Goal: Transaction & Acquisition: Purchase product/service

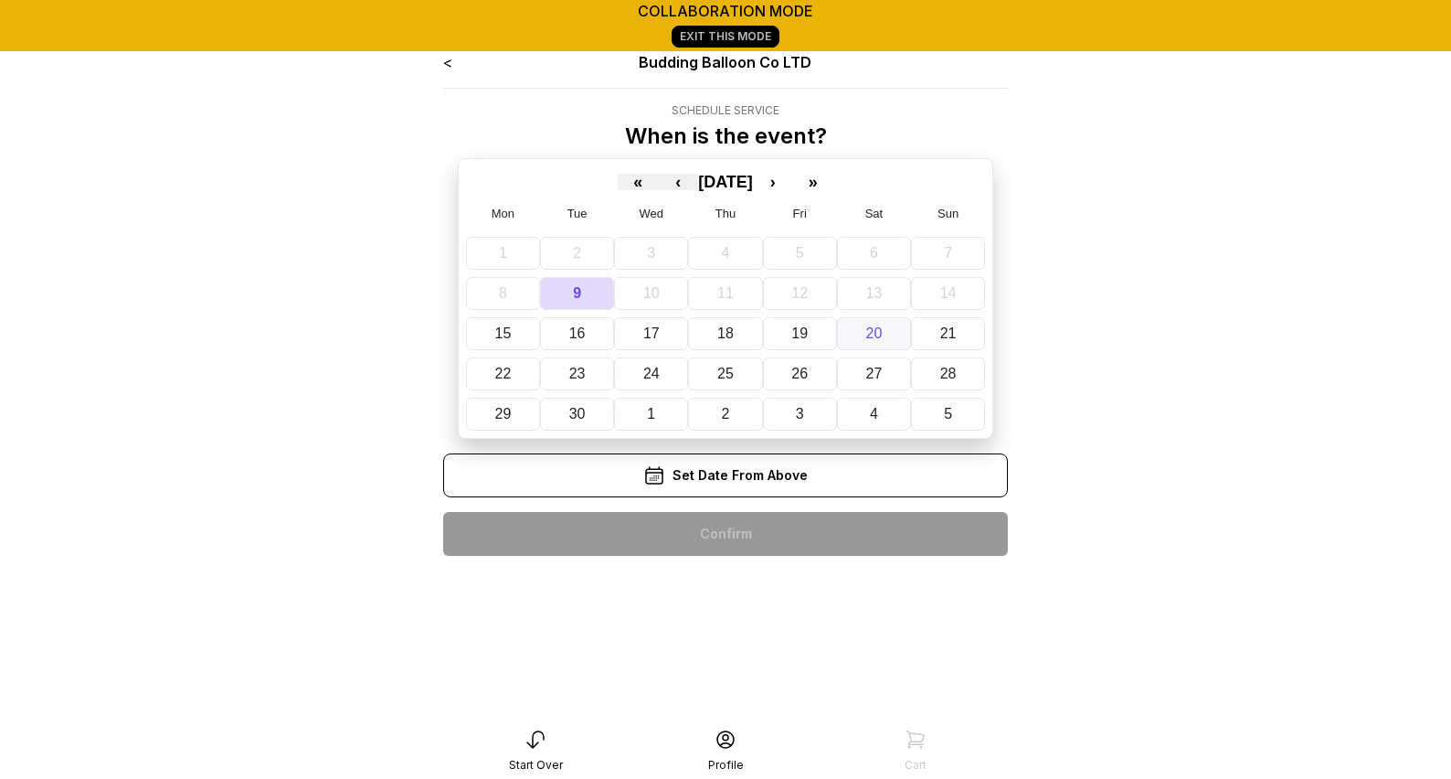
click at [886, 336] on button "20" at bounding box center [874, 333] width 74 height 33
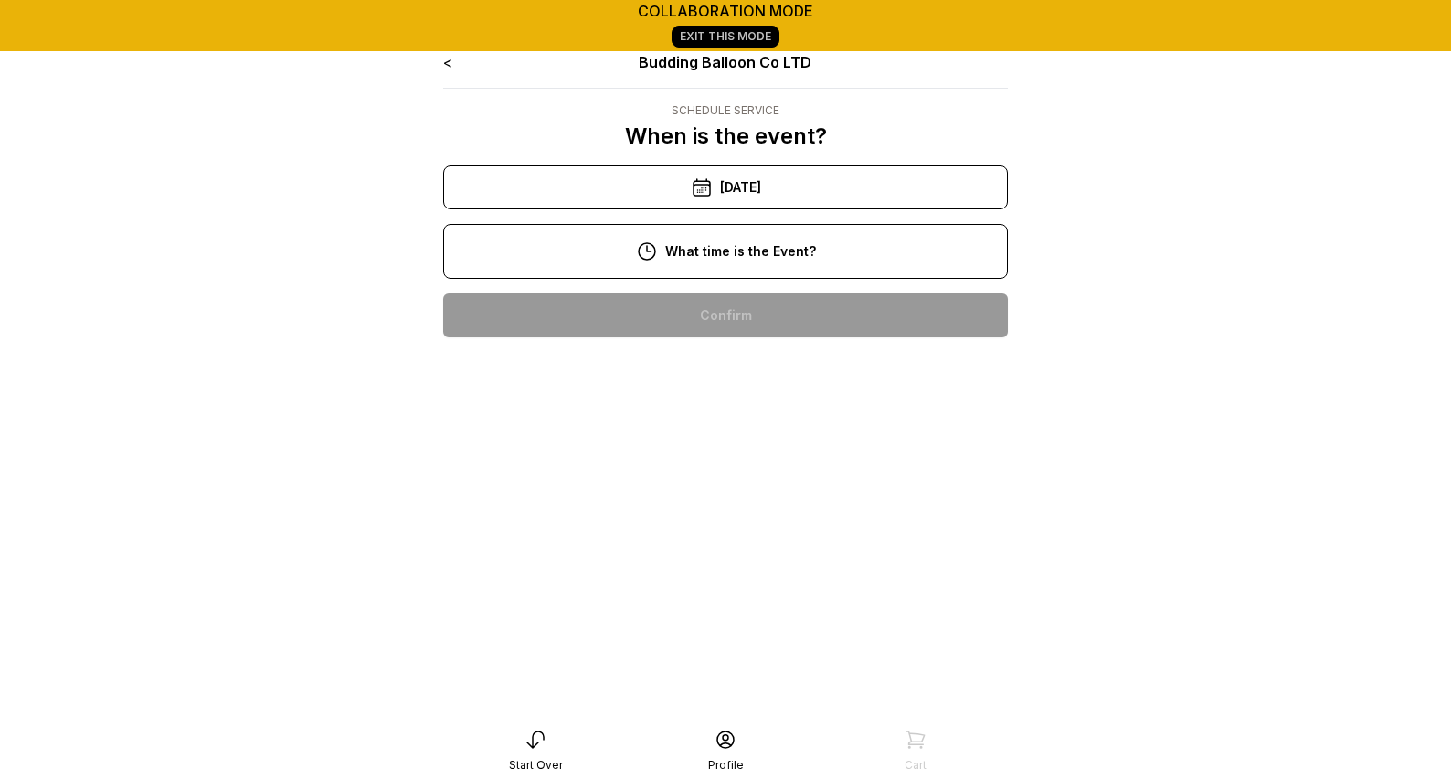
scroll to position [4, 0]
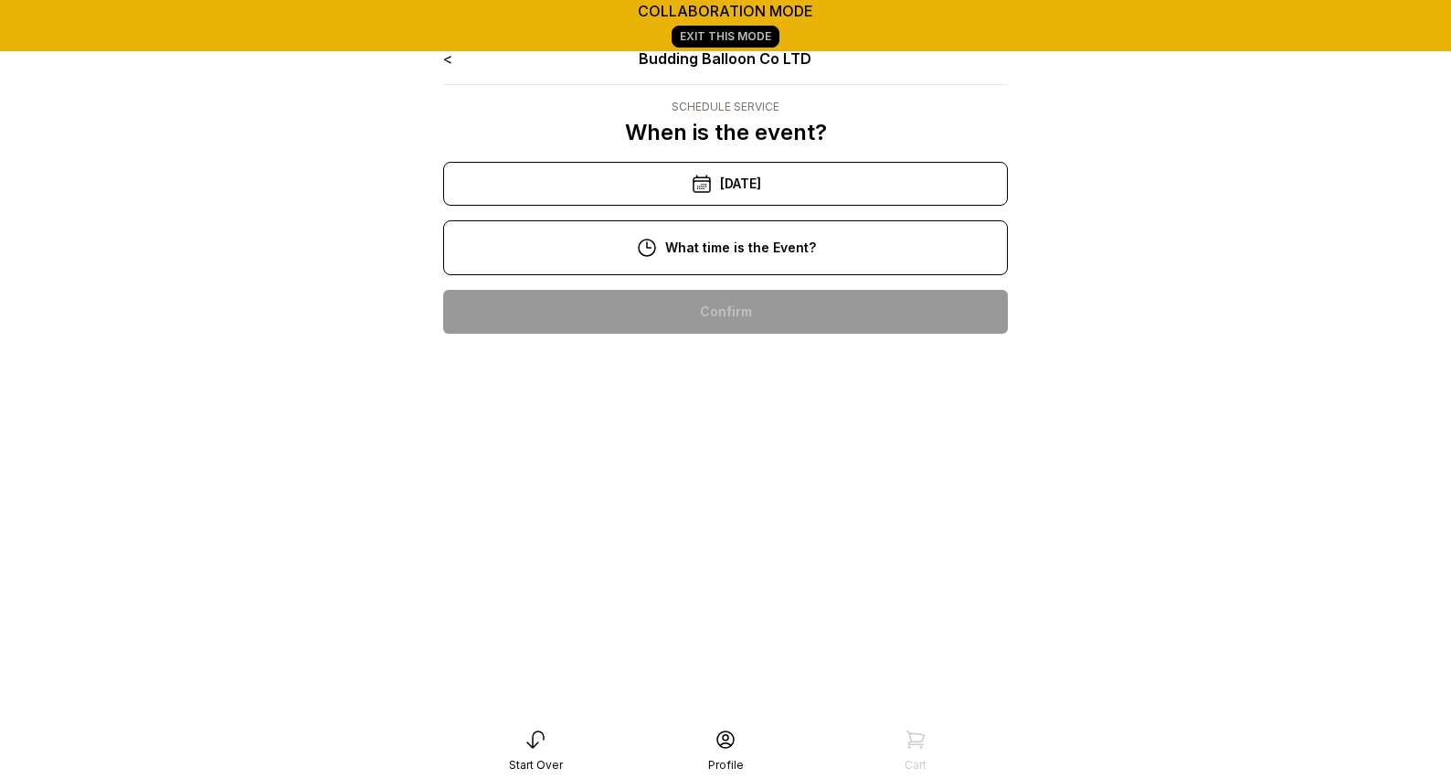
click at [723, 423] on div "5:00 pm" at bounding box center [726, 429] width 536 height 44
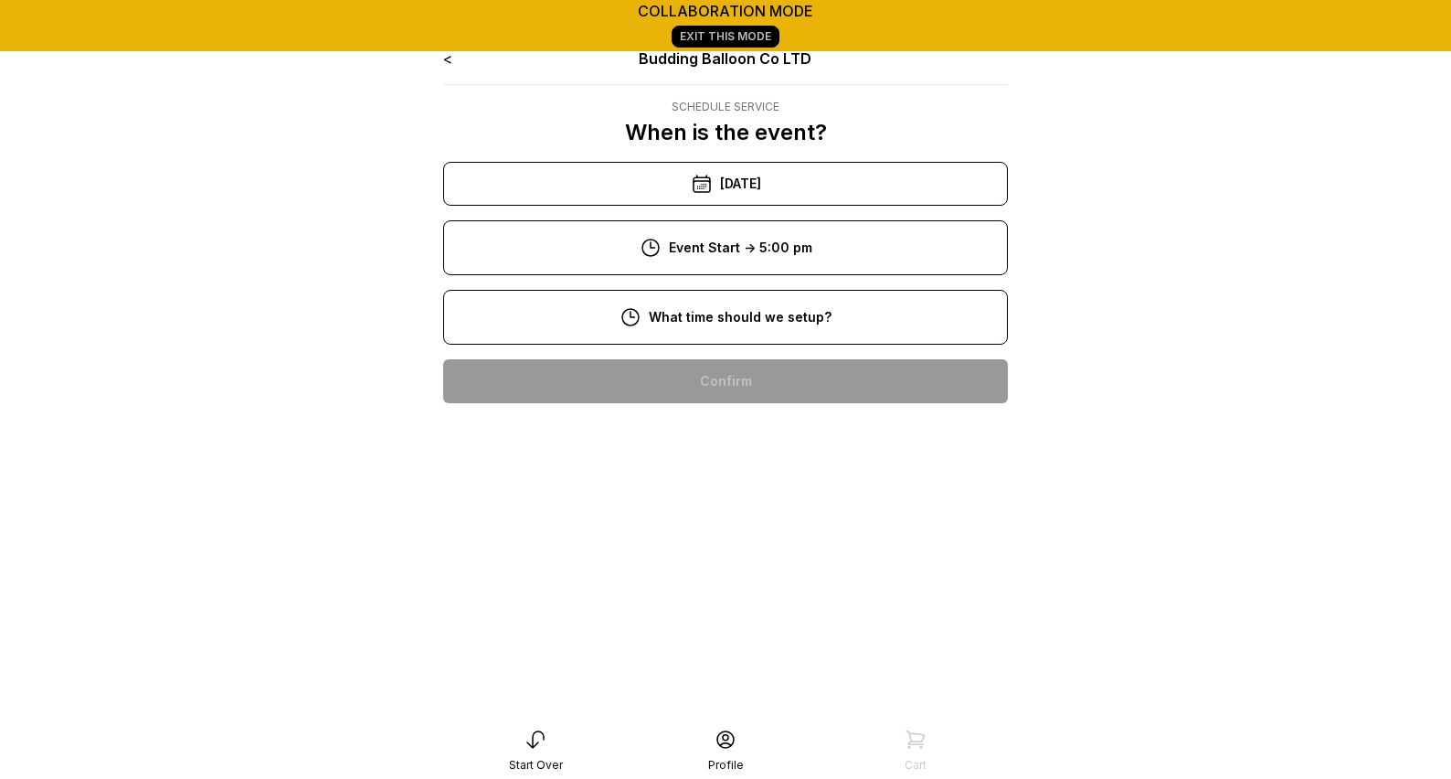
click at [749, 560] on div "11:00 am" at bounding box center [726, 557] width 536 height 44
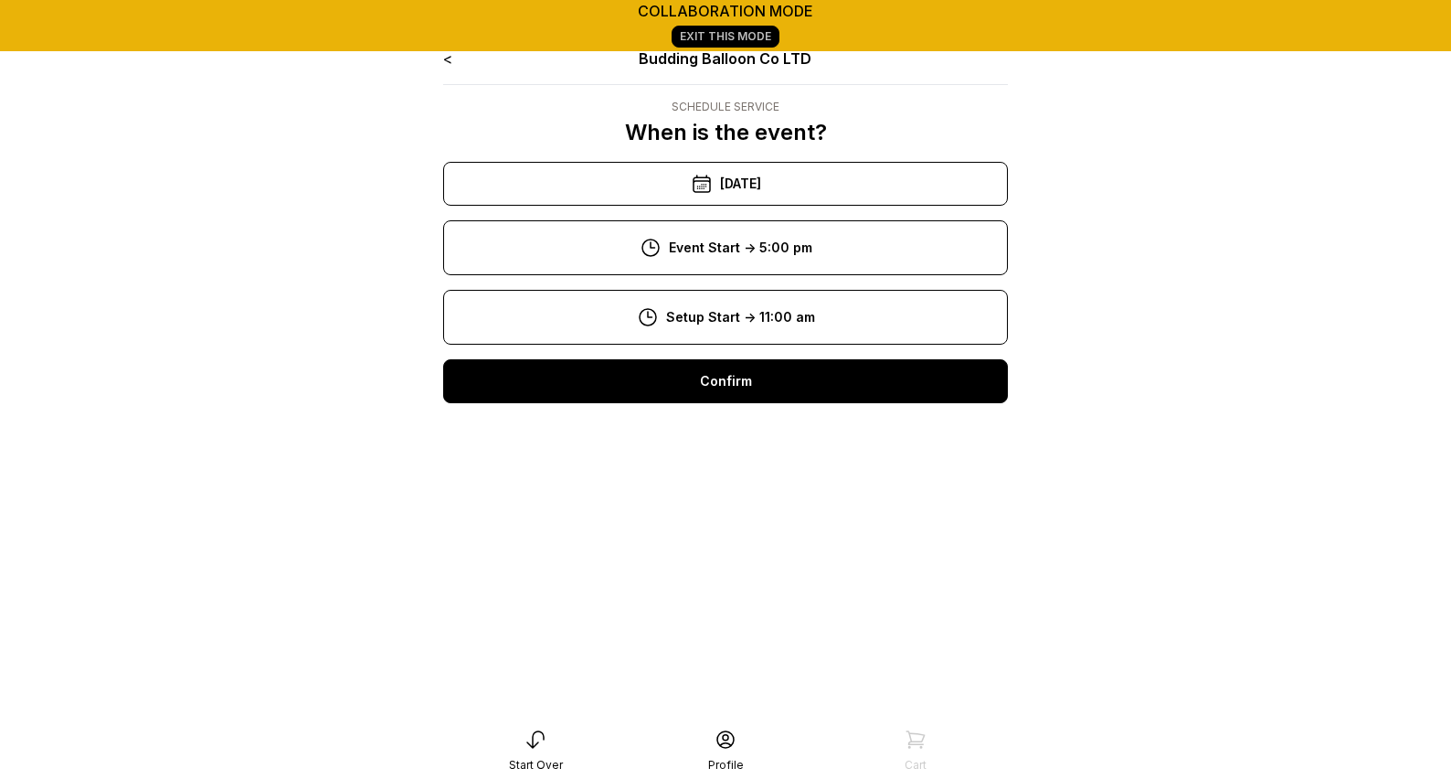
click at [735, 396] on div "Confirm" at bounding box center [725, 381] width 565 height 44
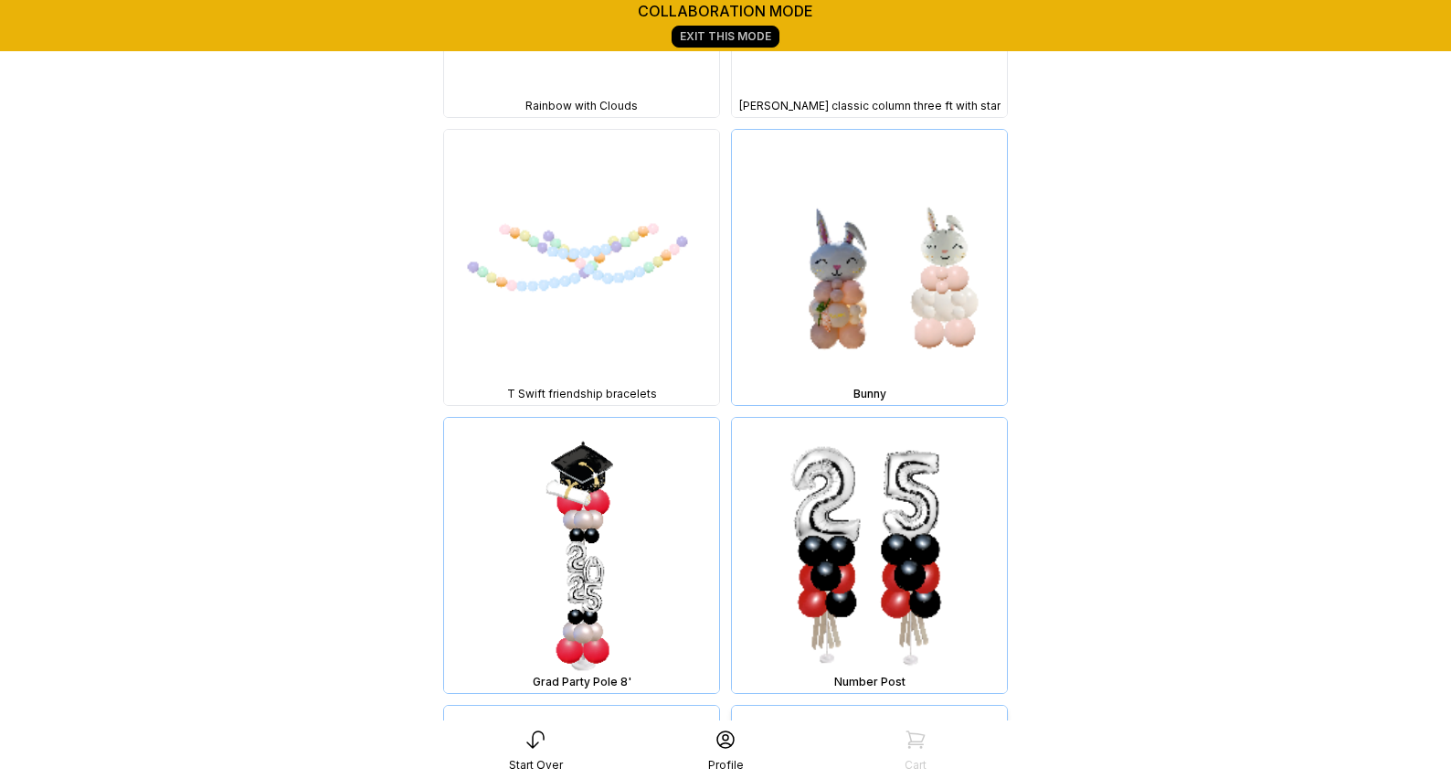
scroll to position [12087, 0]
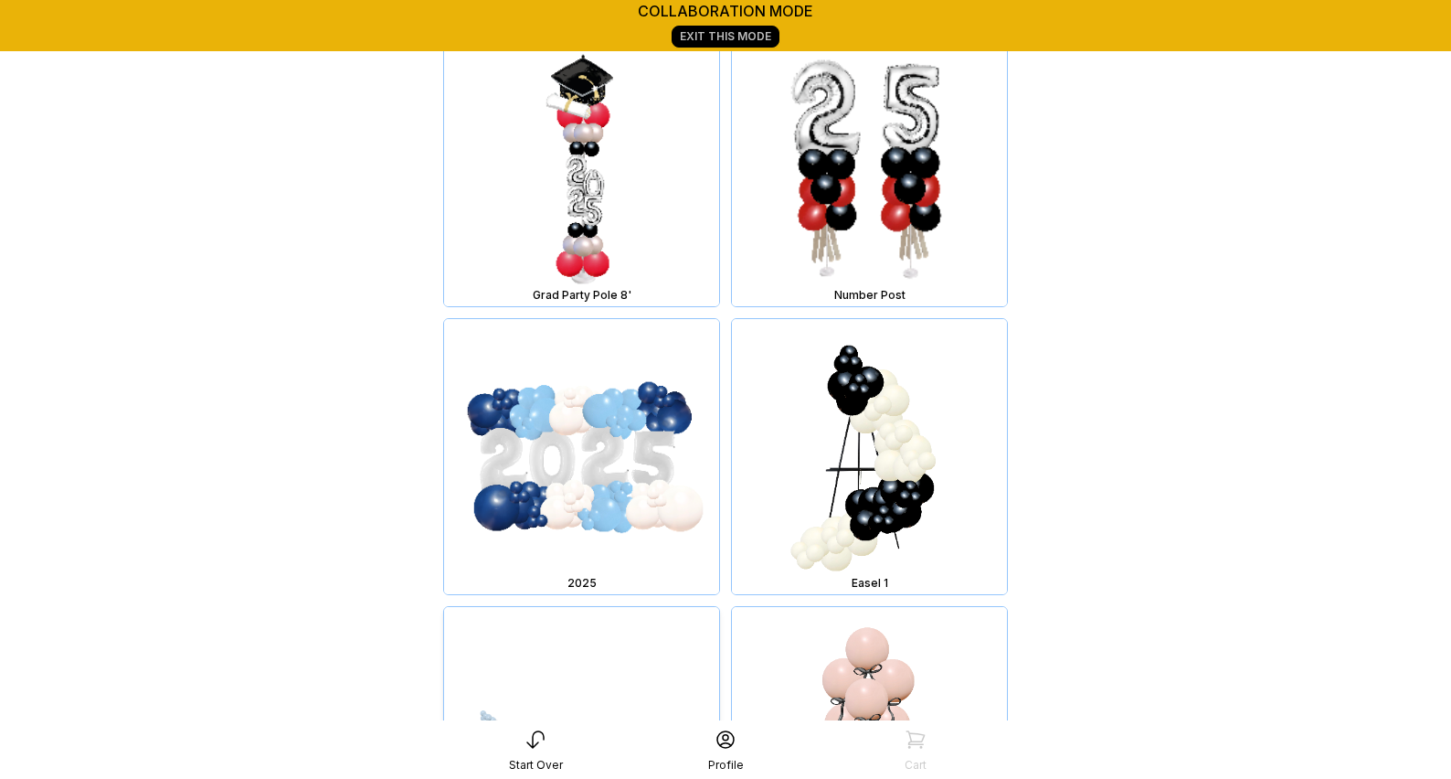
click at [568, 607] on img at bounding box center [581, 744] width 275 height 275
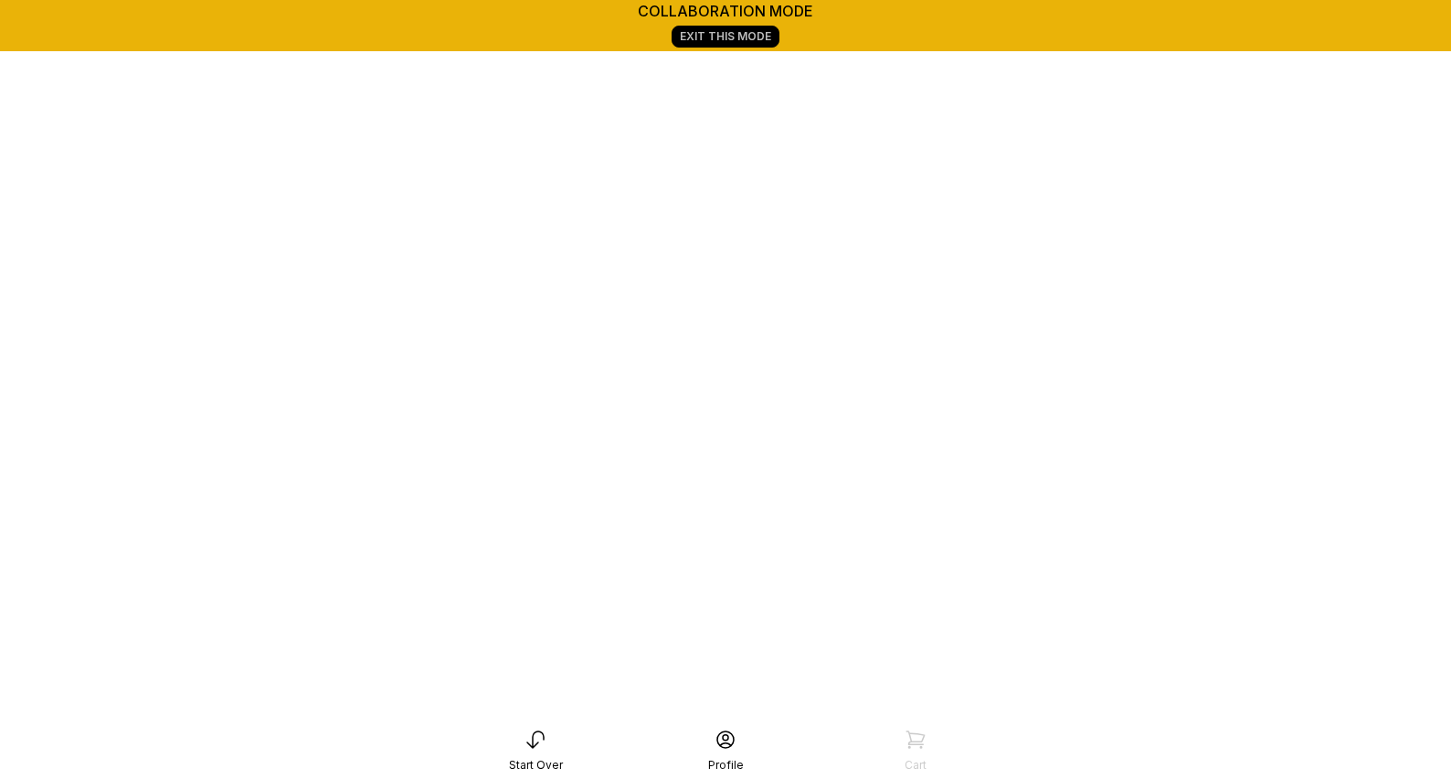
scroll to position [256, 0]
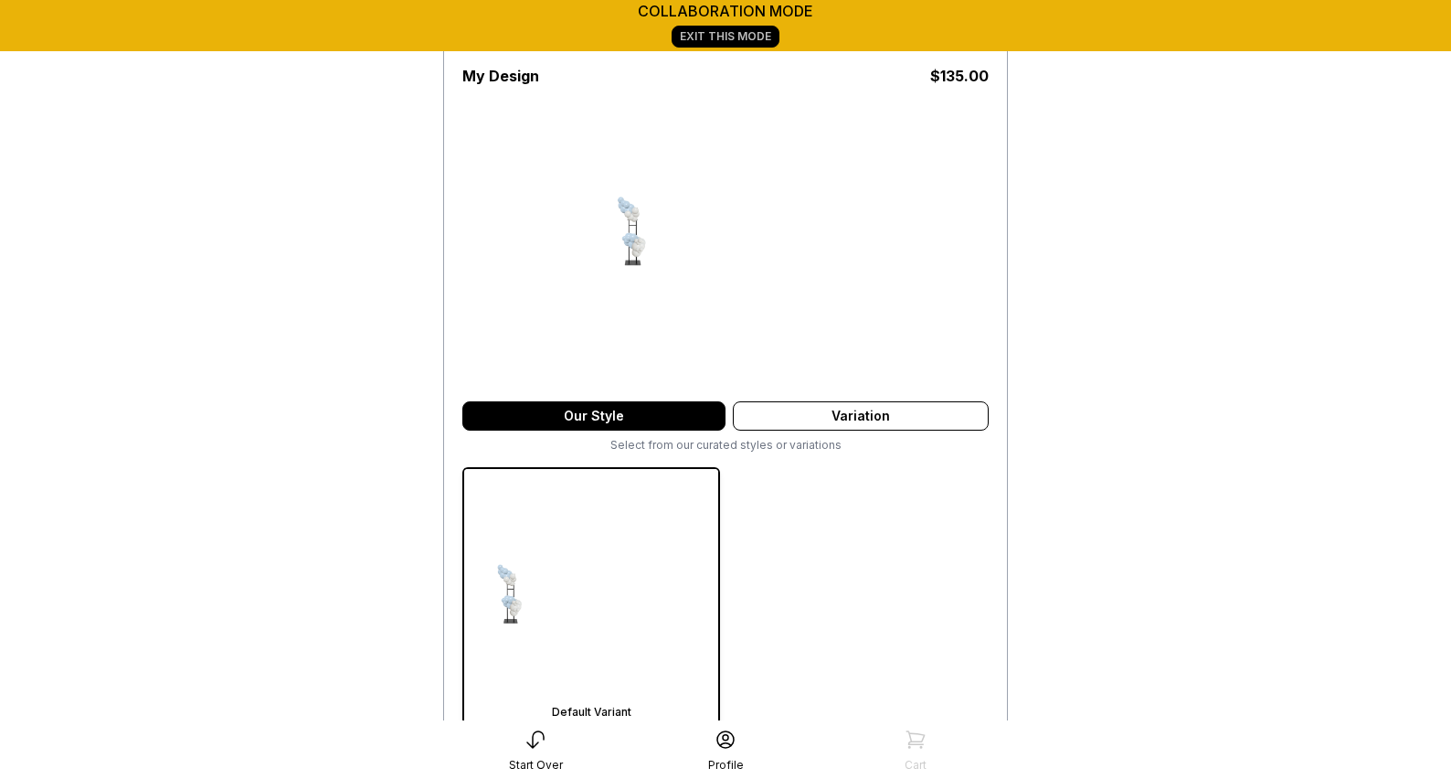
scroll to position [444, 0]
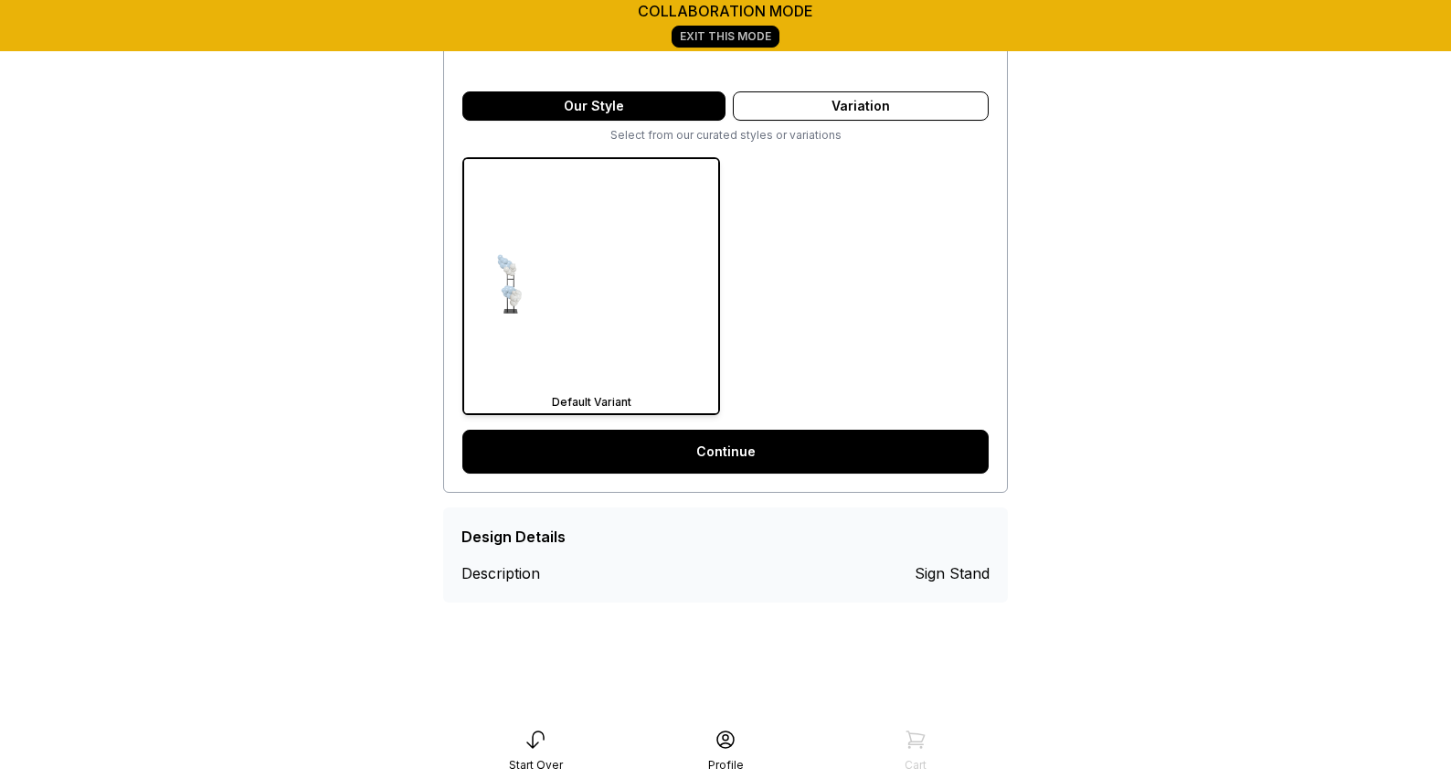
click at [711, 458] on link "Continue" at bounding box center [725, 451] width 526 height 44
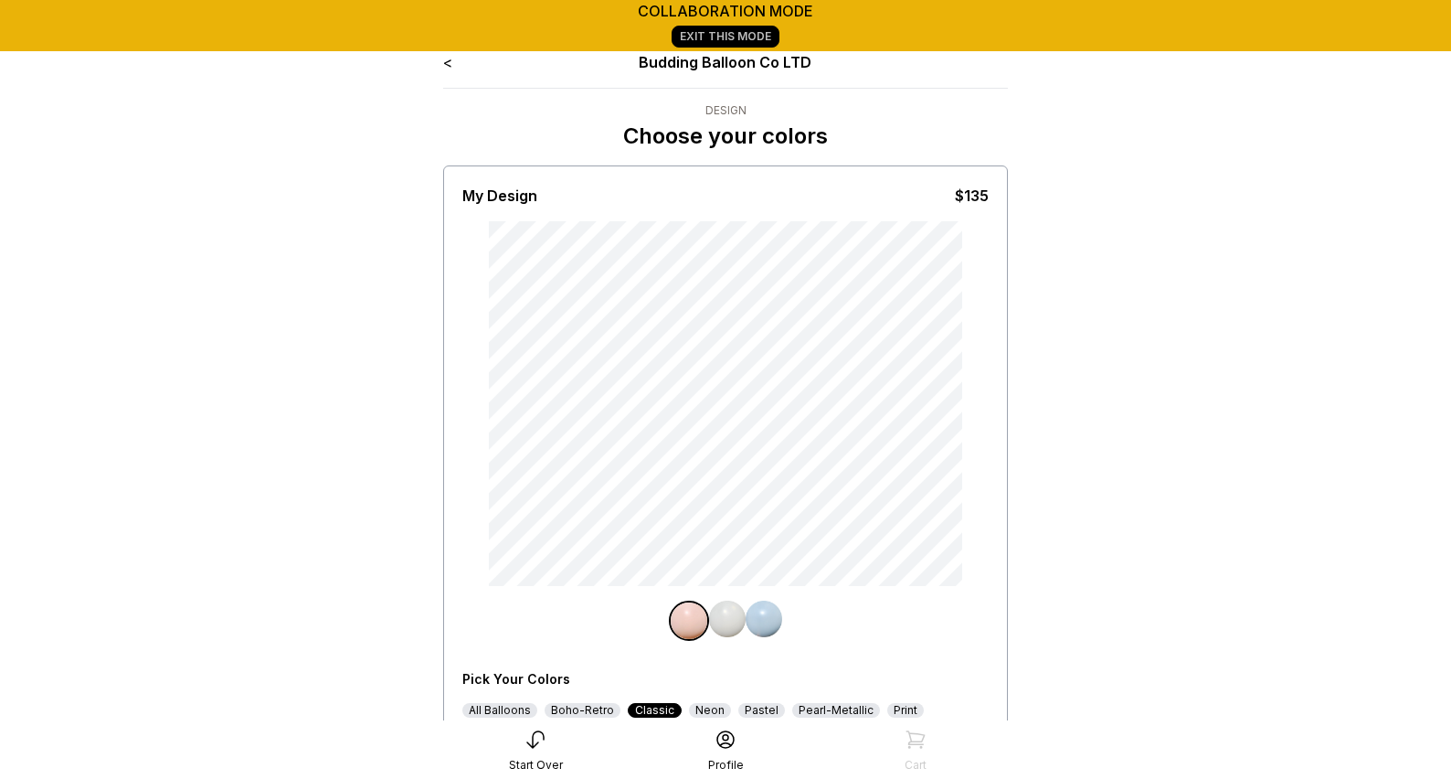
click at [771, 620] on img at bounding box center [764, 618] width 37 height 37
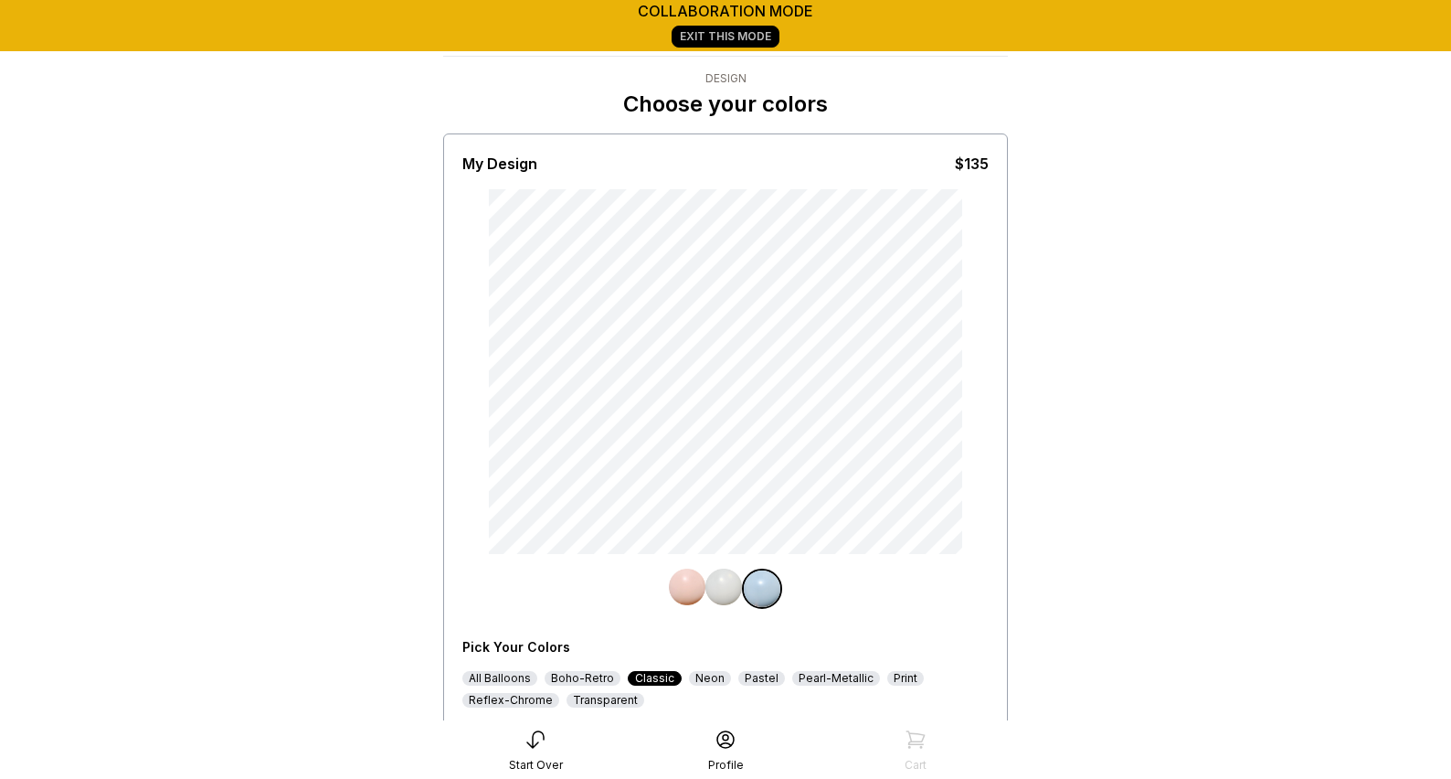
scroll to position [121, 0]
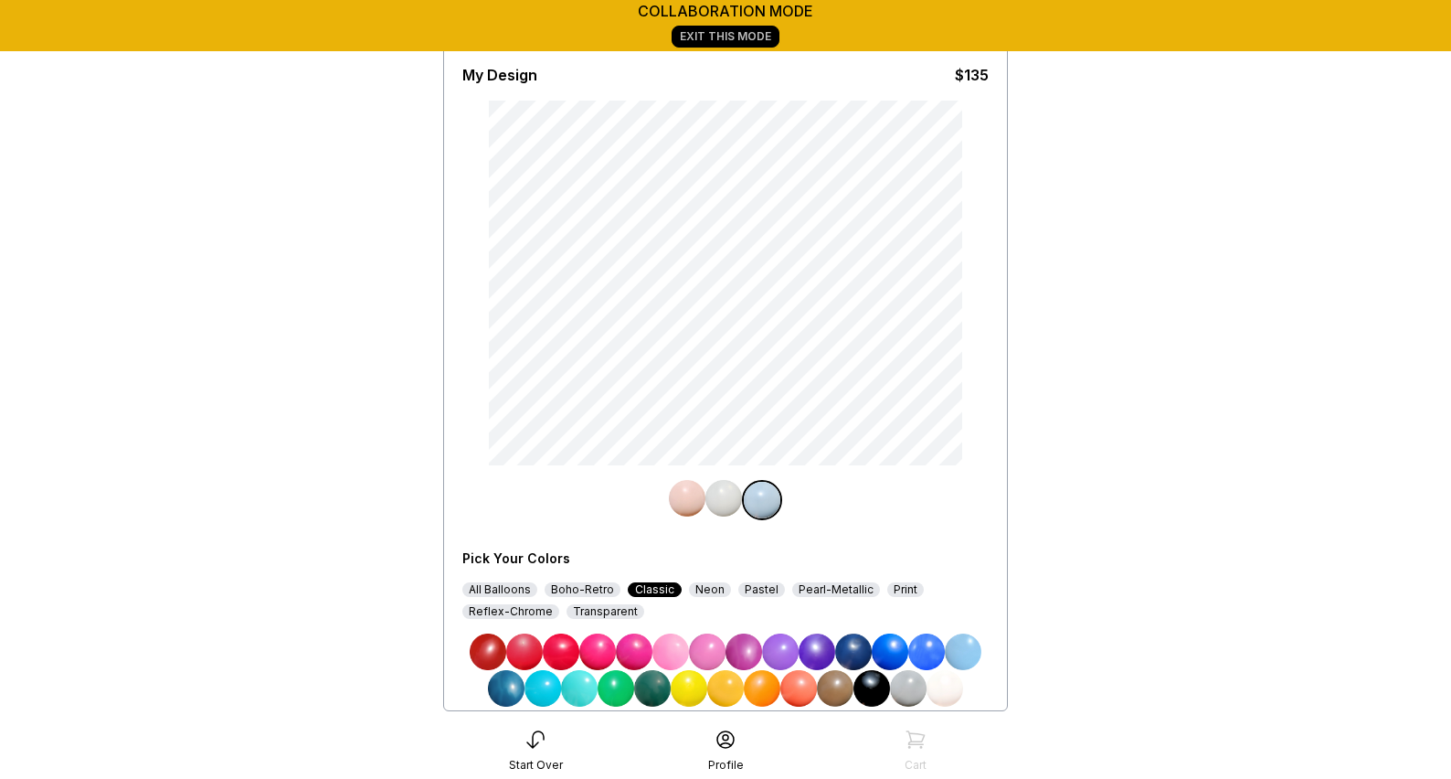
click at [945, 686] on img at bounding box center [945, 688] width 37 height 37
click at [724, 506] on img at bounding box center [723, 498] width 37 height 37
click at [942, 688] on img at bounding box center [945, 688] width 37 height 37
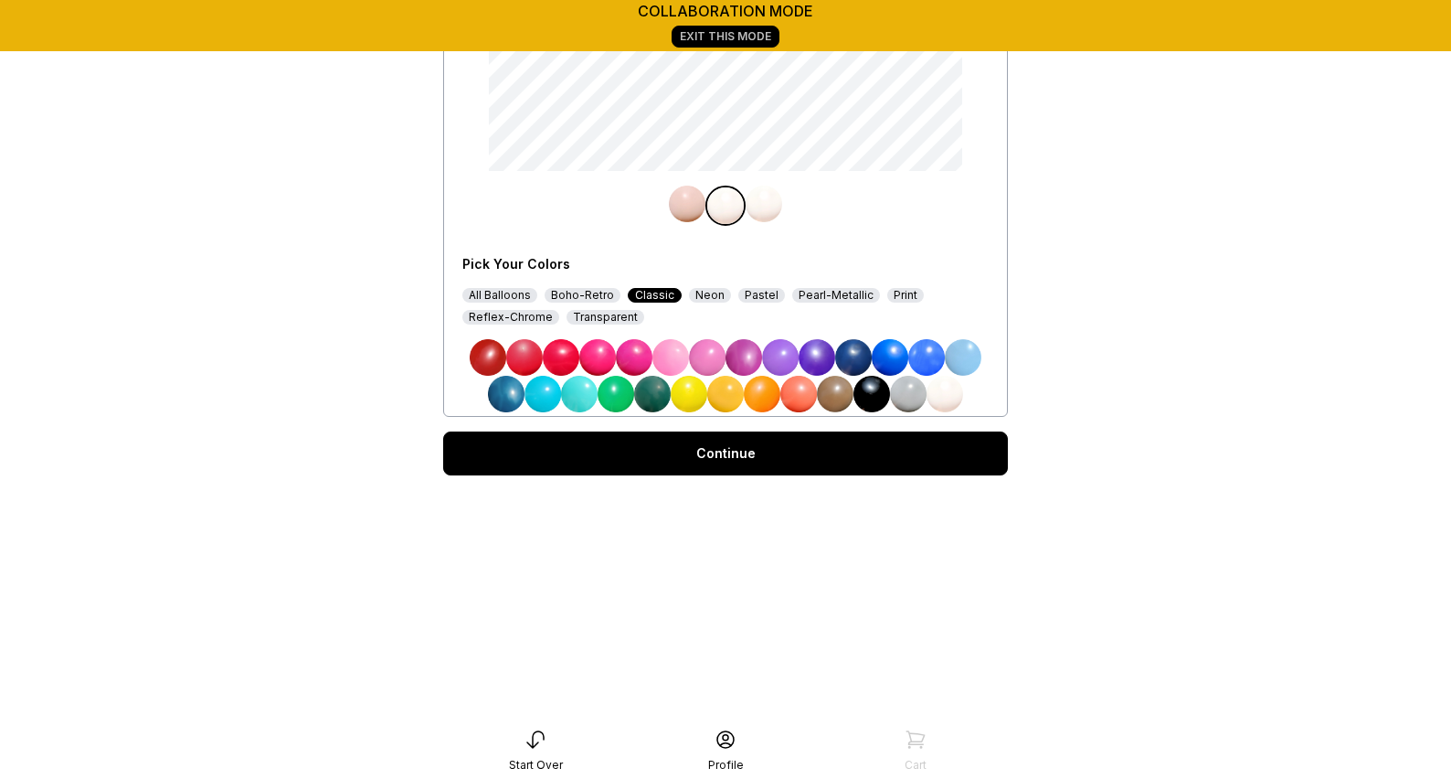
click at [753, 458] on div "Continue" at bounding box center [725, 453] width 565 height 44
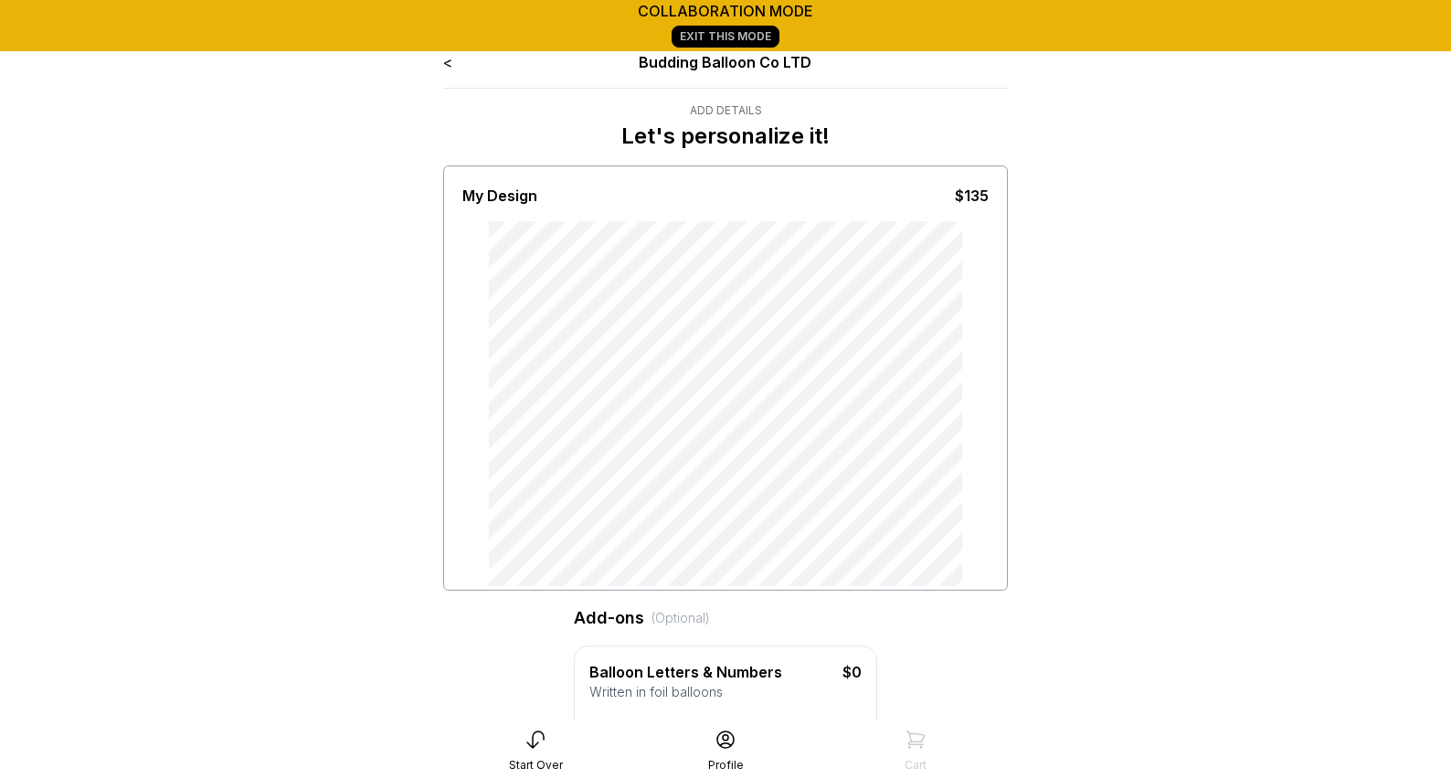
click at [451, 64] on link "<" at bounding box center [447, 62] width 9 height 18
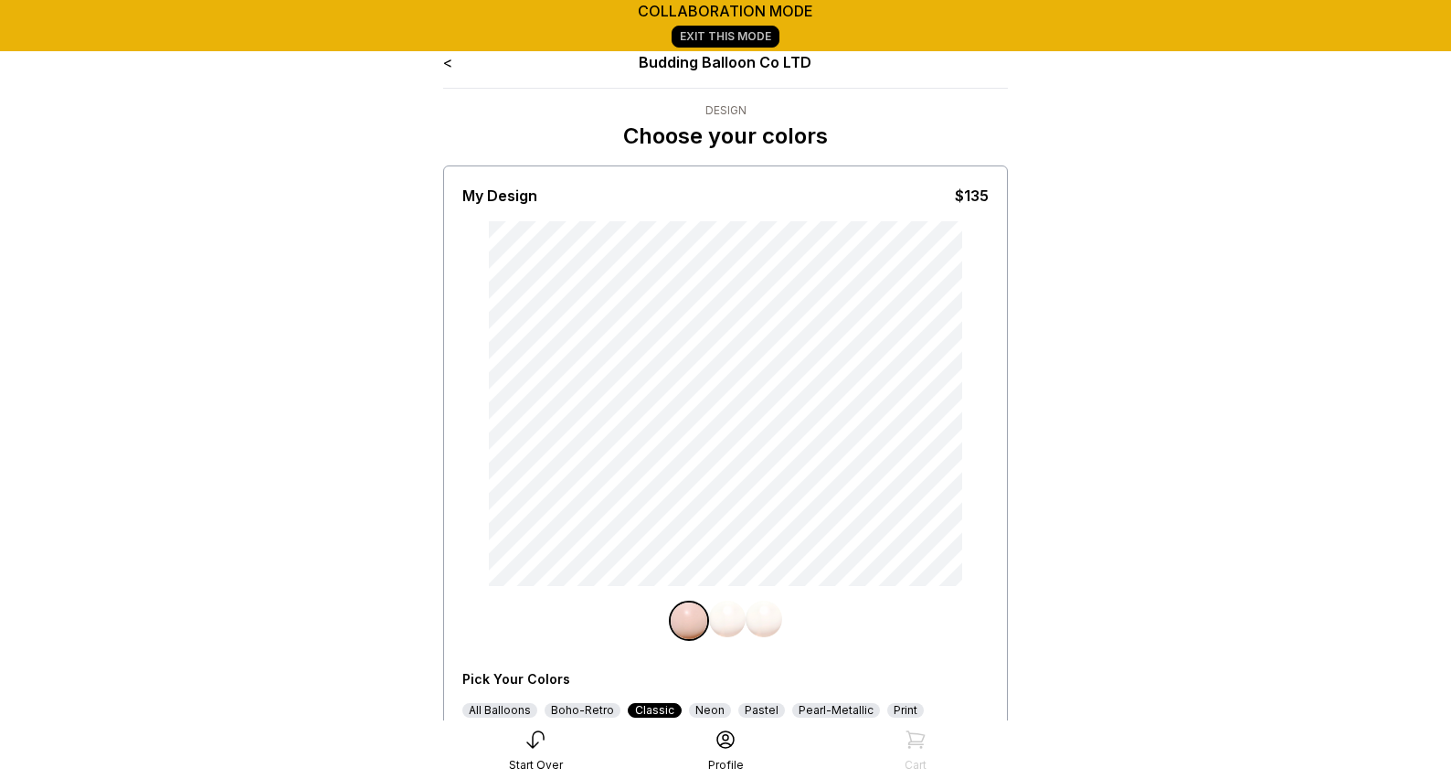
click at [730, 619] on img at bounding box center [727, 618] width 37 height 37
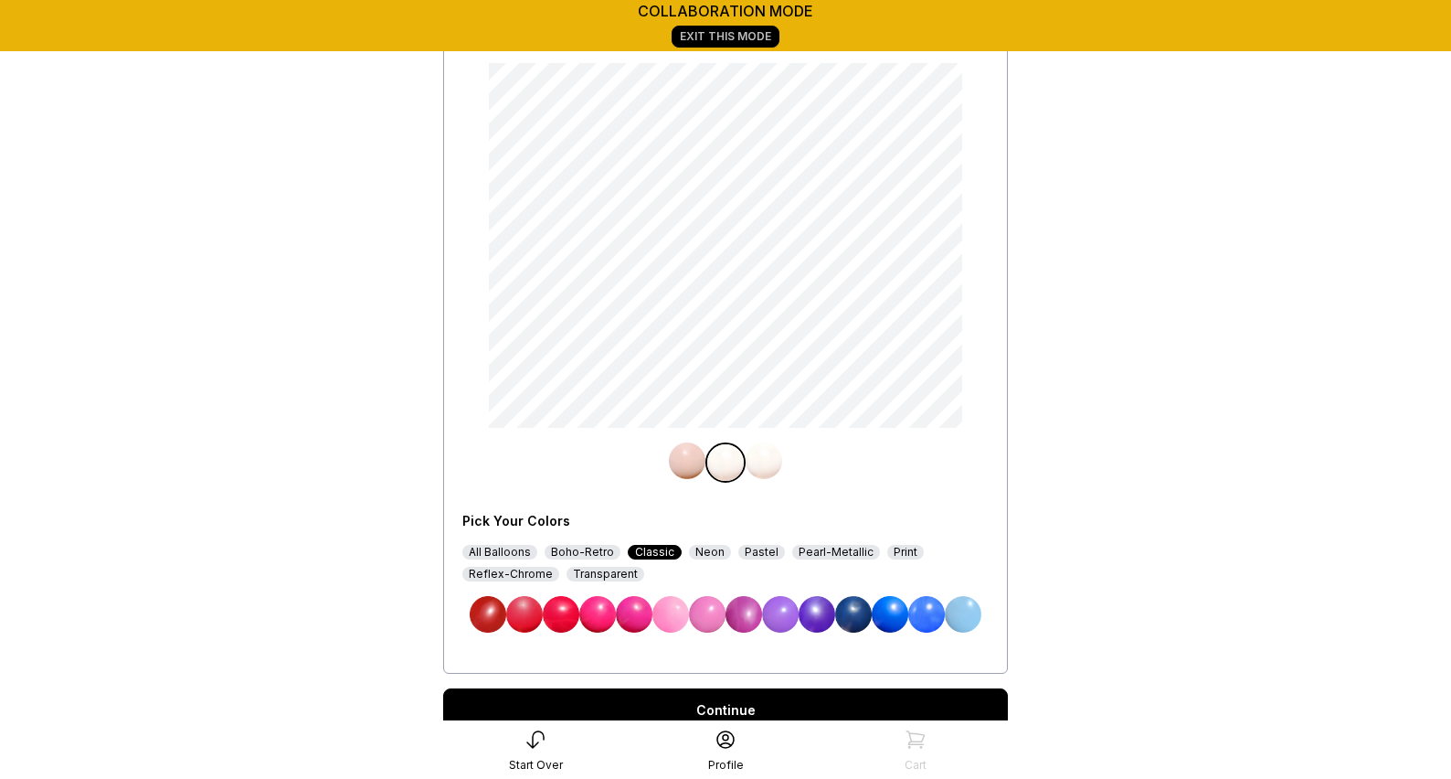
scroll to position [312, 0]
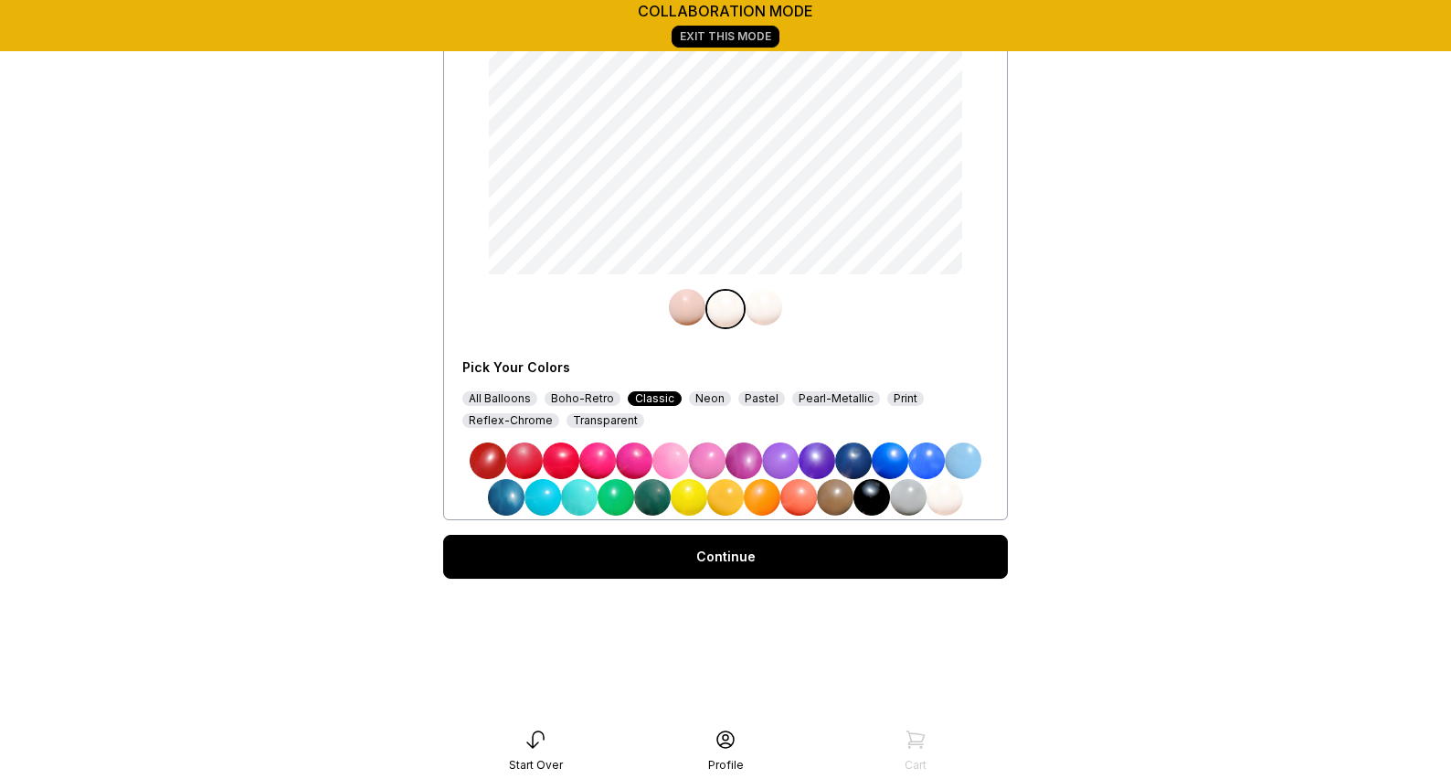
click at [500, 402] on div "All Balloons" at bounding box center [499, 398] width 75 height 15
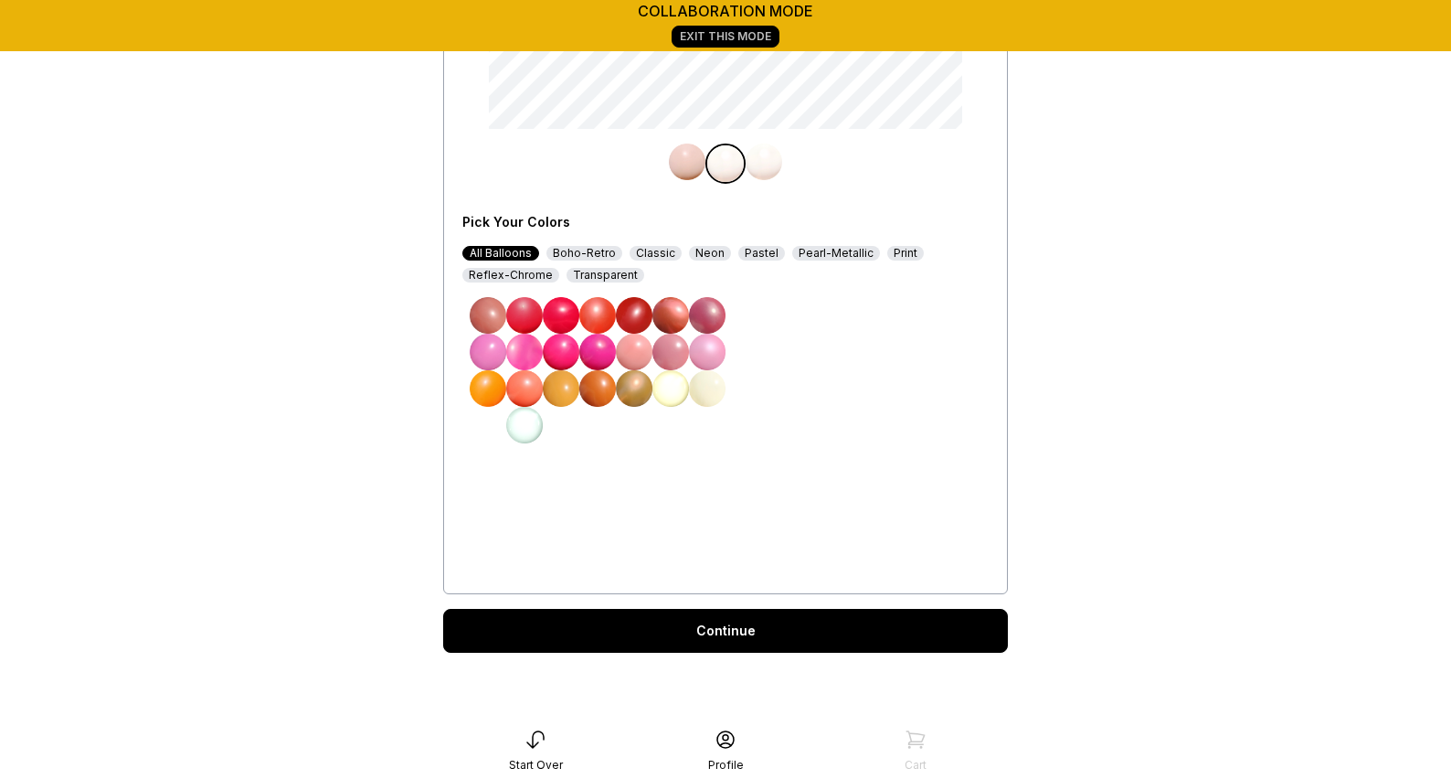
scroll to position [440, 0]
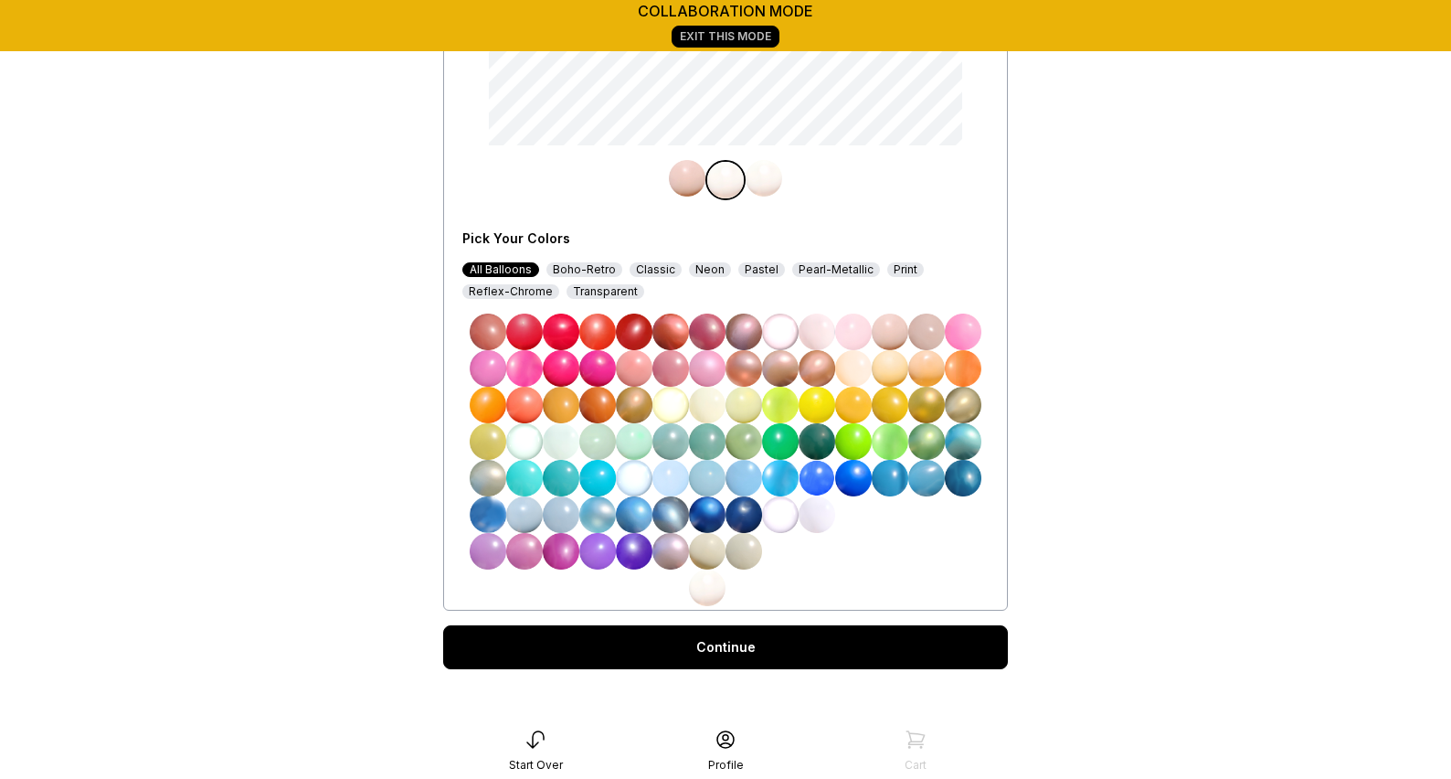
click at [652, 268] on div "Classic" at bounding box center [656, 269] width 52 height 15
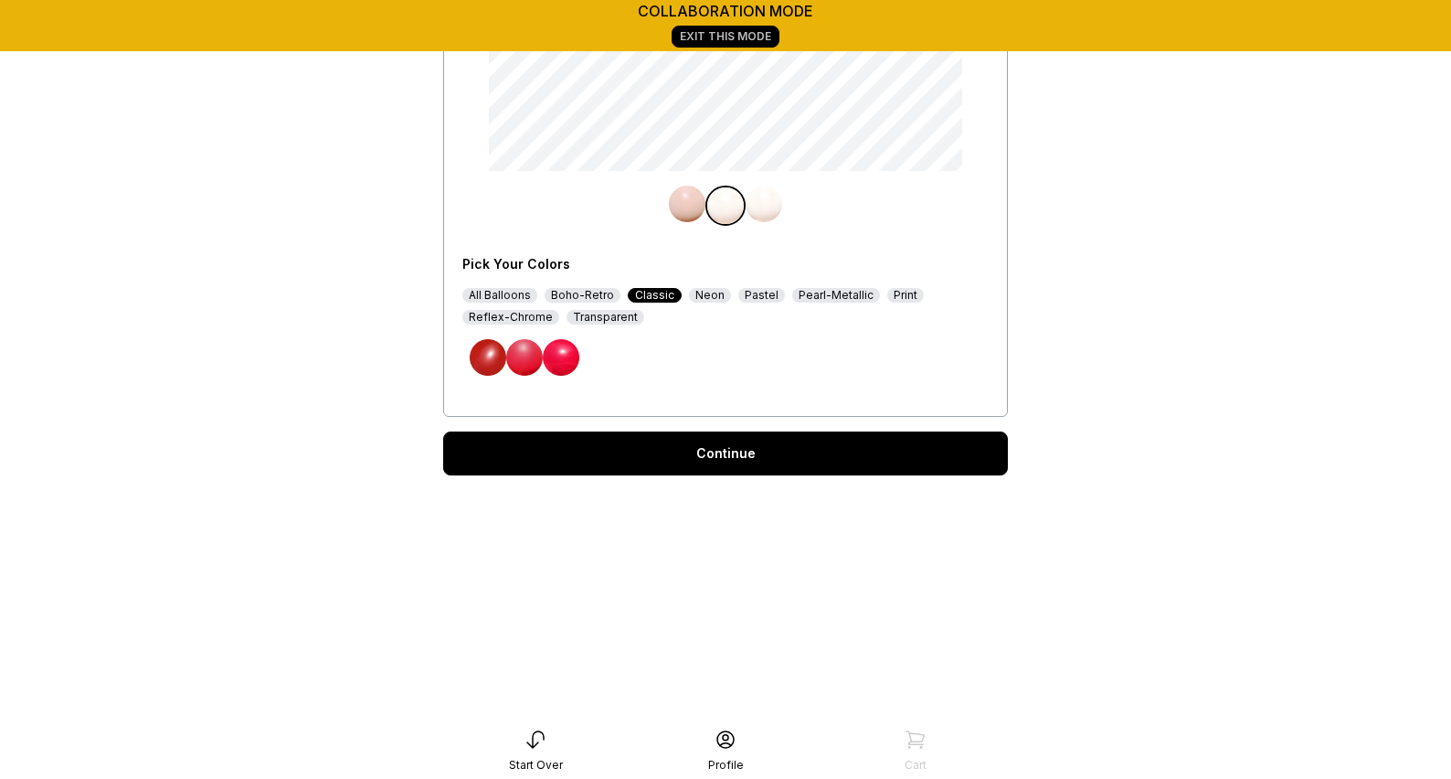
scroll to position [415, 0]
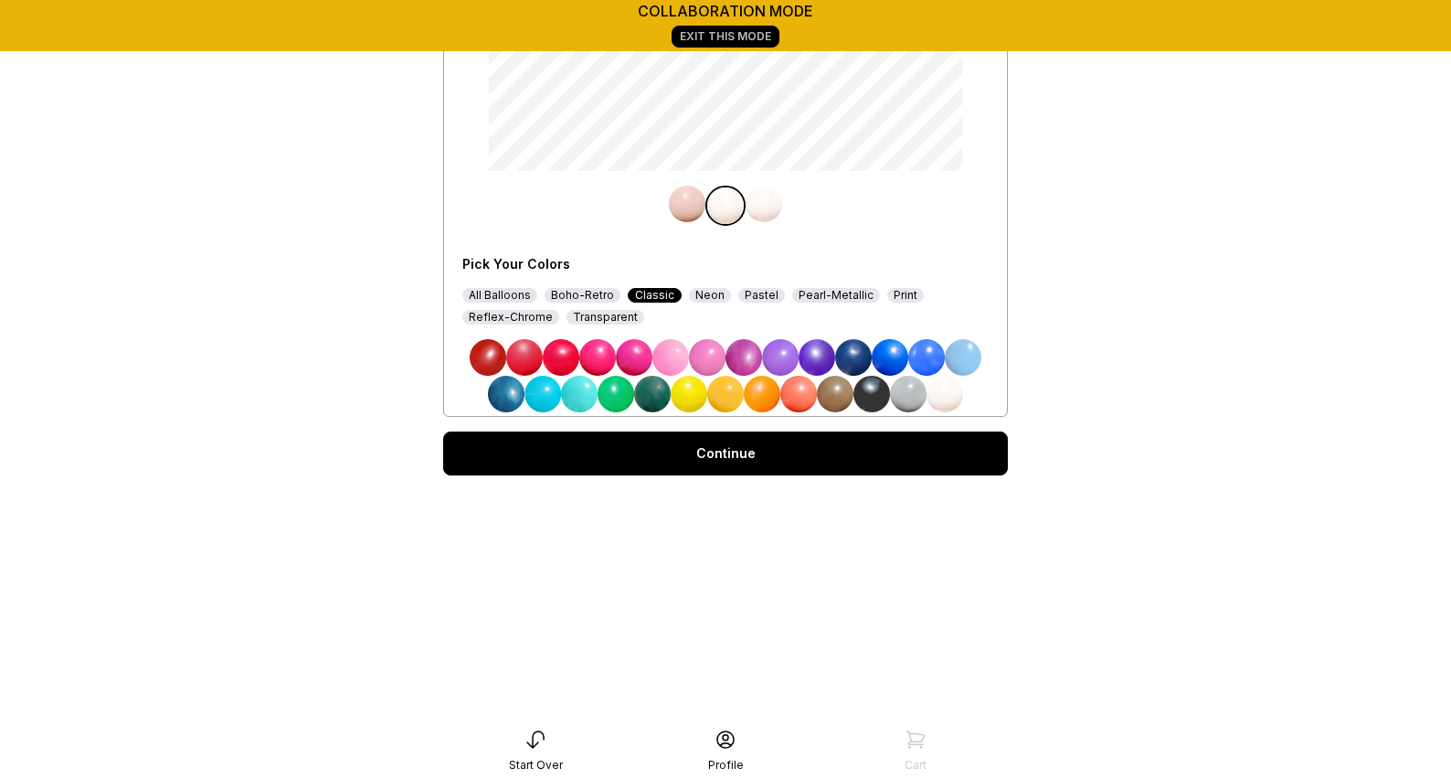
click at [867, 392] on img at bounding box center [872, 394] width 37 height 37
click at [942, 219] on div at bounding box center [725, 206] width 526 height 40
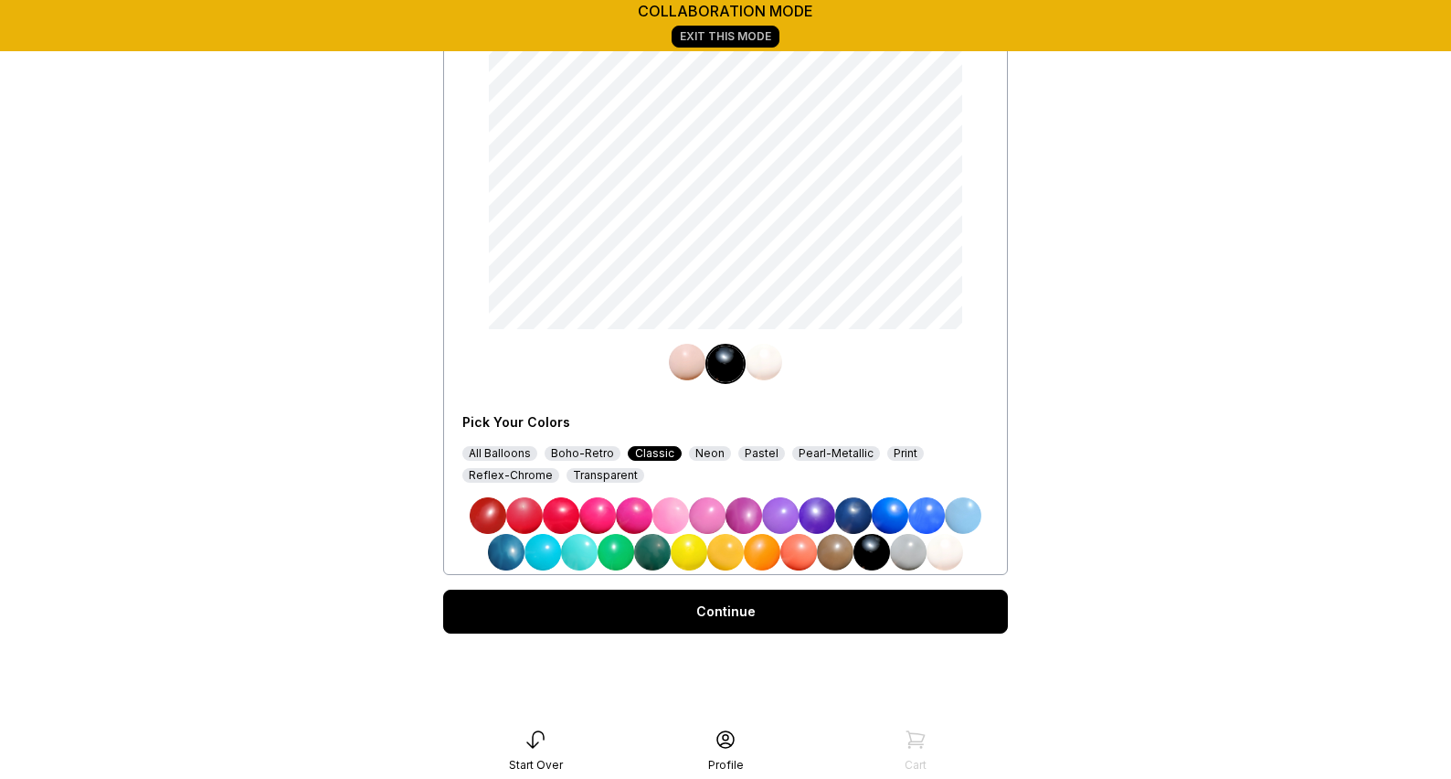
scroll to position [84, 0]
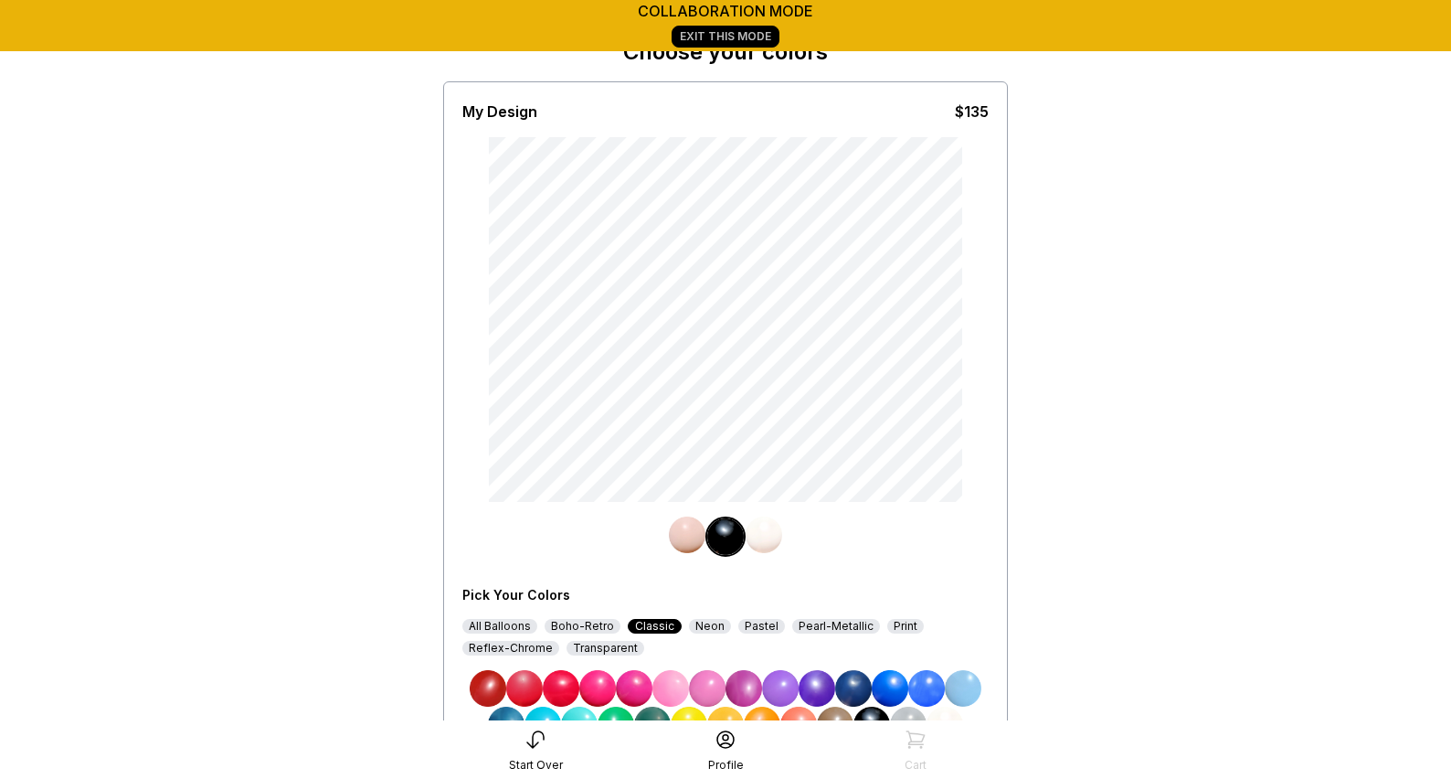
click at [729, 538] on img at bounding box center [725, 536] width 37 height 37
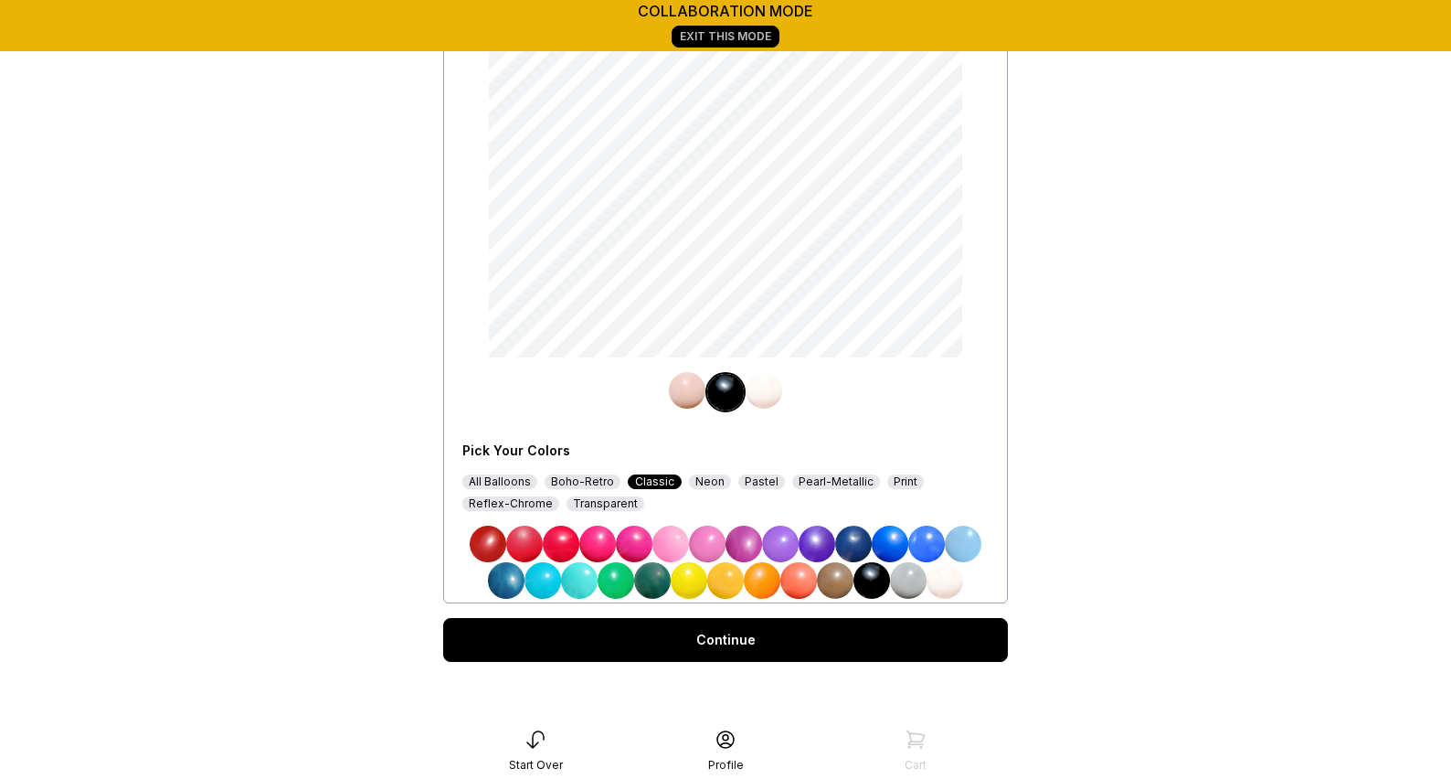
scroll to position [232, 0]
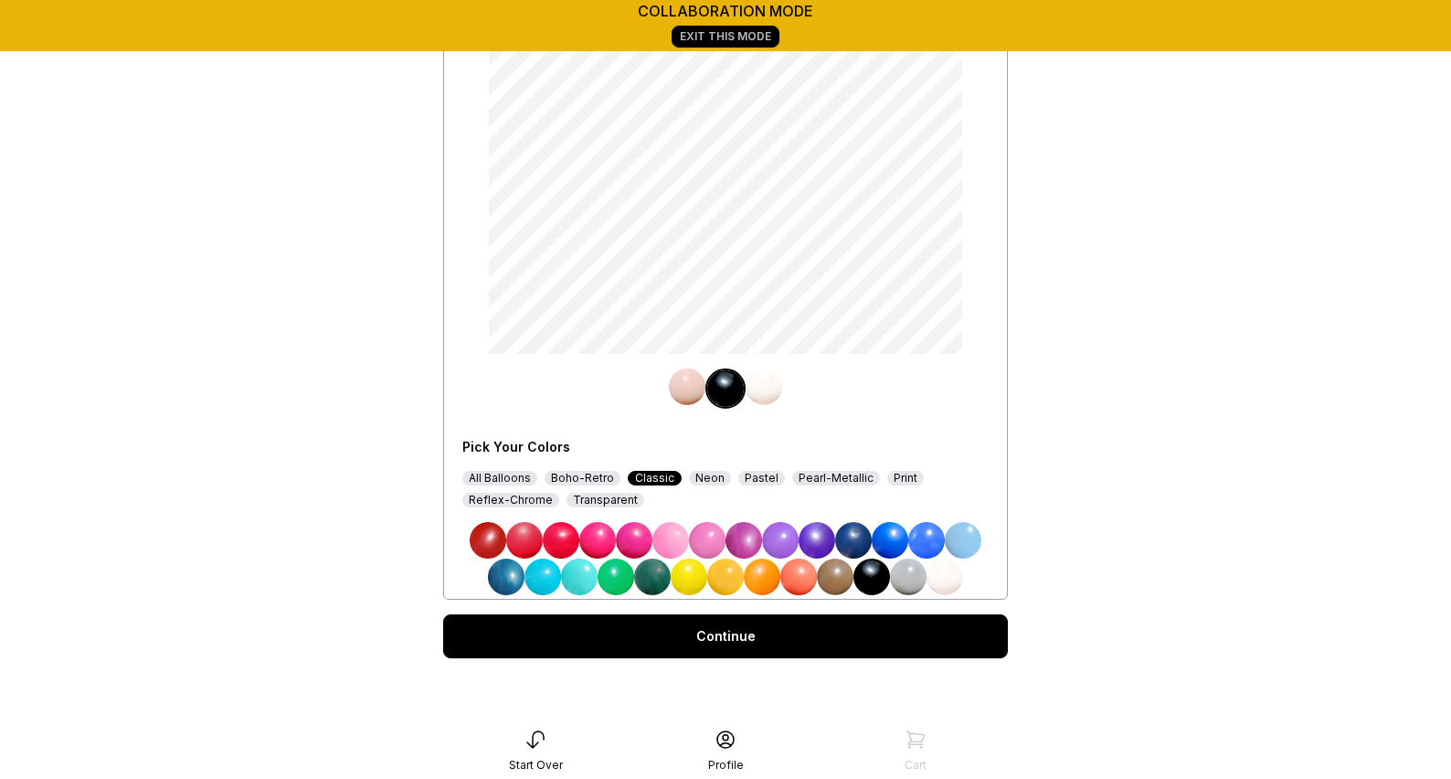
click at [941, 580] on img at bounding box center [945, 576] width 37 height 37
click at [769, 393] on img at bounding box center [764, 386] width 37 height 37
click at [879, 584] on img at bounding box center [872, 576] width 37 height 37
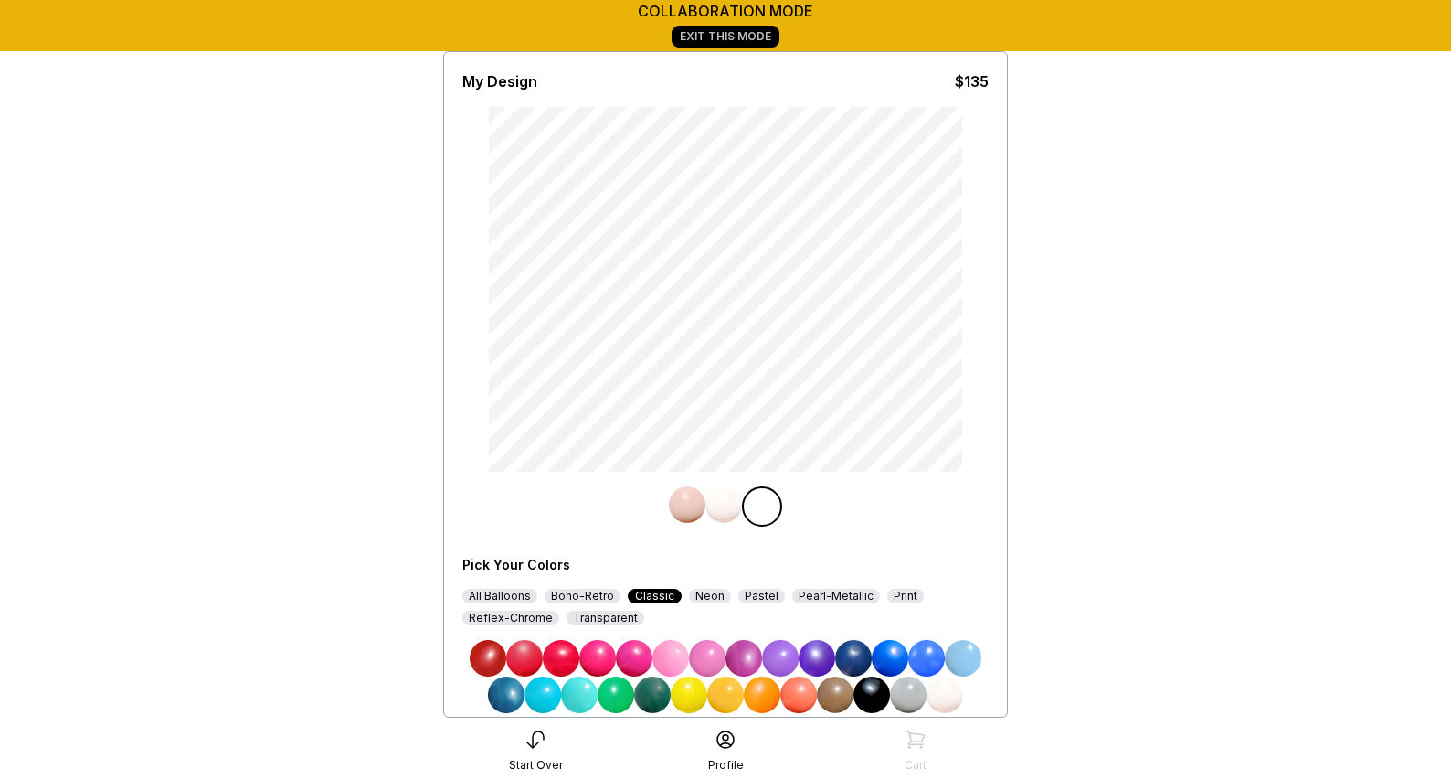
scroll to position [415, 0]
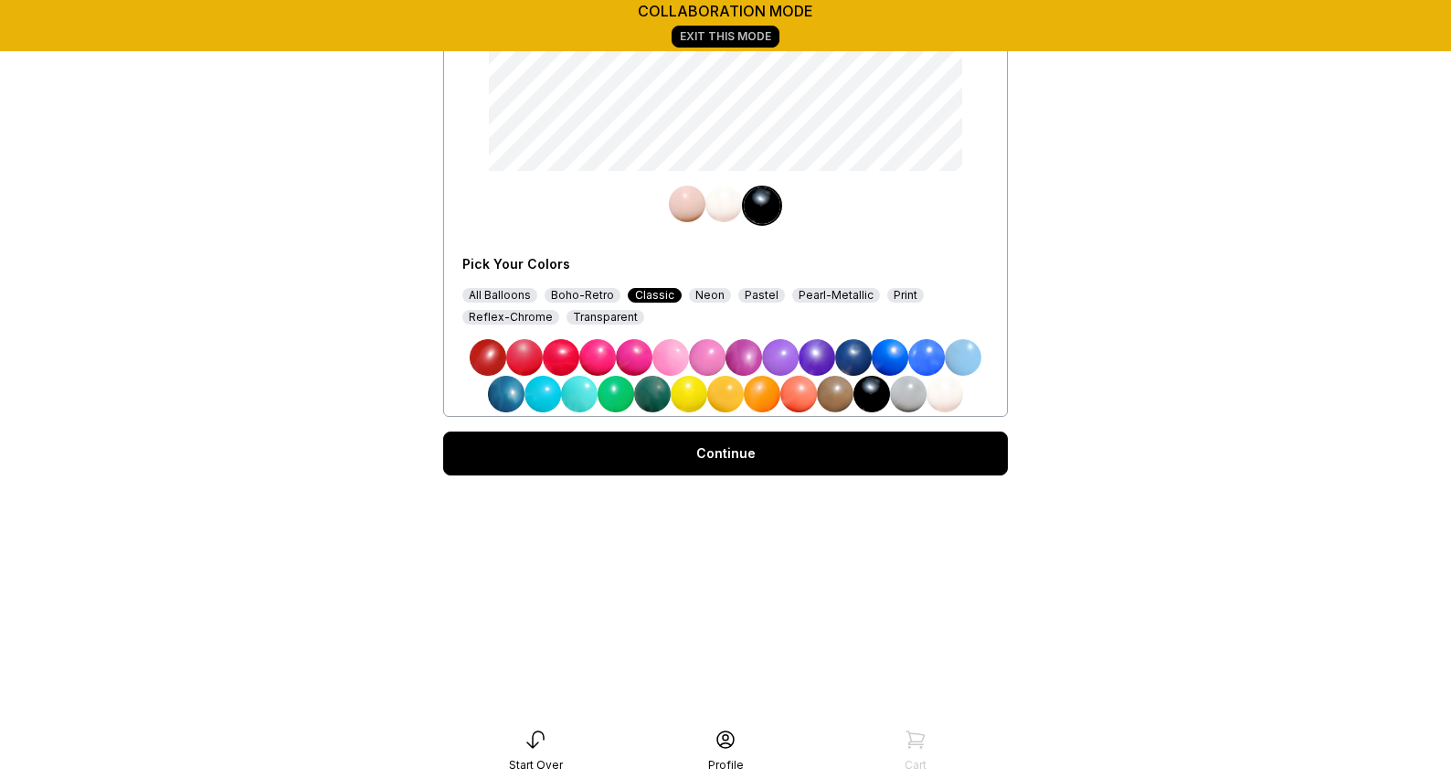
click at [748, 468] on div "Continue" at bounding box center [725, 453] width 565 height 44
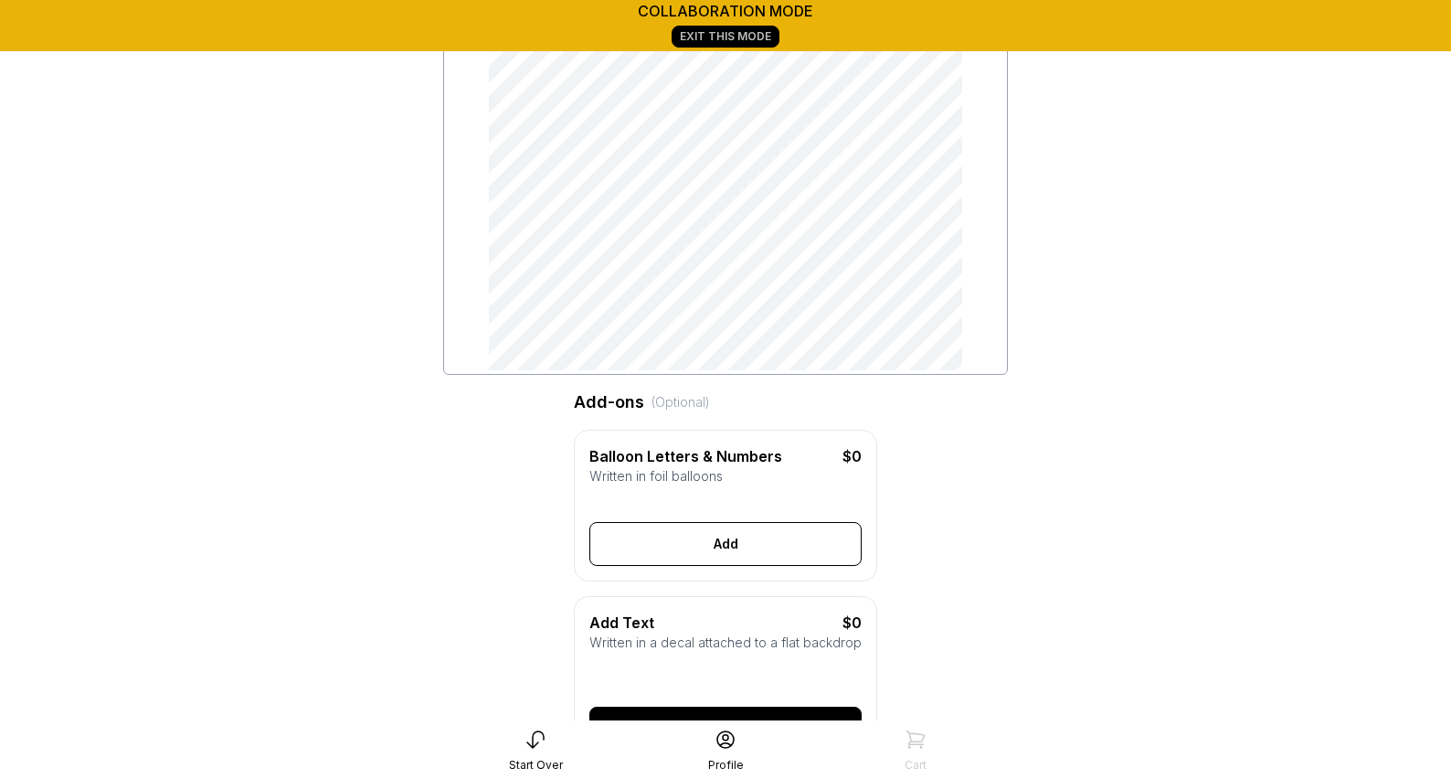
scroll to position [46, 0]
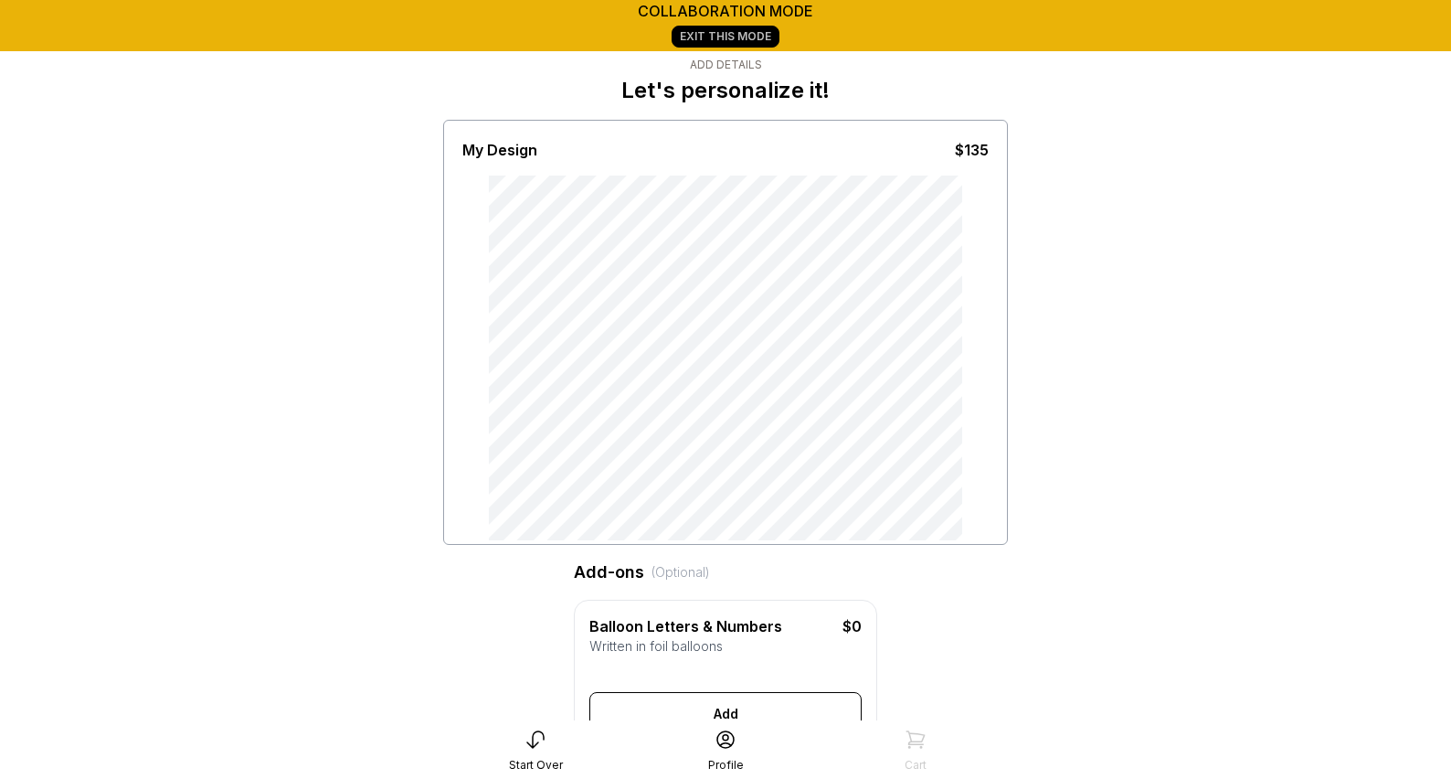
click at [725, 34] on link "Exit This Mode" at bounding box center [726, 37] width 108 height 22
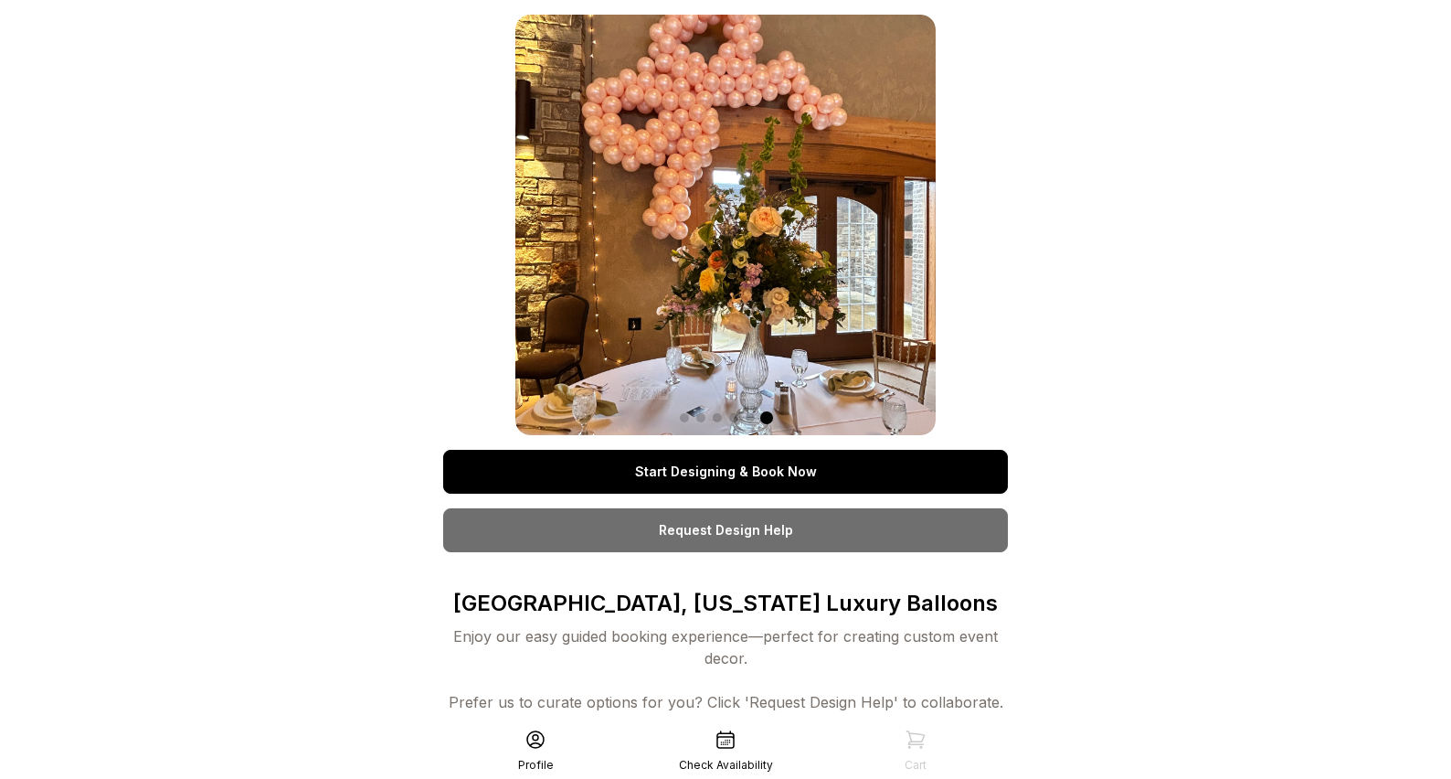
click at [712, 472] on link "Start Designing & Book Now" at bounding box center [725, 472] width 565 height 44
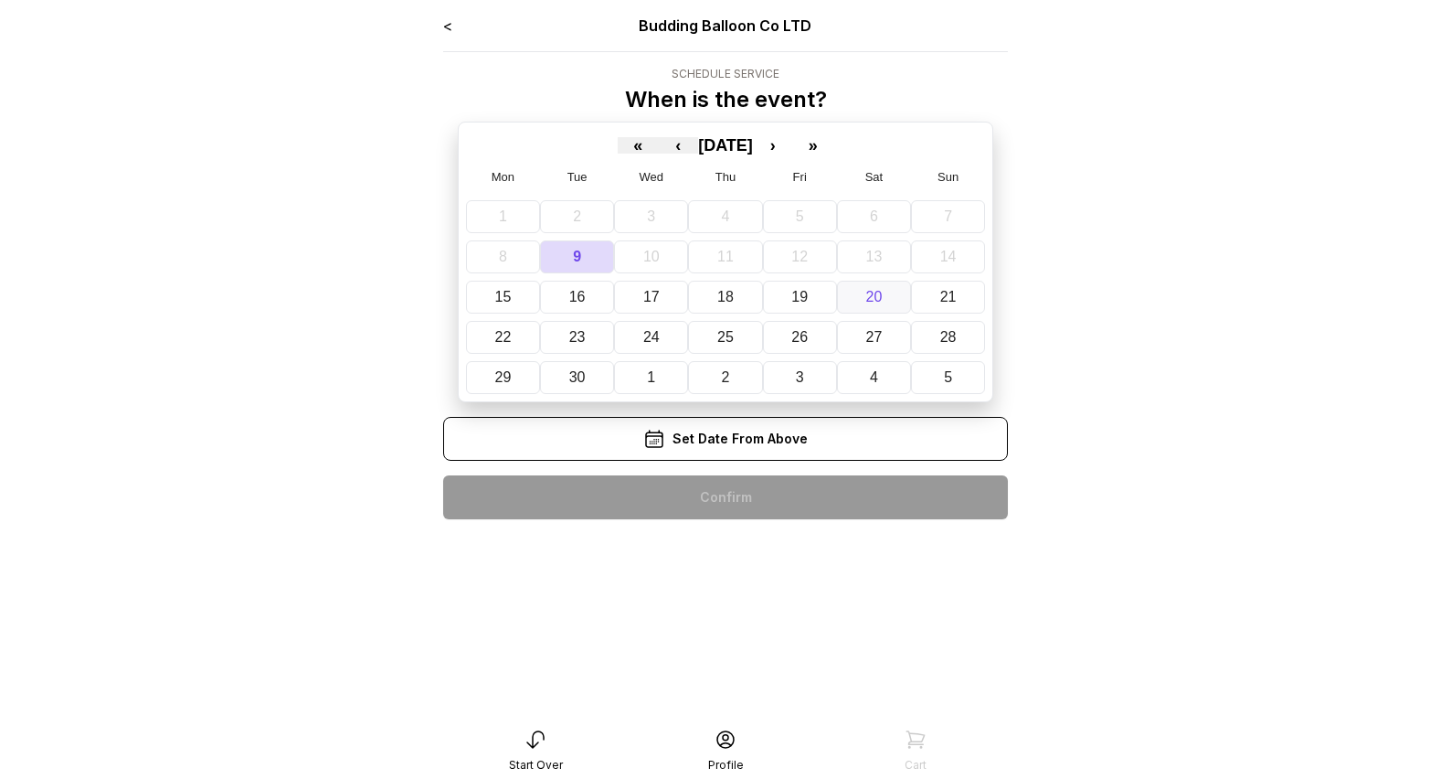
click at [876, 302] on abbr "20" at bounding box center [874, 297] width 16 height 16
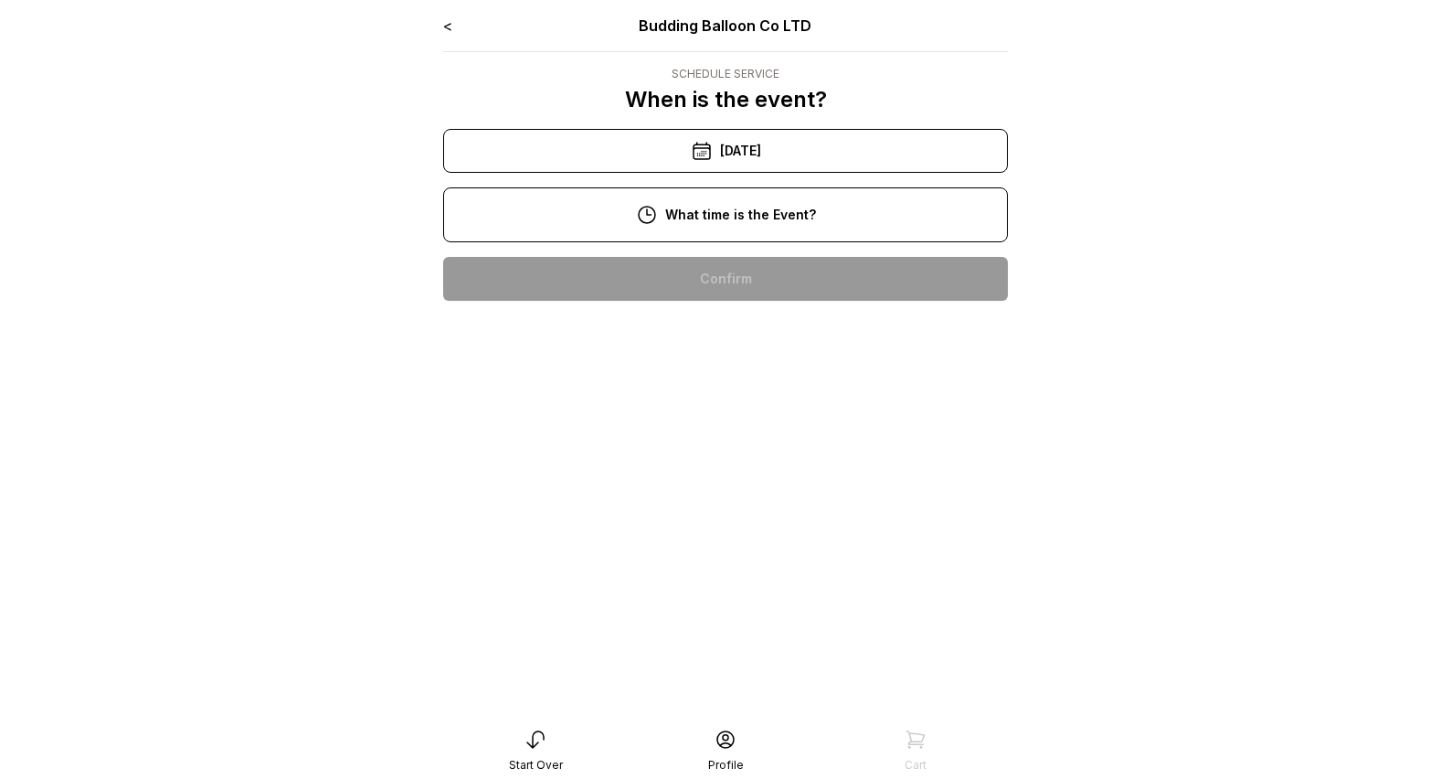
click at [737, 388] on div "5:00 pm" at bounding box center [726, 396] width 536 height 44
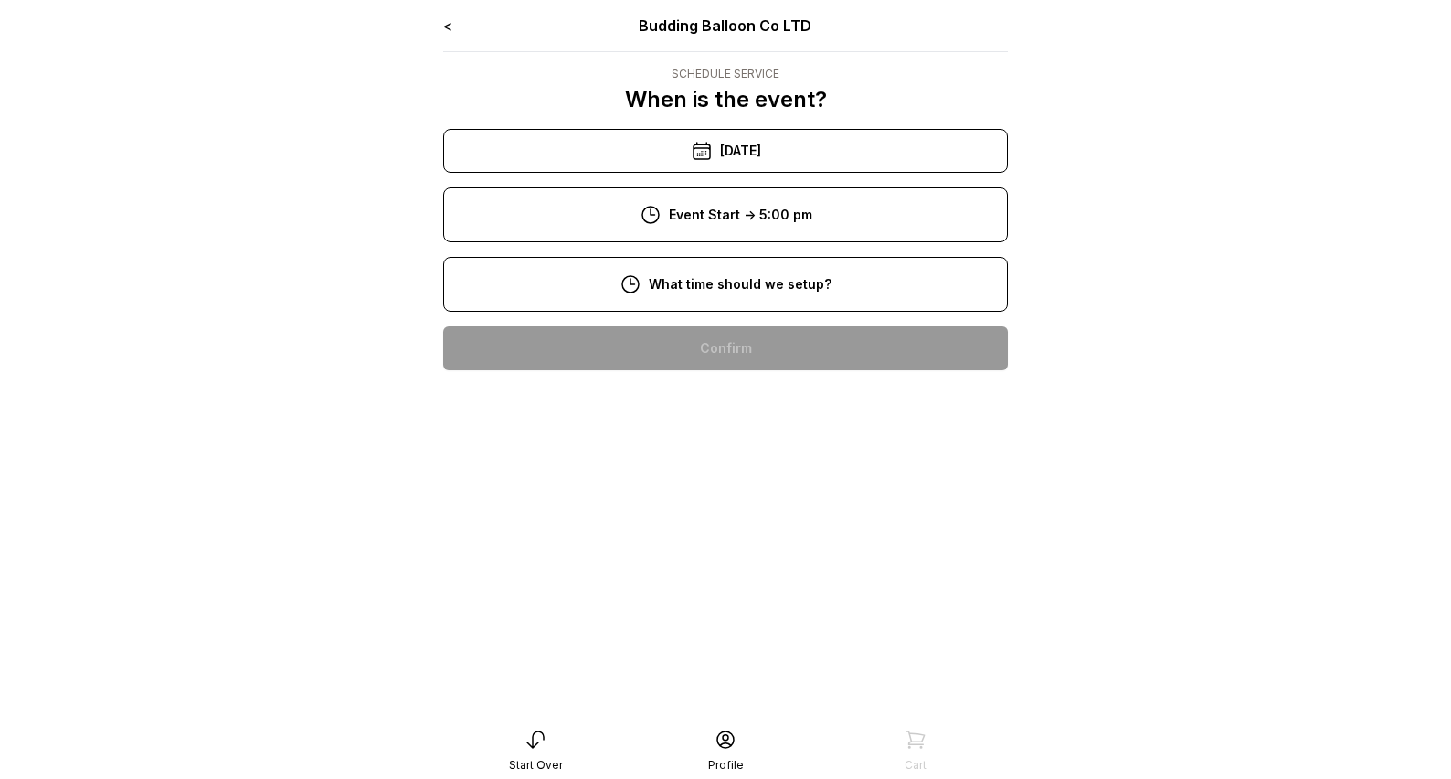
click at [741, 523] on div "11:00 am" at bounding box center [726, 524] width 536 height 44
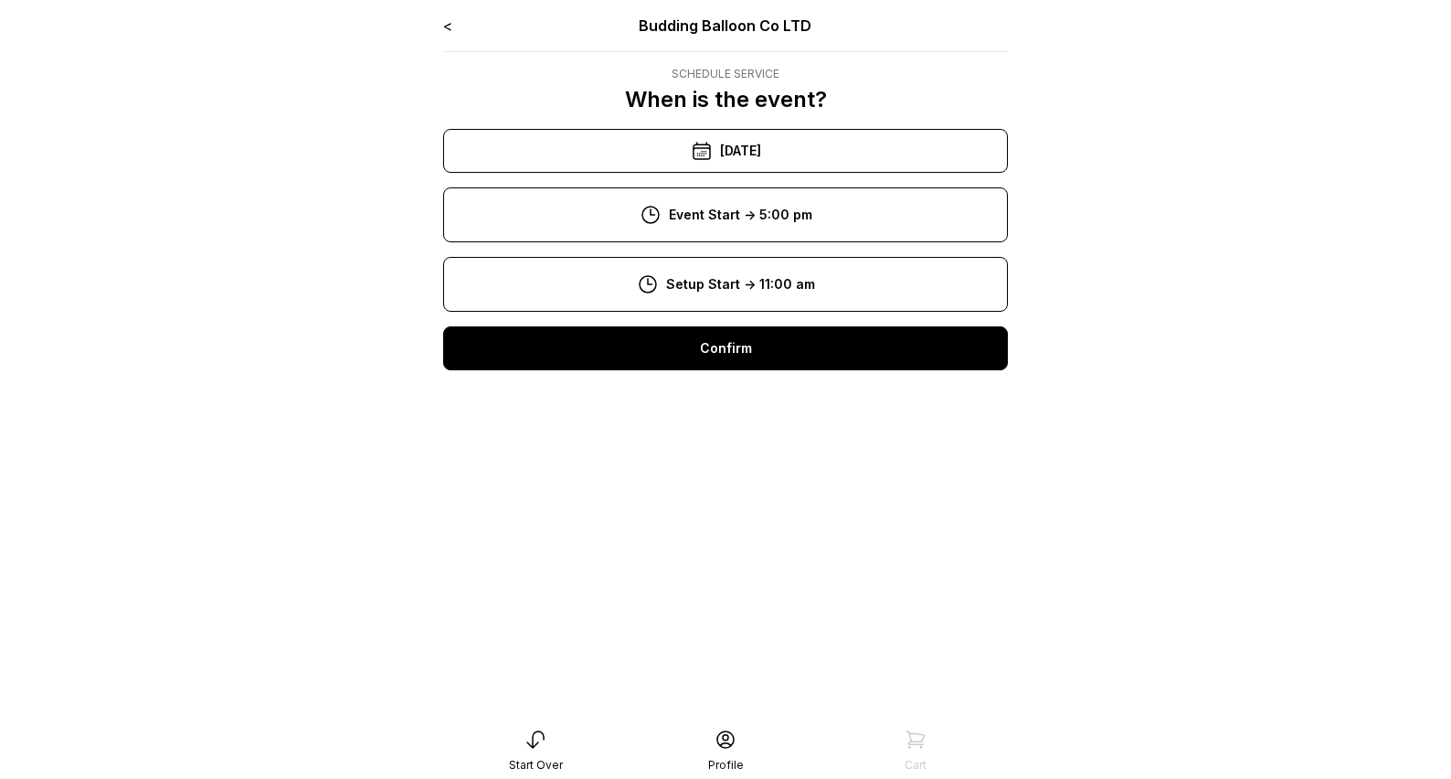
click at [725, 354] on div "Confirm" at bounding box center [725, 348] width 565 height 44
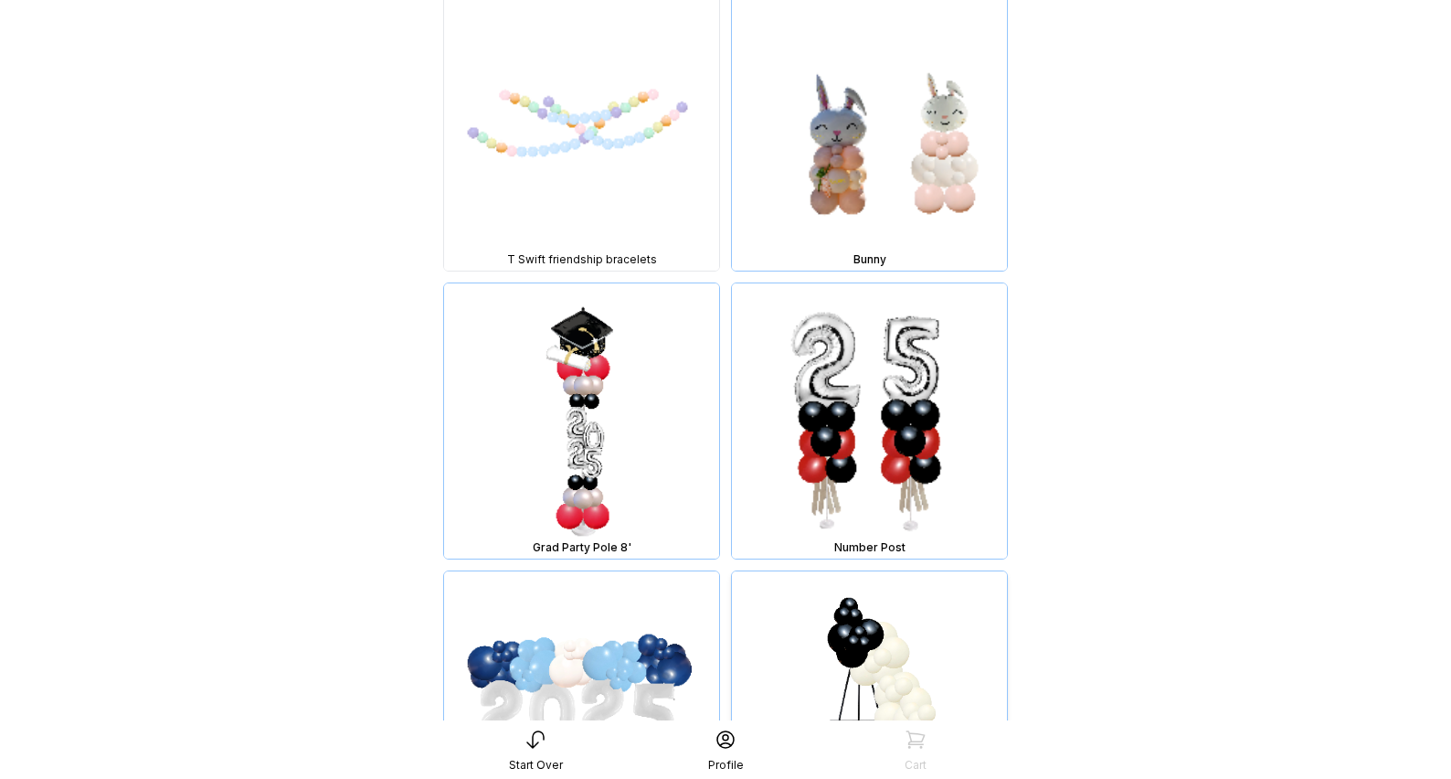
scroll to position [12629, 0]
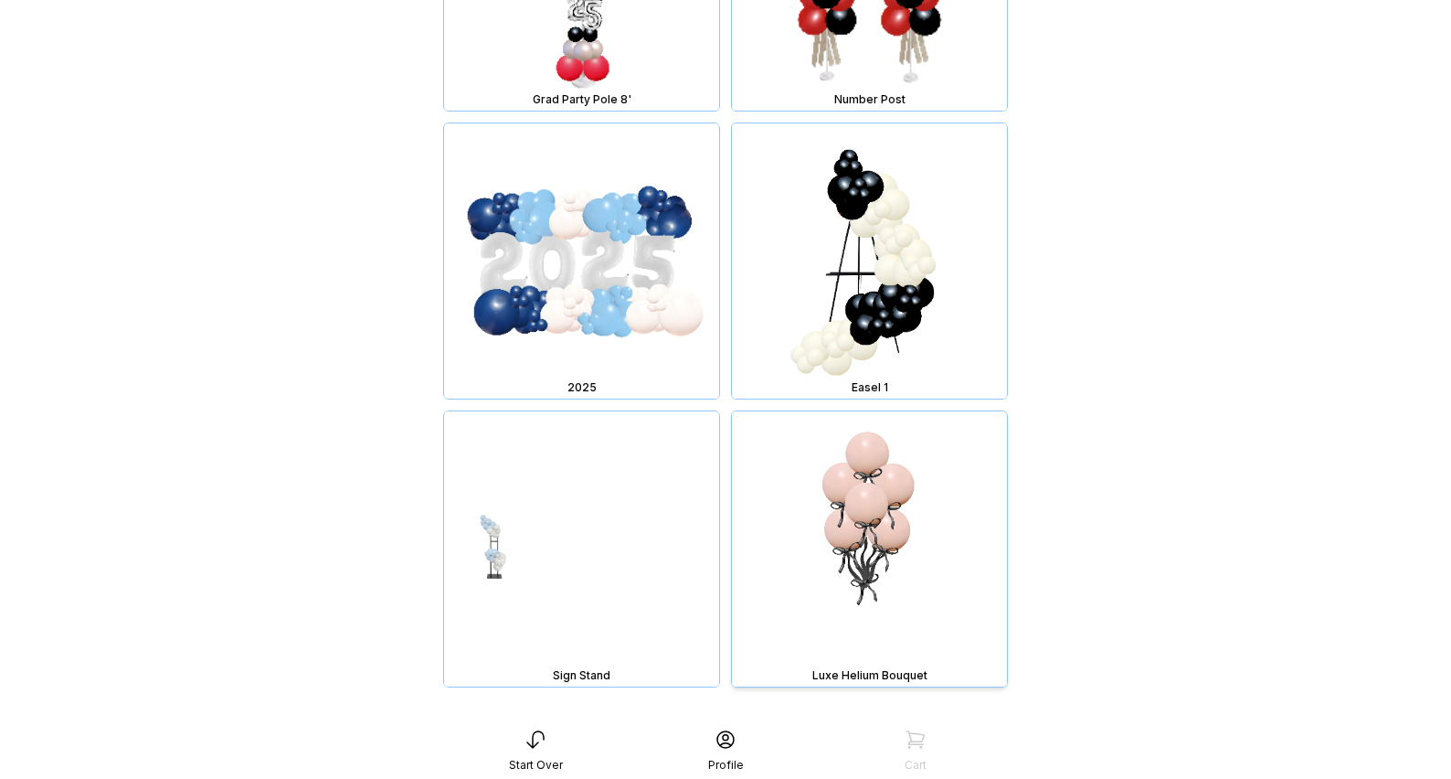
click at [852, 513] on img at bounding box center [869, 548] width 275 height 275
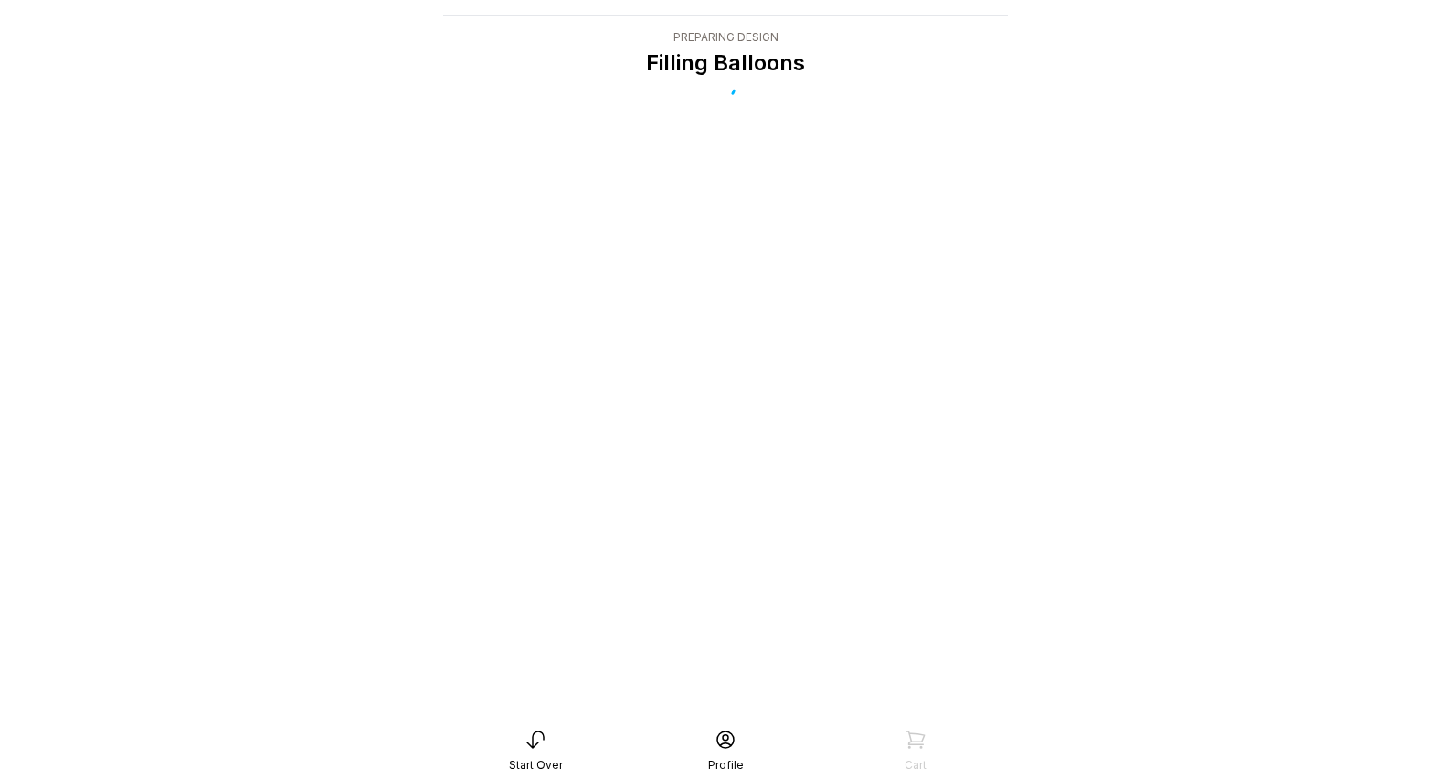
scroll to position [37, 0]
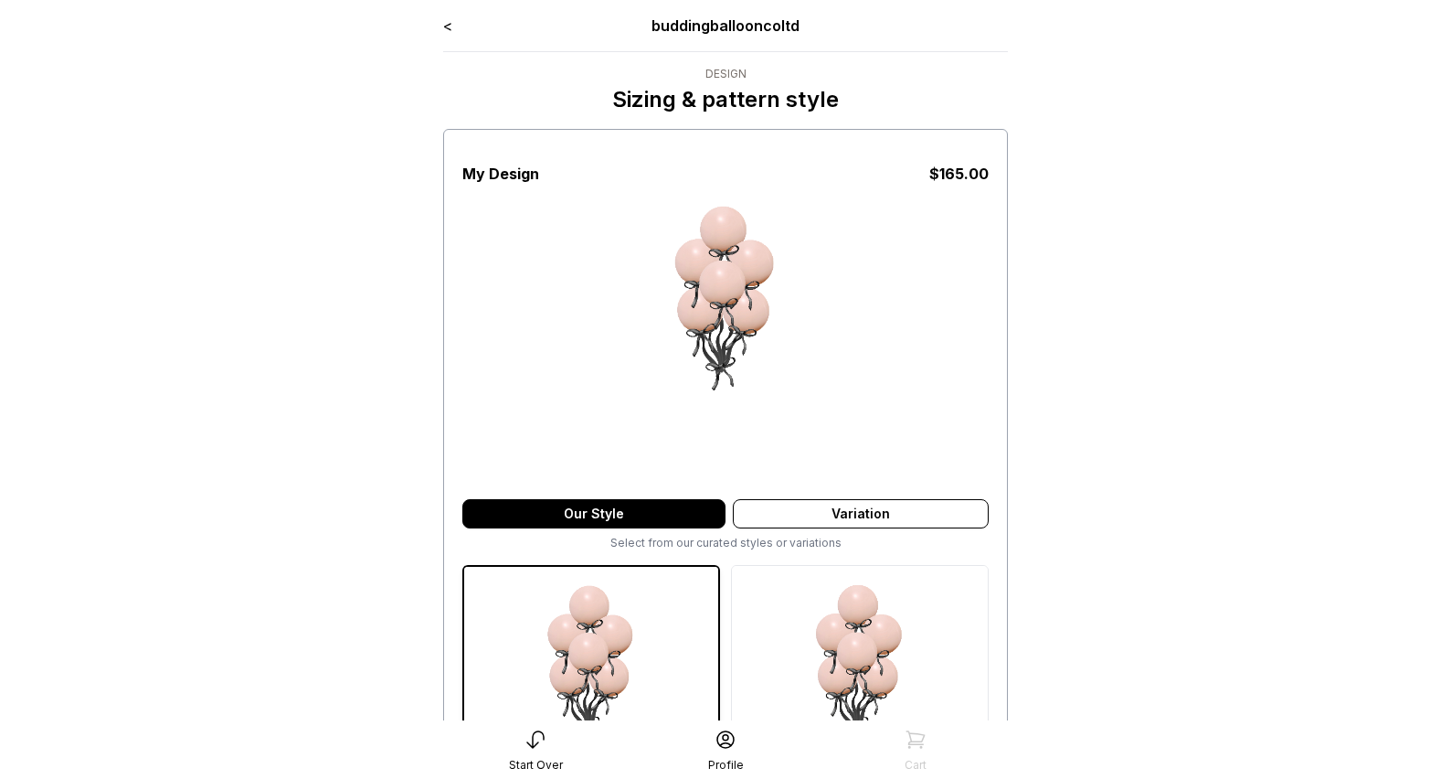
click at [712, 227] on img at bounding box center [725, 331] width 292 height 292
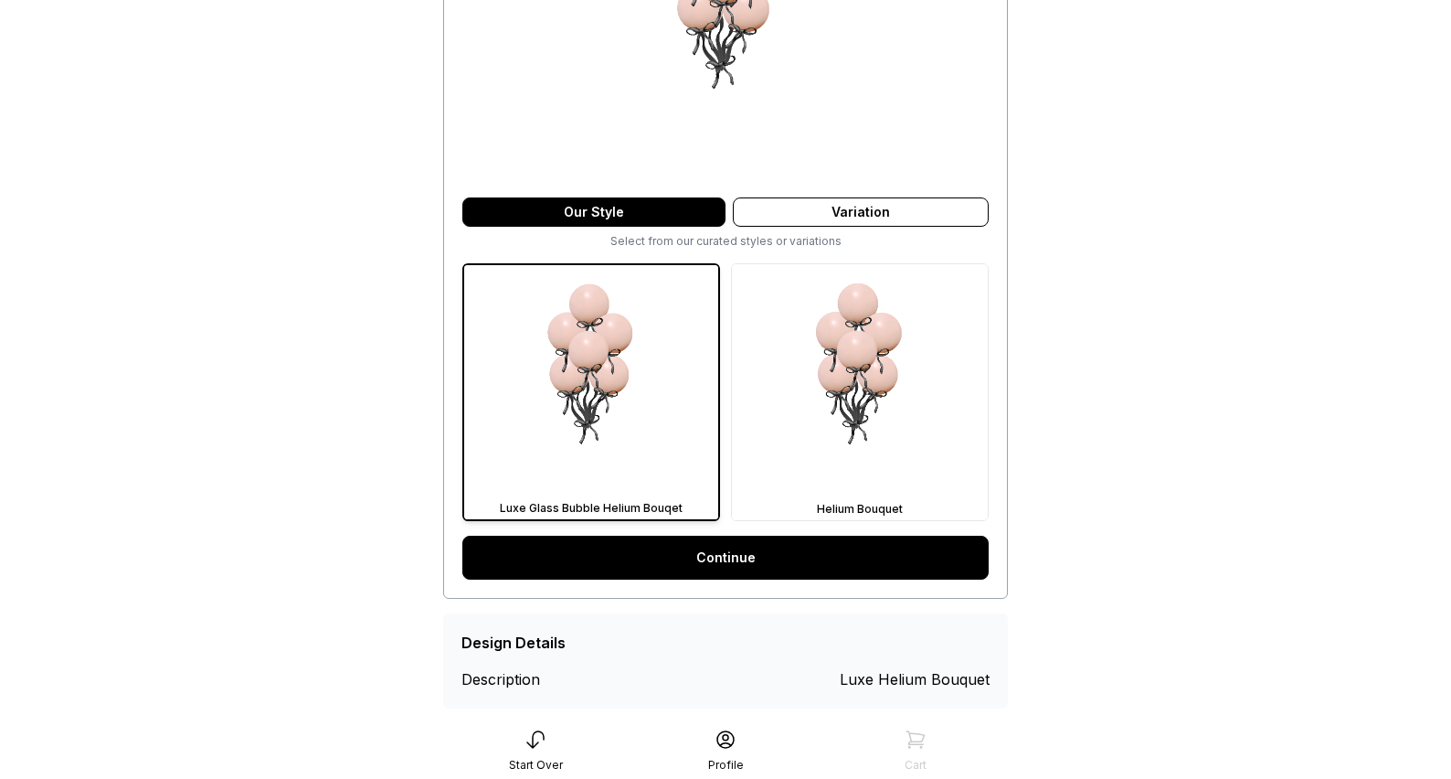
click at [643, 566] on link "Continue" at bounding box center [725, 558] width 526 height 44
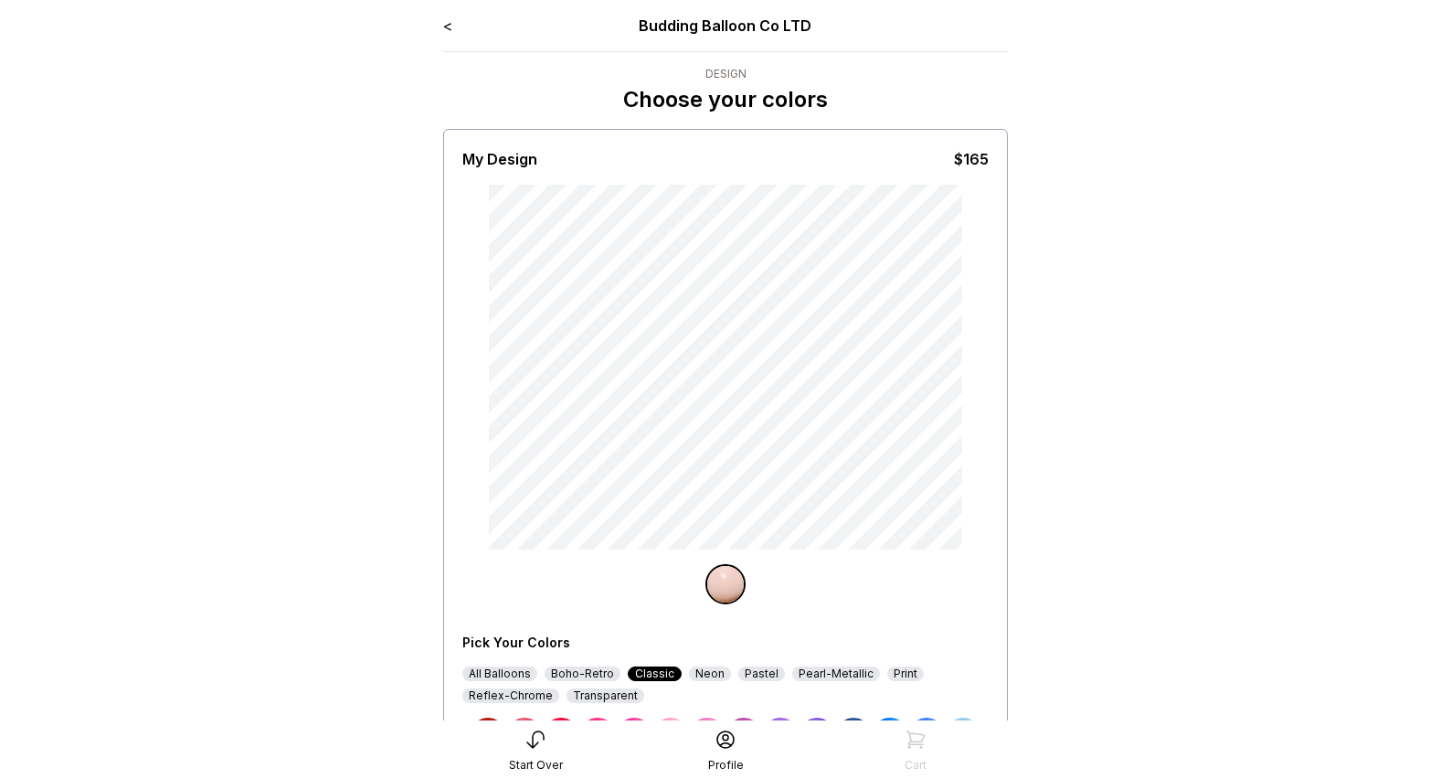
scroll to position [196, 0]
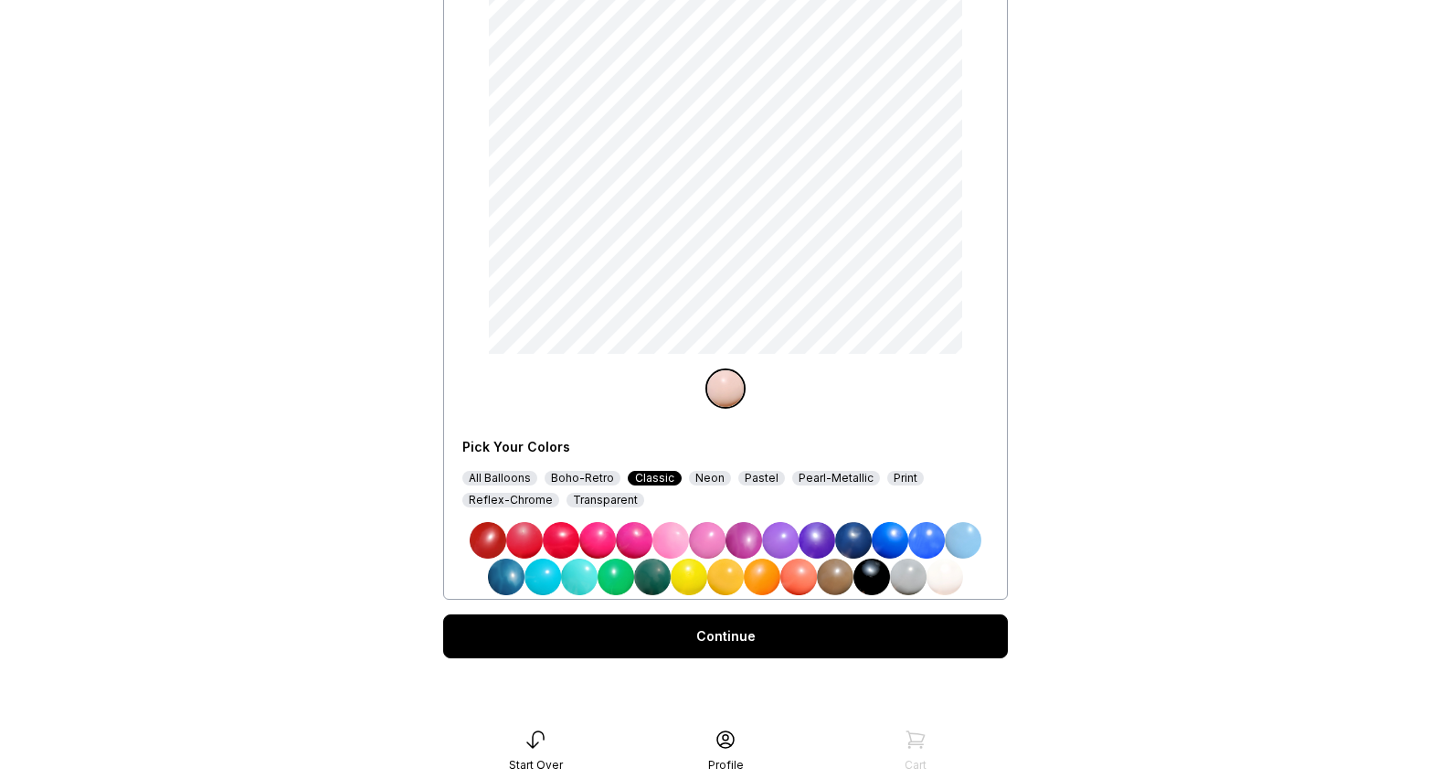
click at [946, 572] on img at bounding box center [945, 576] width 37 height 37
click at [932, 356] on div "Pick Your Colors All Balloons Boho-Retro Classic Neon Pastel Pearl-Metallic Pri…" at bounding box center [725, 292] width 526 height 606
click at [808, 636] on div "Continue" at bounding box center [725, 636] width 565 height 44
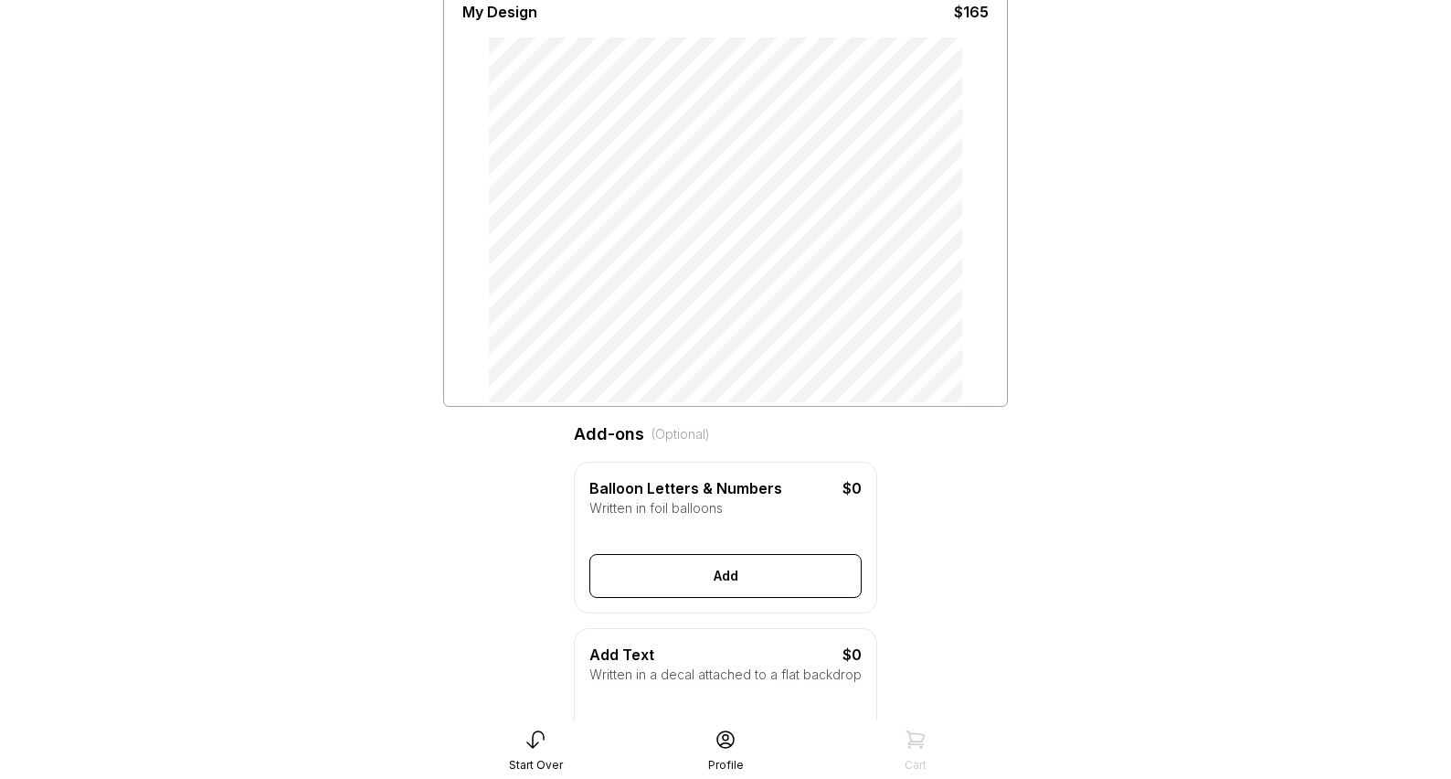
scroll to position [462, 0]
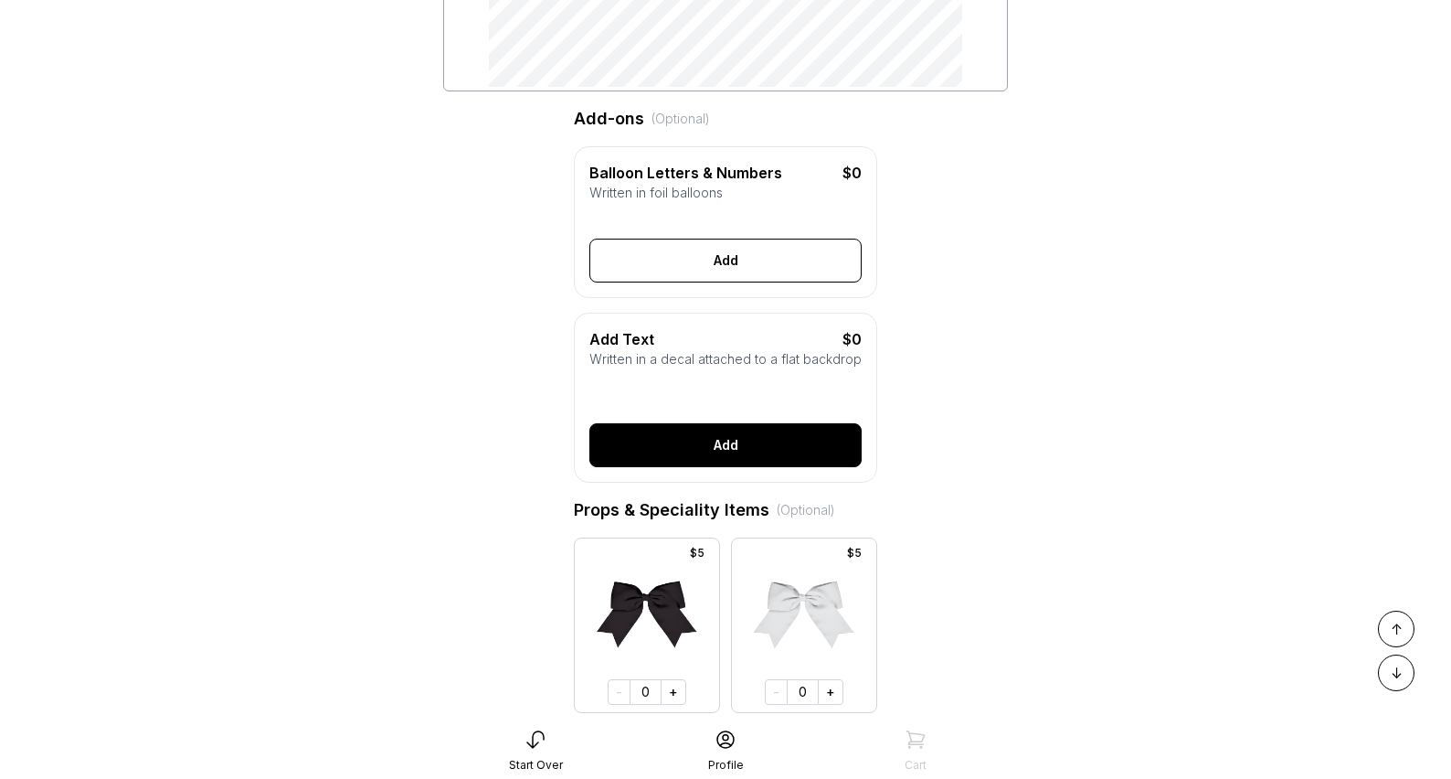
click at [701, 467] on button "Add" at bounding box center [725, 445] width 272 height 44
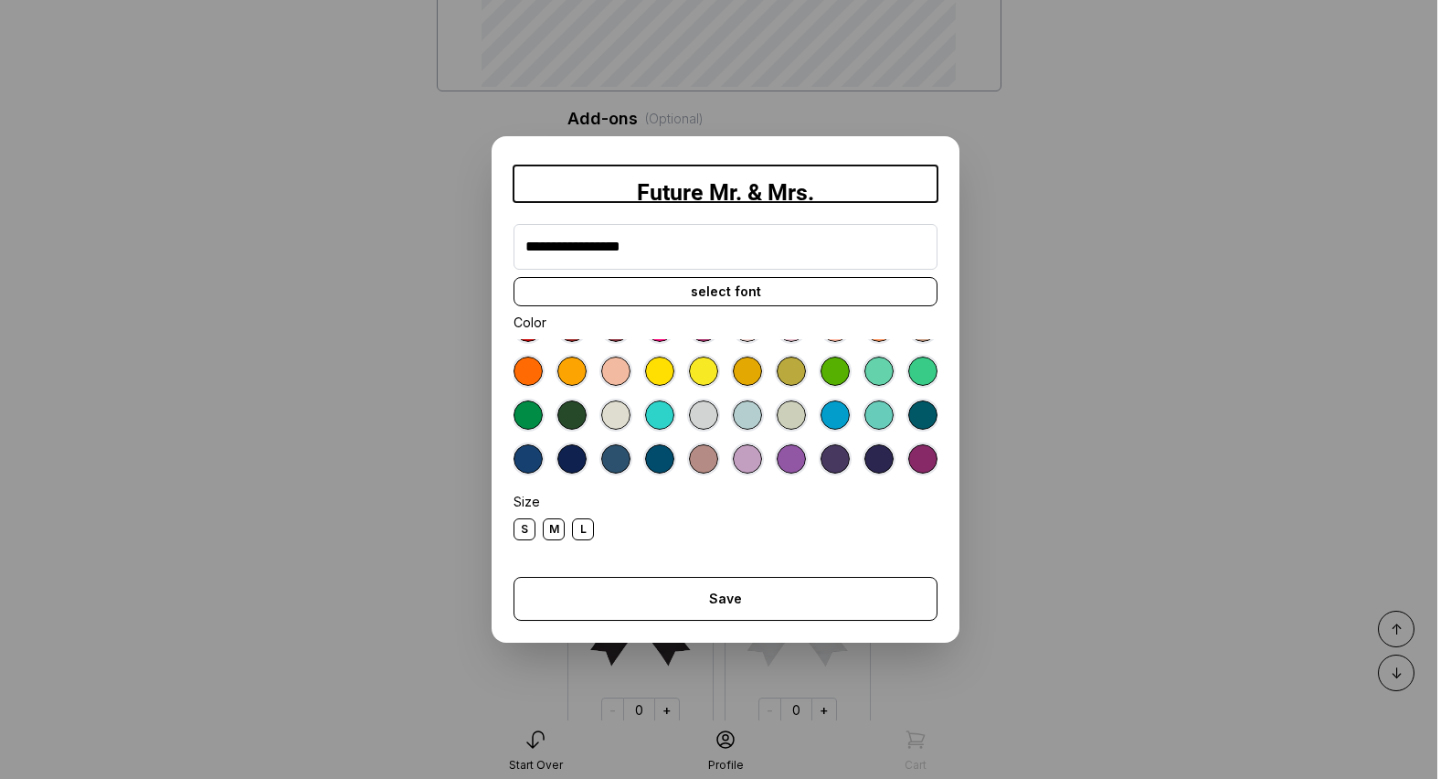
scroll to position [102, 0]
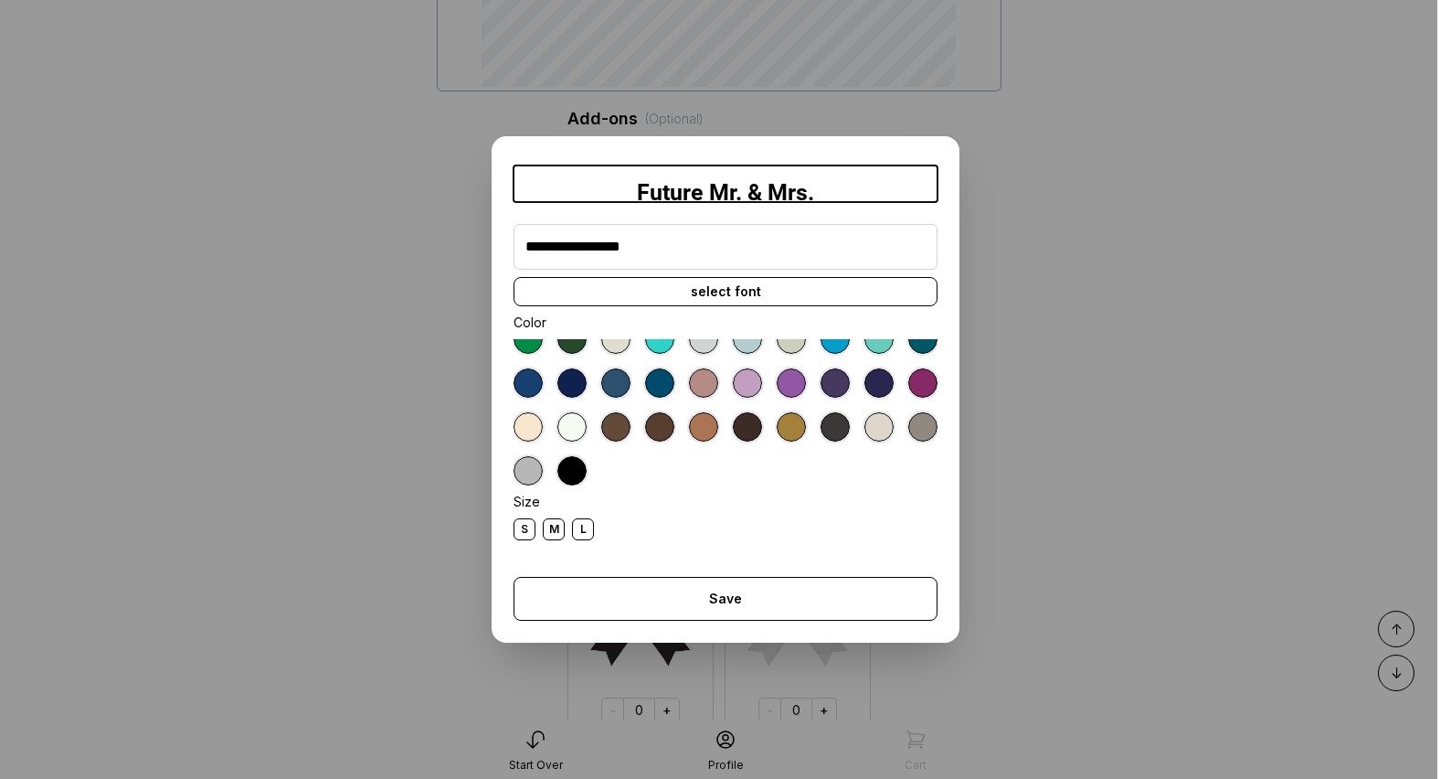
type input "**********"
click at [587, 472] on div at bounding box center [571, 470] width 29 height 29
click at [742, 291] on div "select font" at bounding box center [726, 291] width 424 height 29
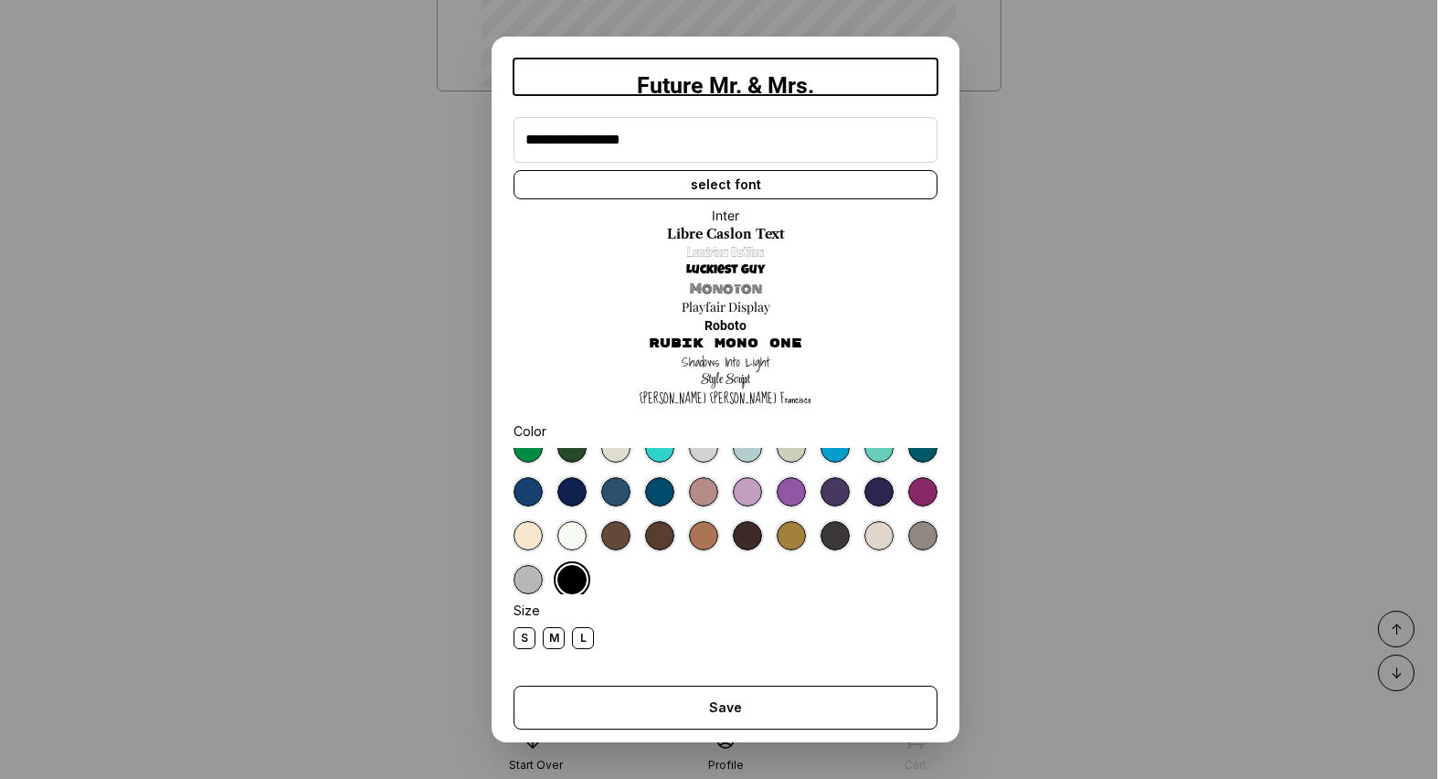
scroll to position [16, 0]
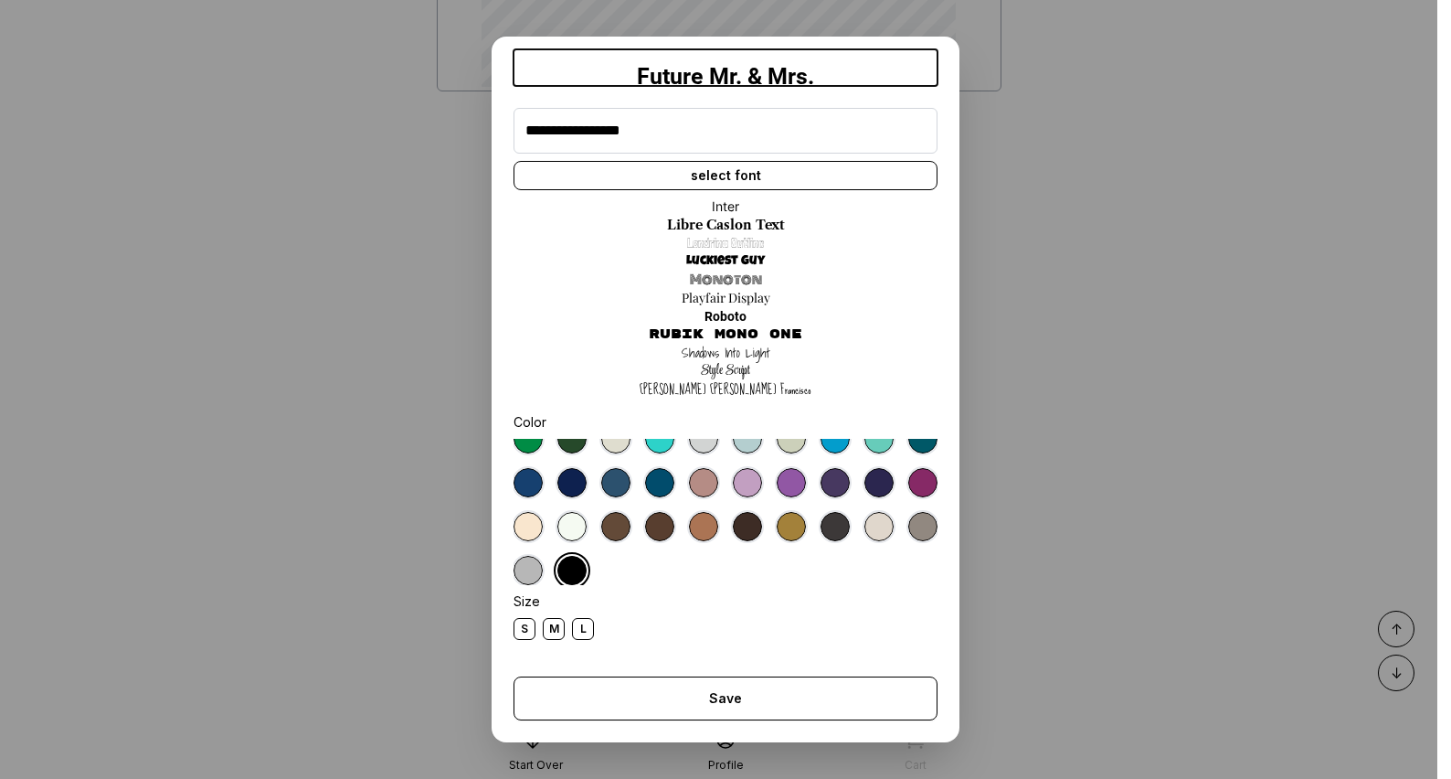
click at [739, 376] on link "Style Script" at bounding box center [725, 371] width 49 height 18
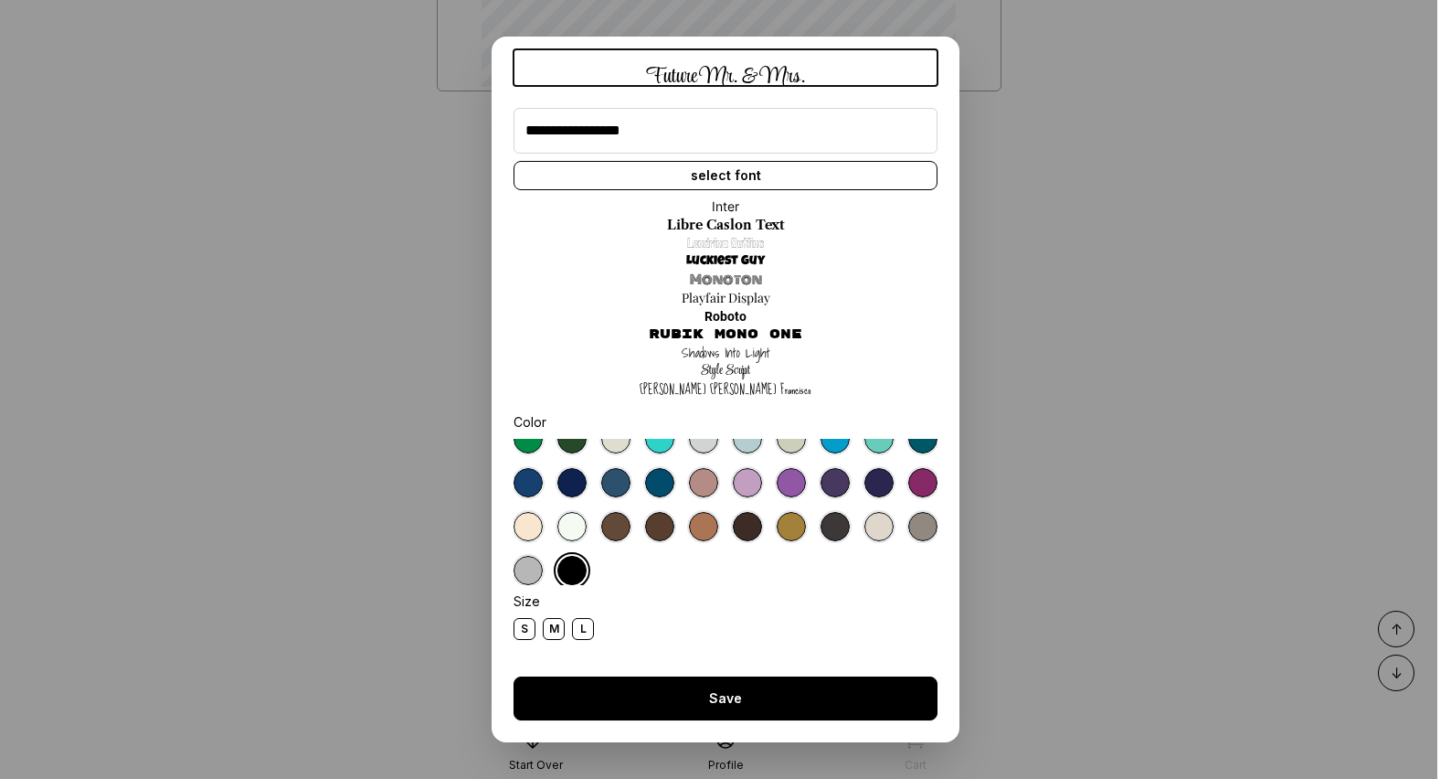
click at [673, 703] on button "Save" at bounding box center [726, 698] width 424 height 44
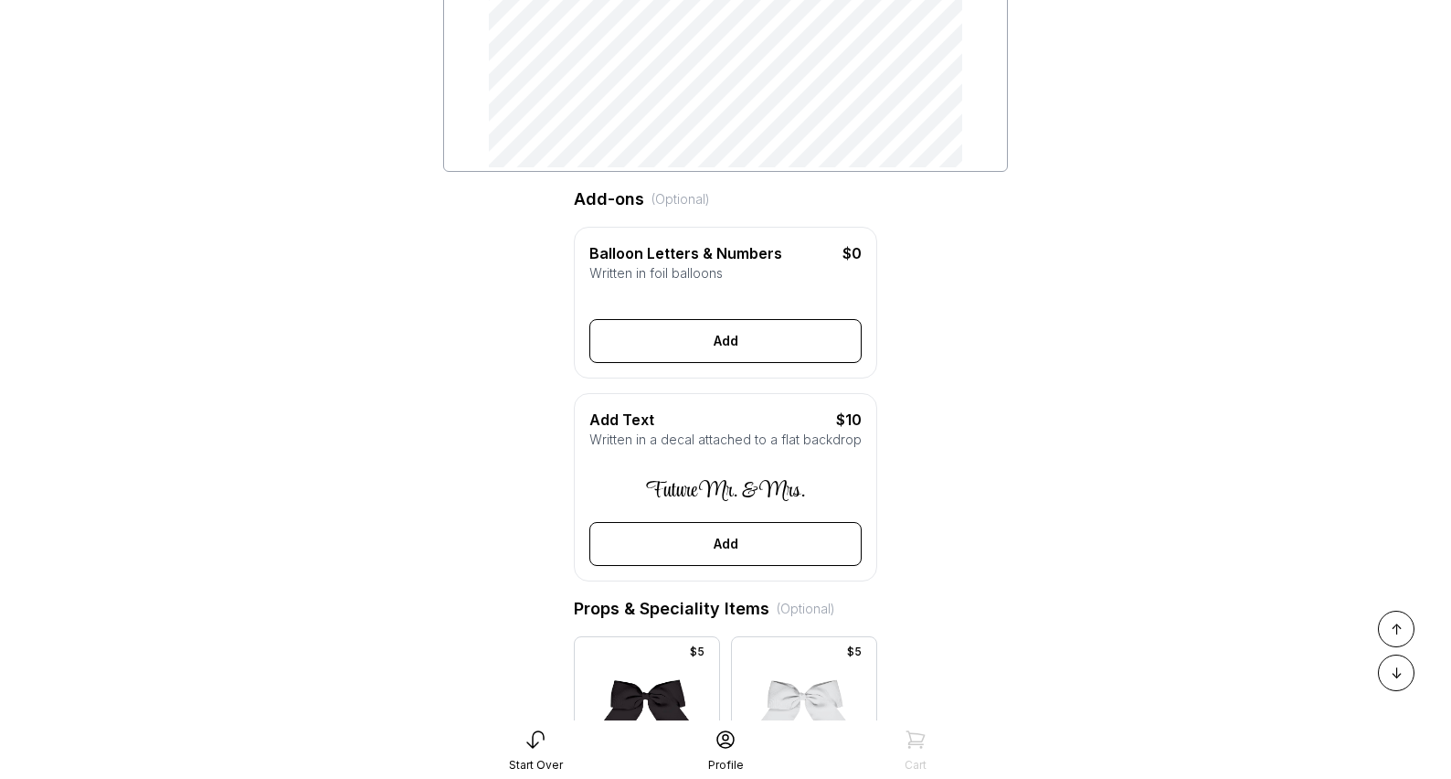
scroll to position [548, 0]
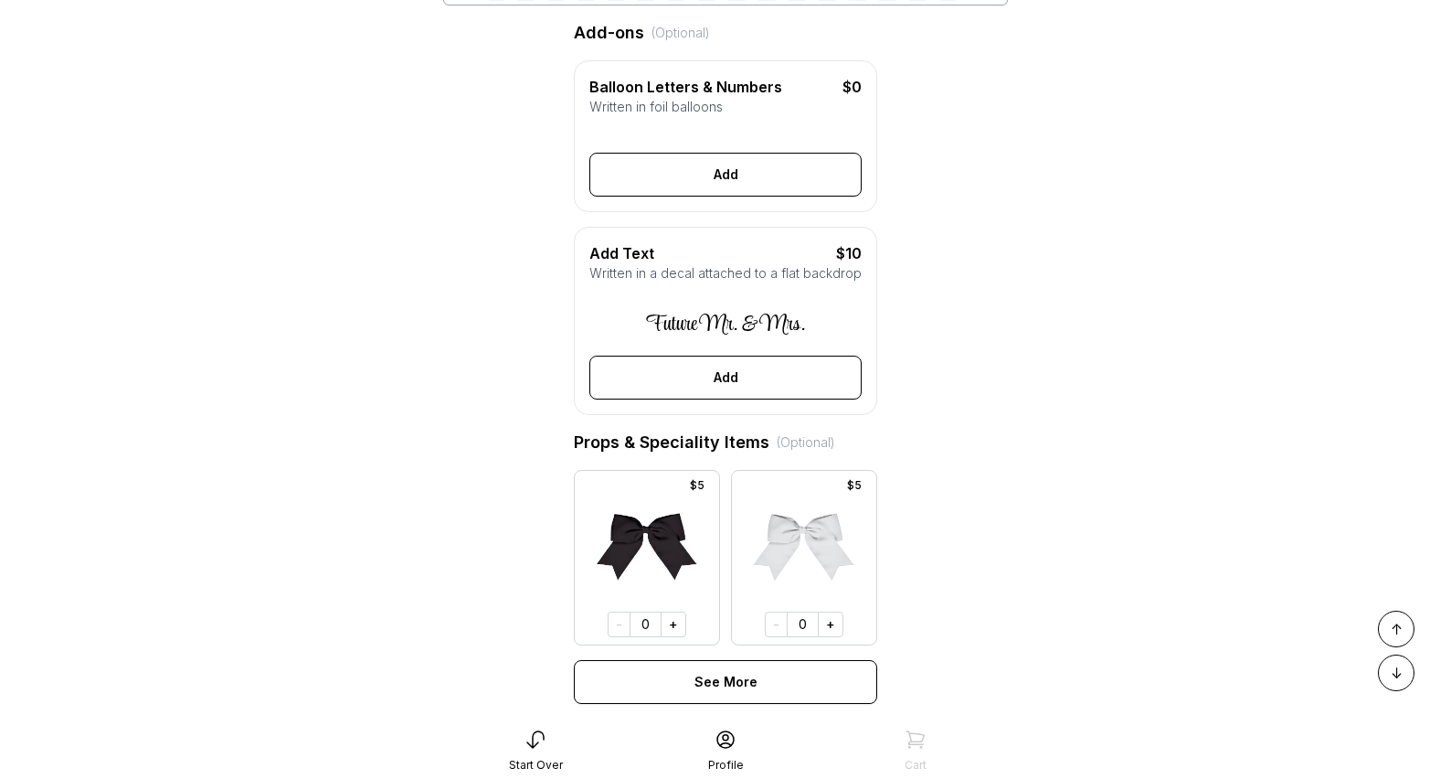
click at [758, 325] on div "Future Mr. & Mrs." at bounding box center [725, 324] width 159 height 18
click at [765, 396] on button "Add" at bounding box center [725, 377] width 272 height 44
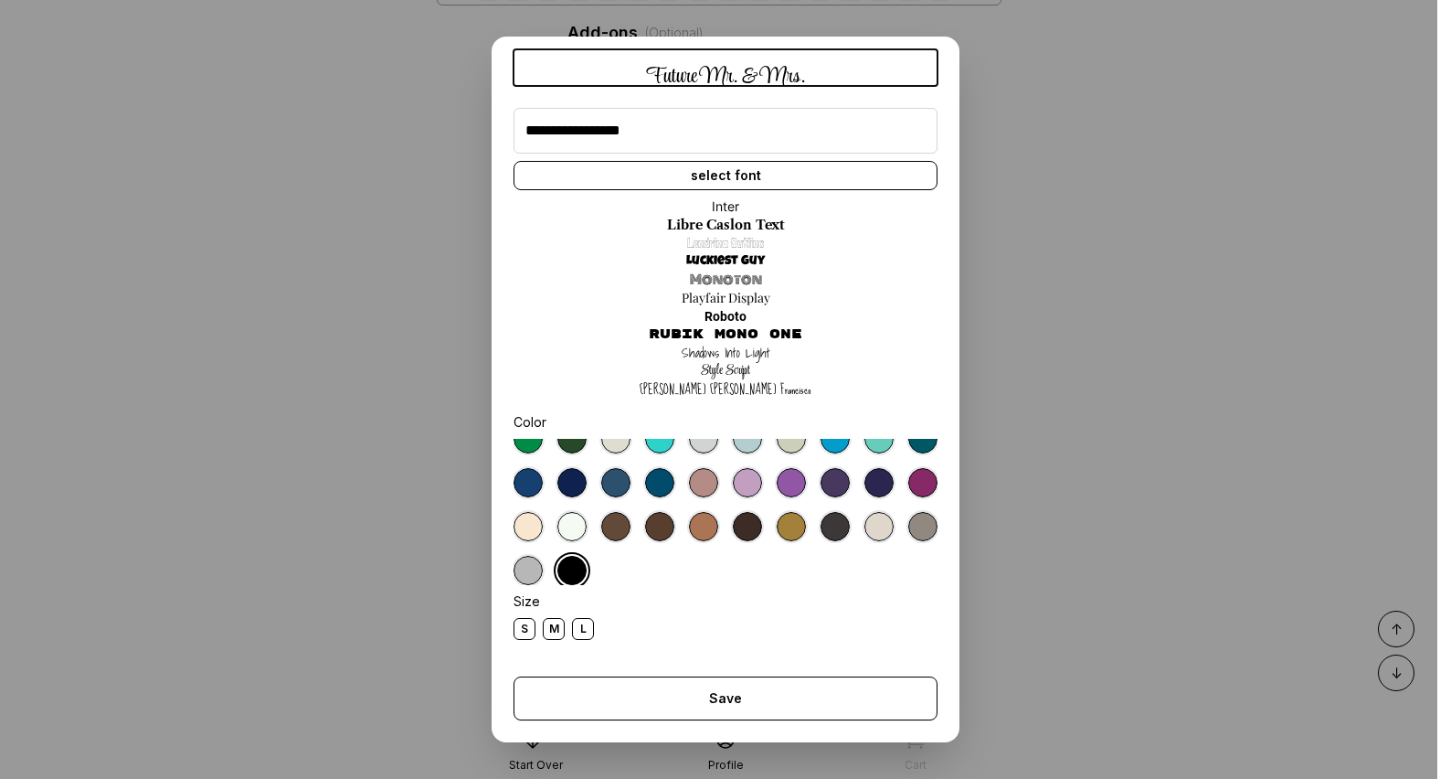
click at [533, 631] on div "S" at bounding box center [525, 629] width 22 height 22
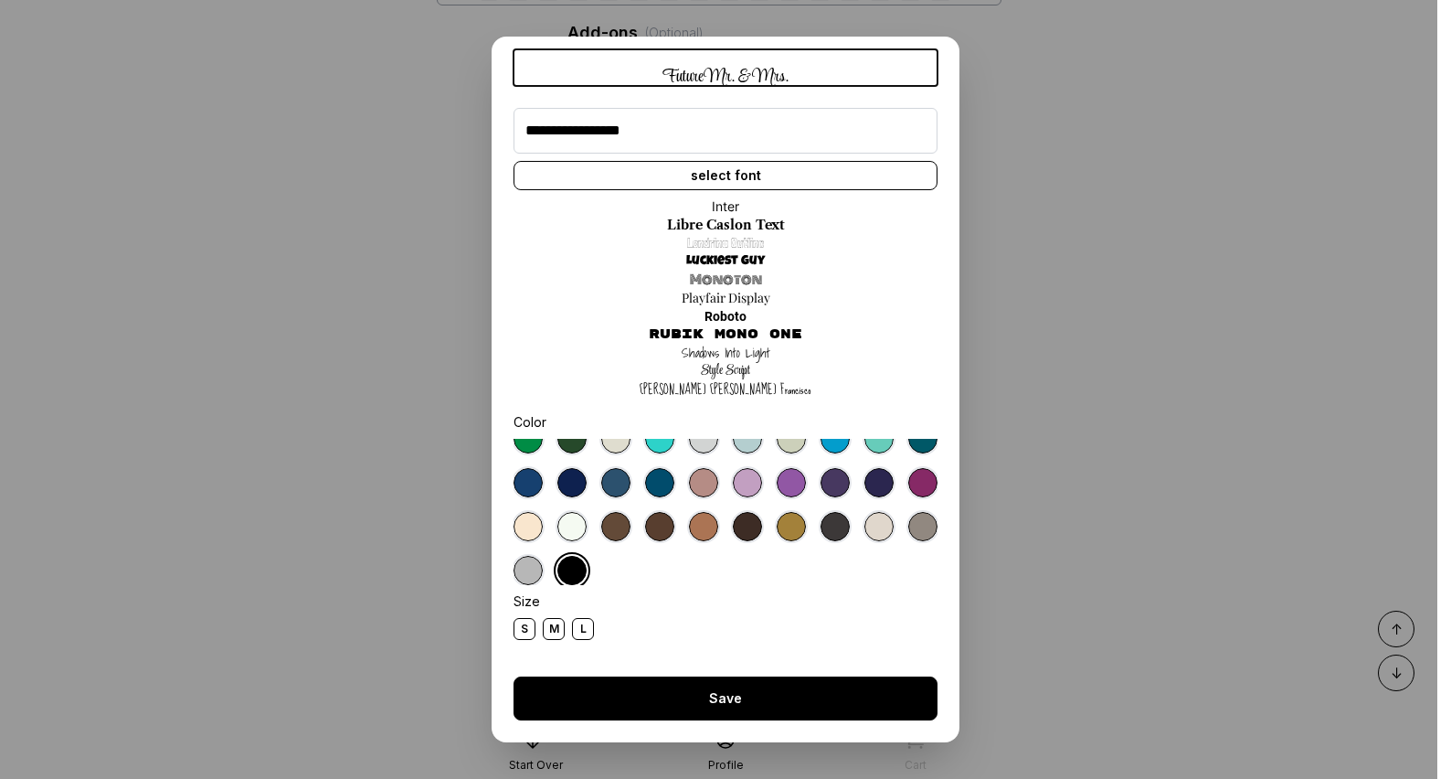
click at [715, 703] on button "Save" at bounding box center [726, 698] width 424 height 44
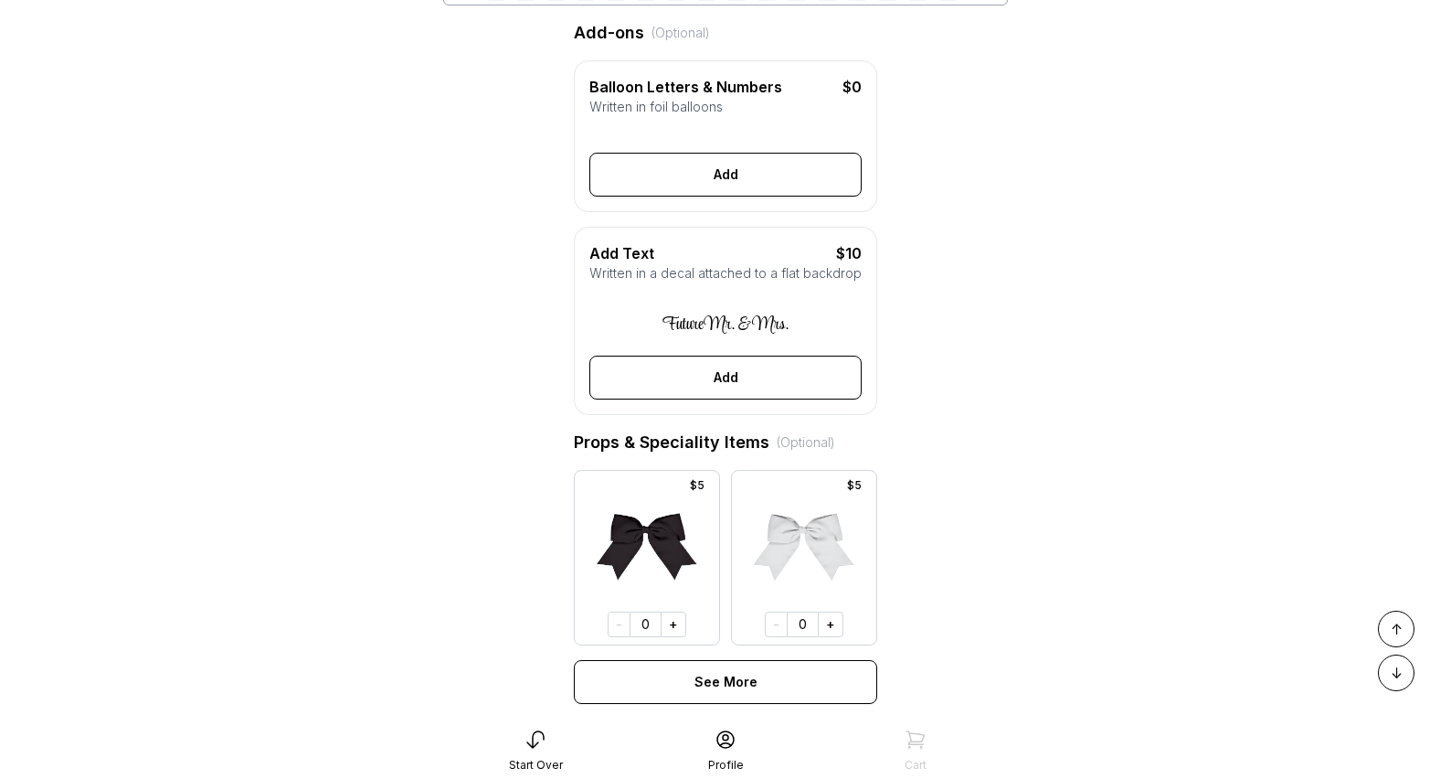
click at [744, 334] on div "Future Mr. & Mrs." at bounding box center [726, 324] width 126 height 18
drag, startPoint x: 704, startPoint y: 334, endPoint x: 728, endPoint y: 341, distance: 25.7
click at [704, 334] on div "Future Mr. & Mrs." at bounding box center [726, 324] width 126 height 18
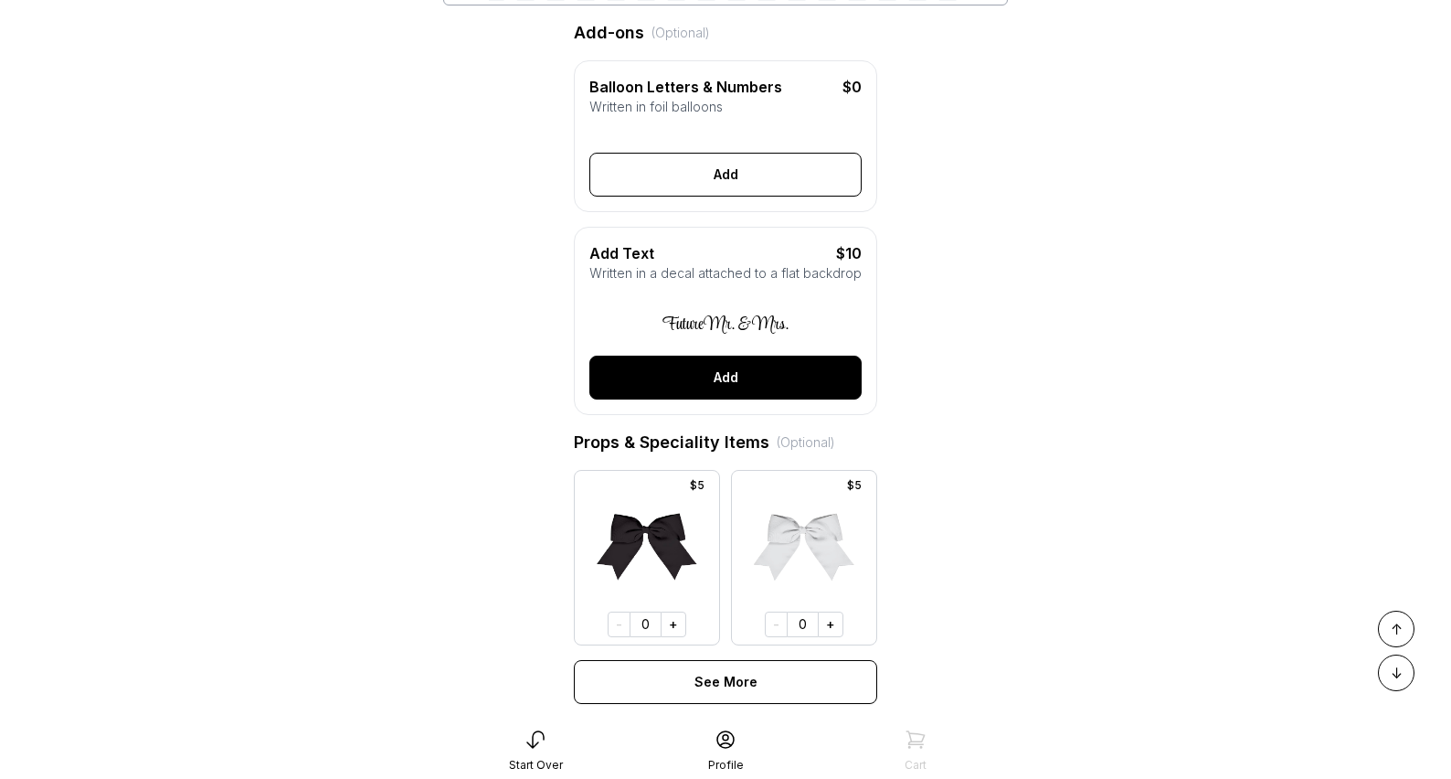
click at [771, 399] on button "Add" at bounding box center [725, 377] width 272 height 44
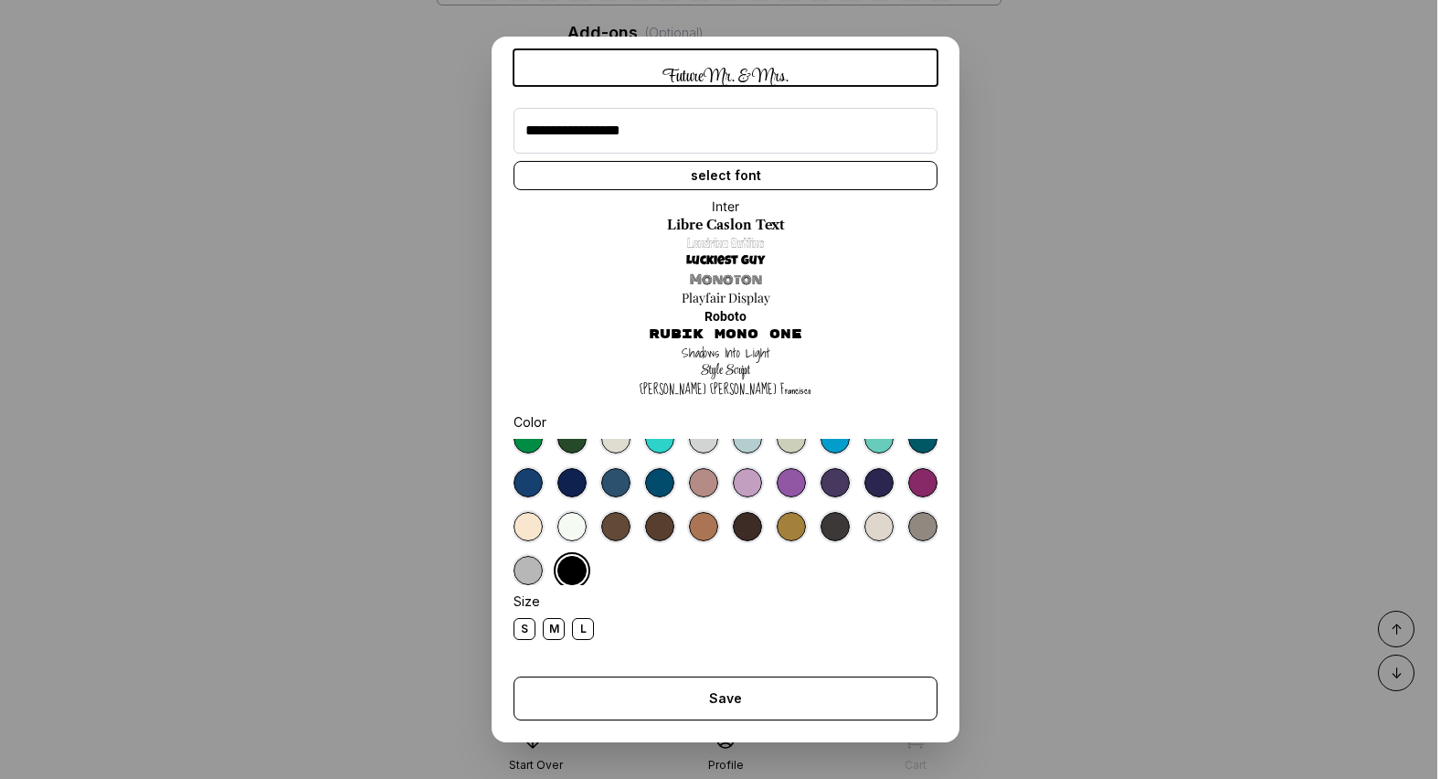
click at [574, 132] on input "**********" at bounding box center [726, 131] width 424 height 46
click at [878, 279] on div "Inter Libre Caslon Text Londrina Outline Luckiest Guy Monoton Playfair Display …" at bounding box center [726, 298] width 424 height 216
drag, startPoint x: 749, startPoint y: 695, endPoint x: 751, endPoint y: 671, distance: 24.7
click at [749, 695] on button "Save" at bounding box center [726, 698] width 424 height 44
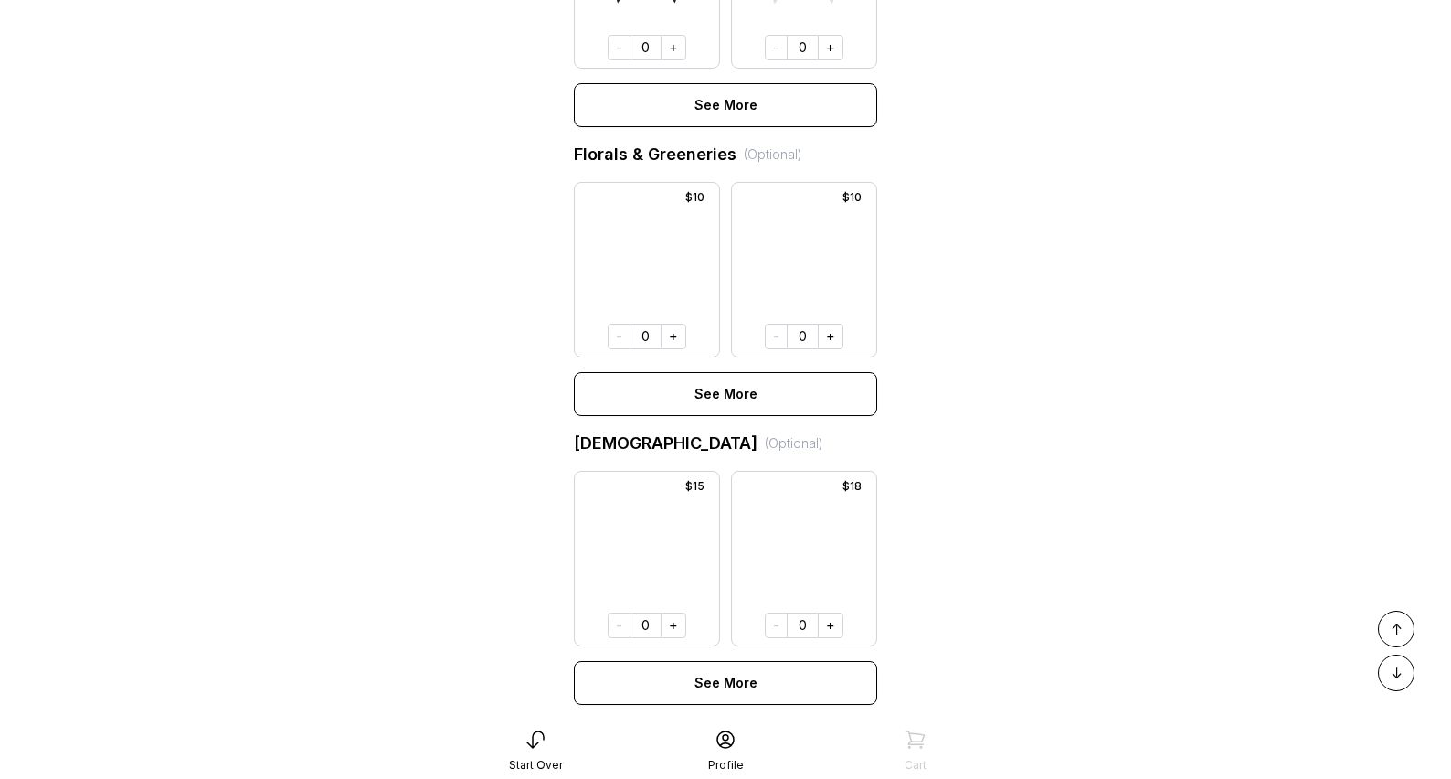
scroll to position [1385, 0]
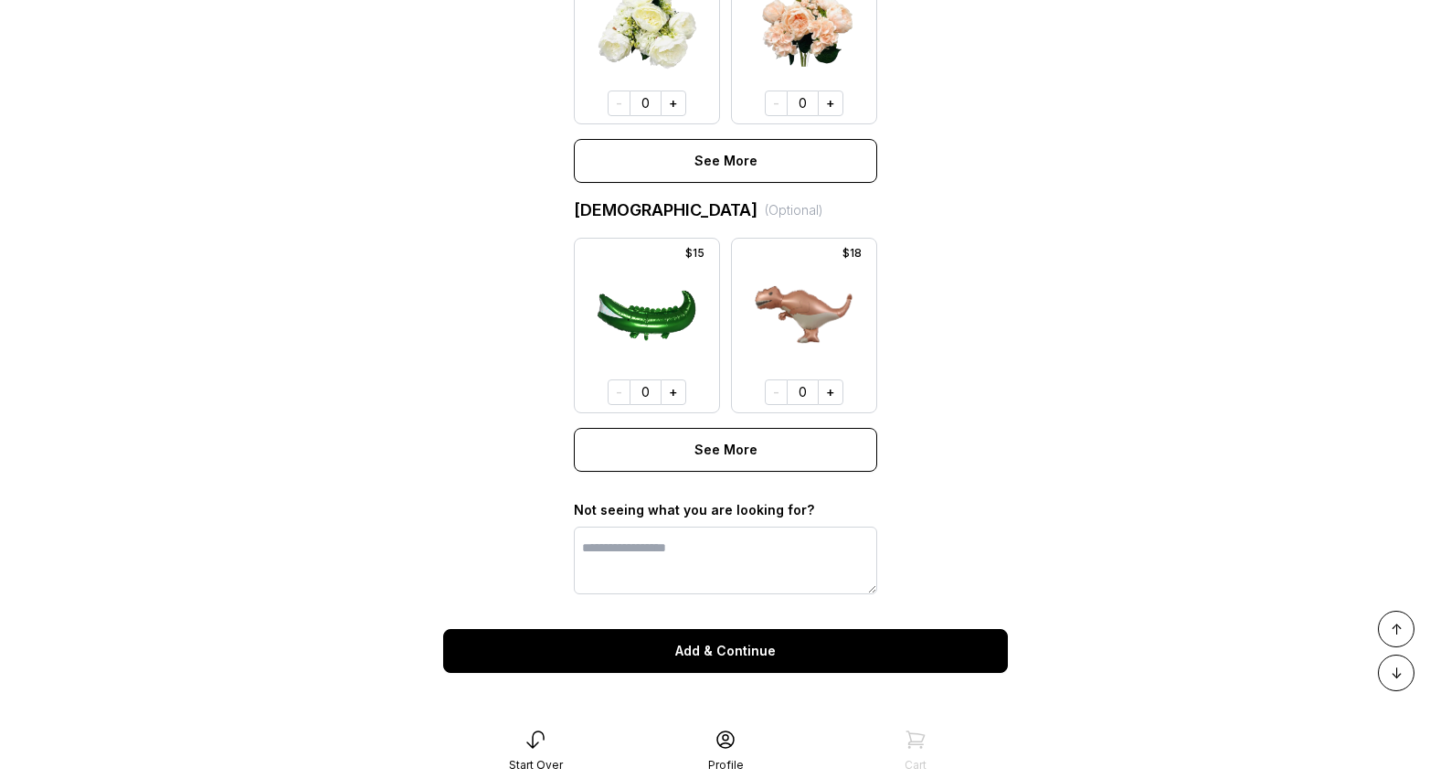
click at [761, 663] on button "Add & Continue" at bounding box center [725, 651] width 565 height 44
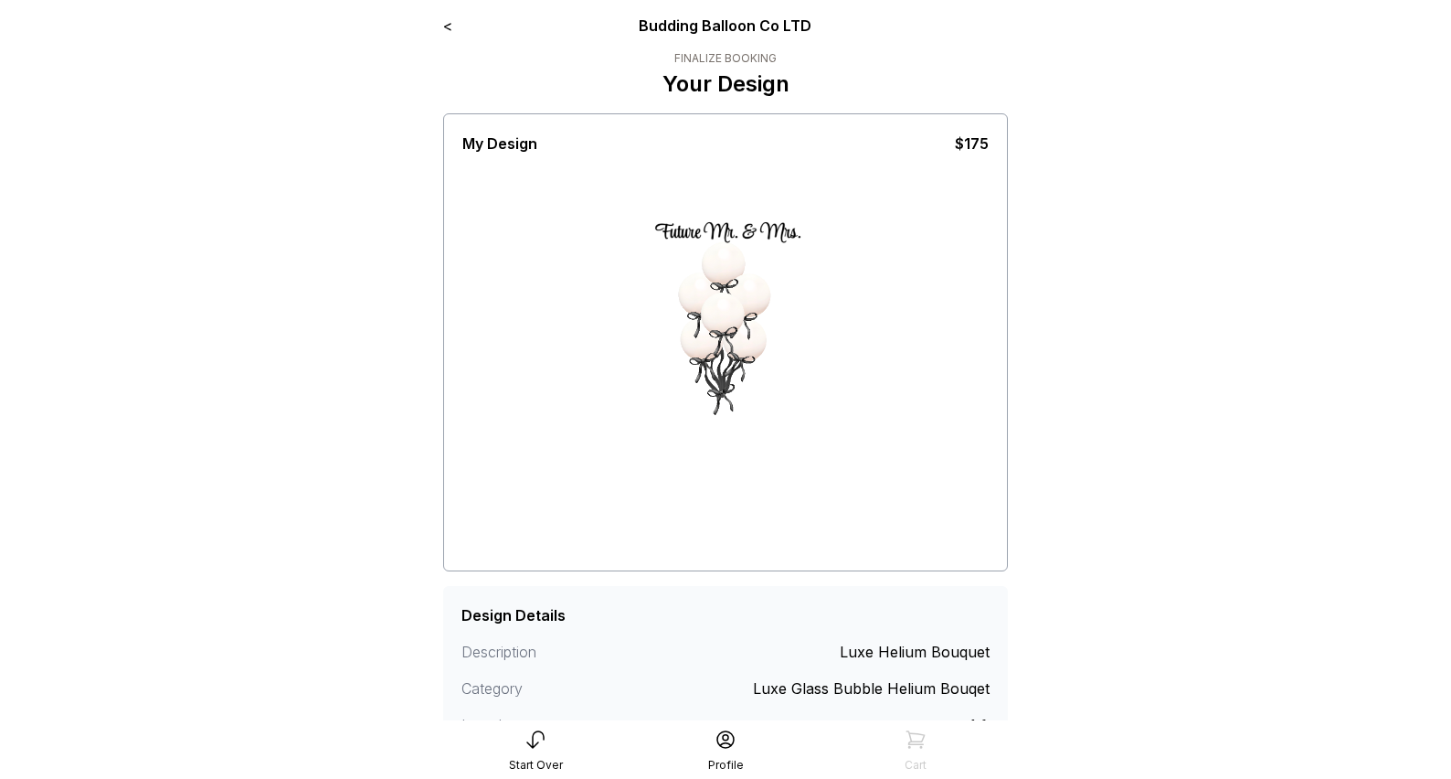
scroll to position [213, 0]
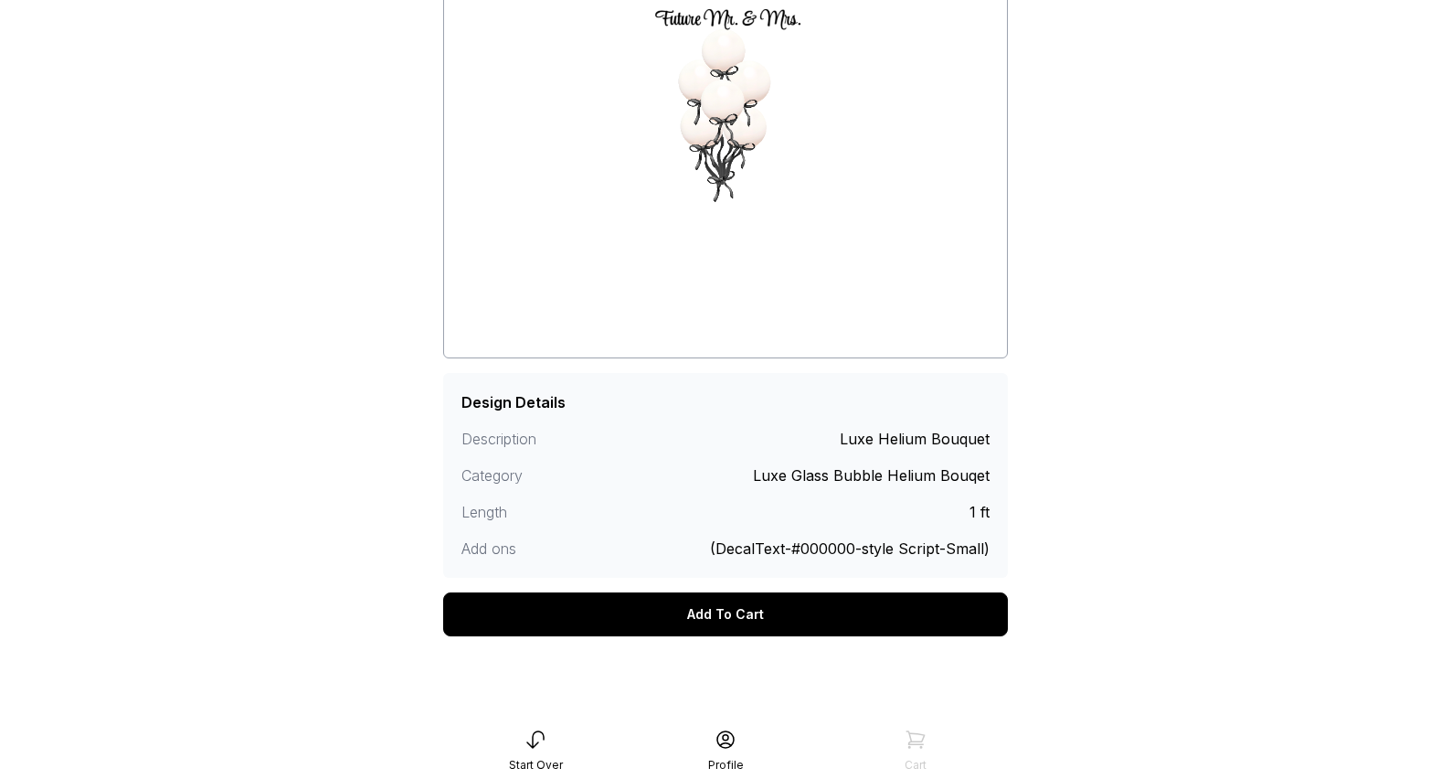
click at [805, 621] on div "Add To Cart" at bounding box center [725, 614] width 565 height 44
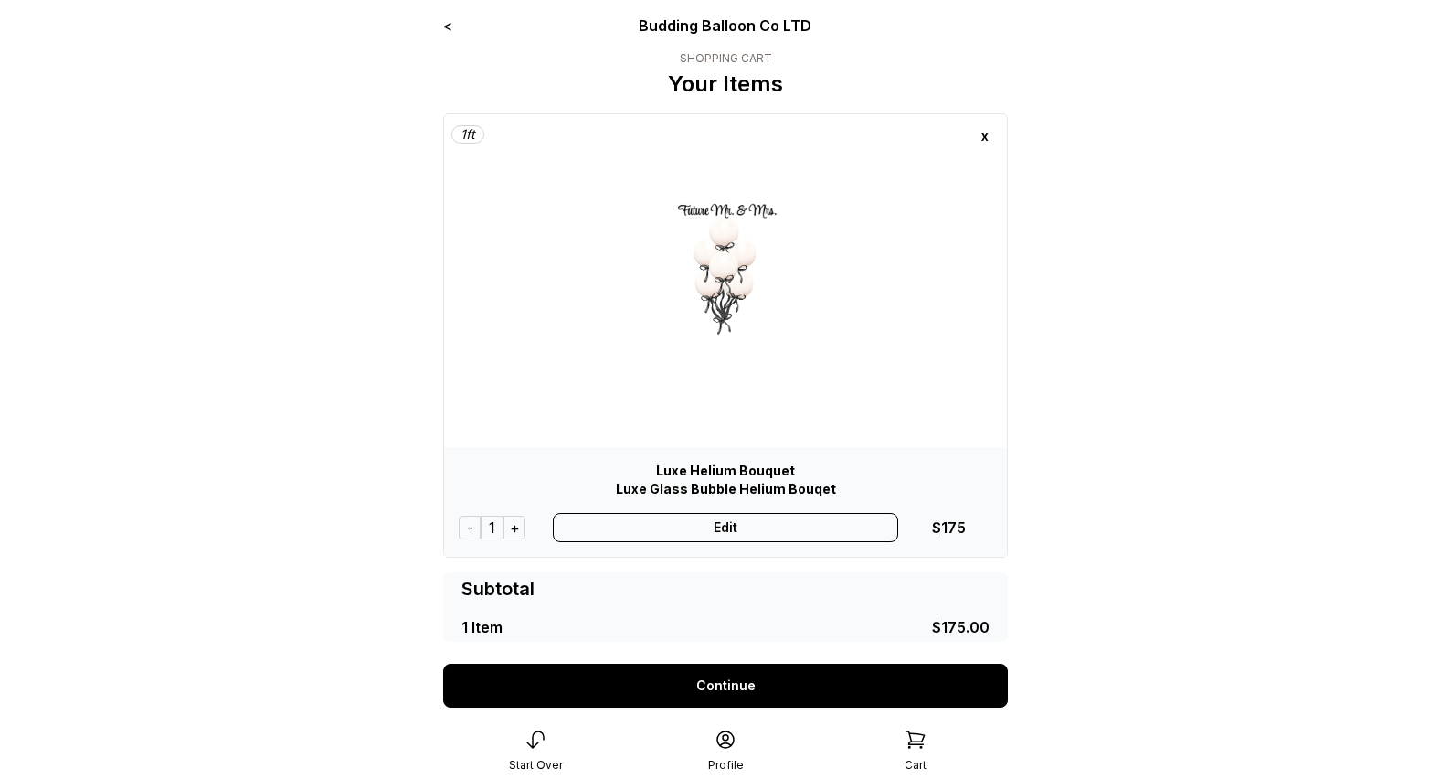
click at [676, 536] on div "Edit" at bounding box center [726, 527] width 346 height 29
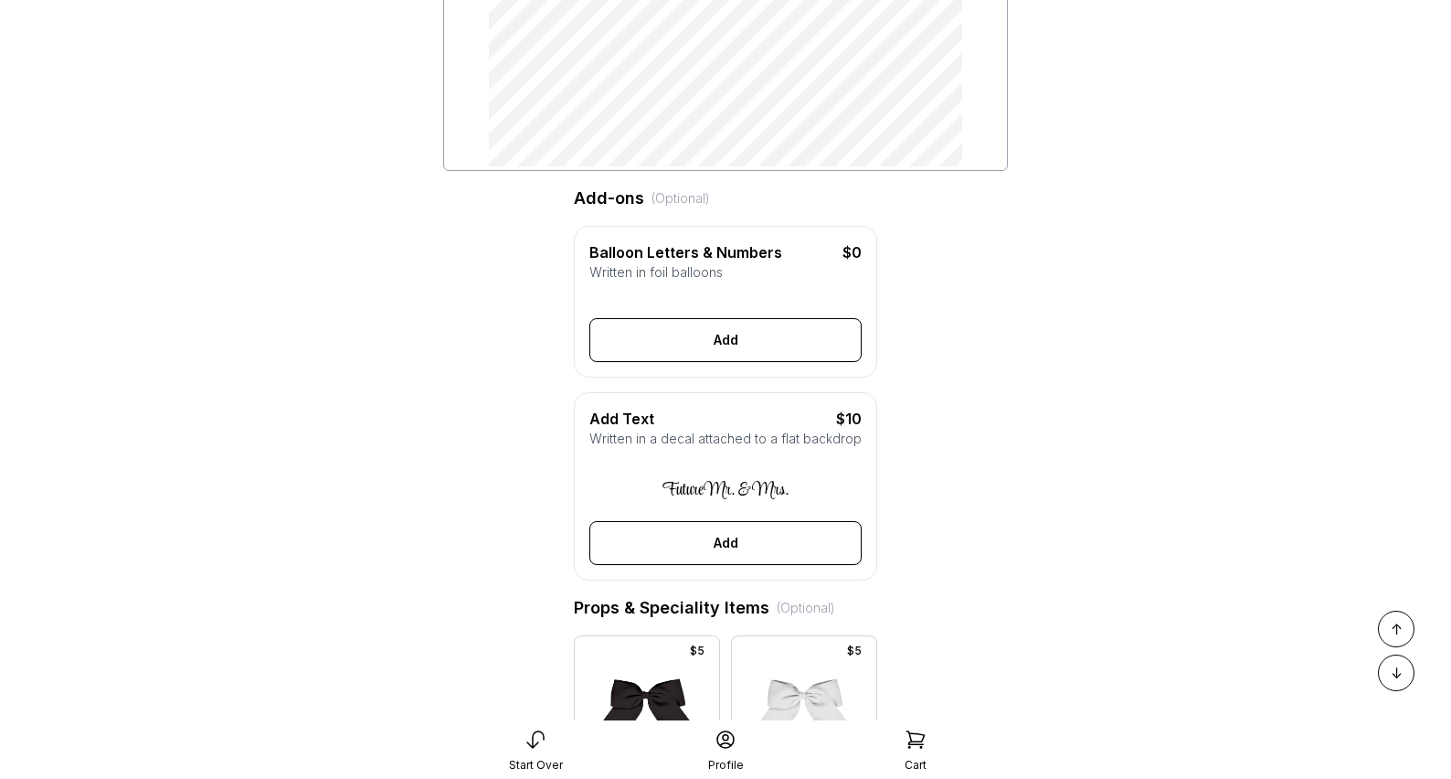
scroll to position [585, 0]
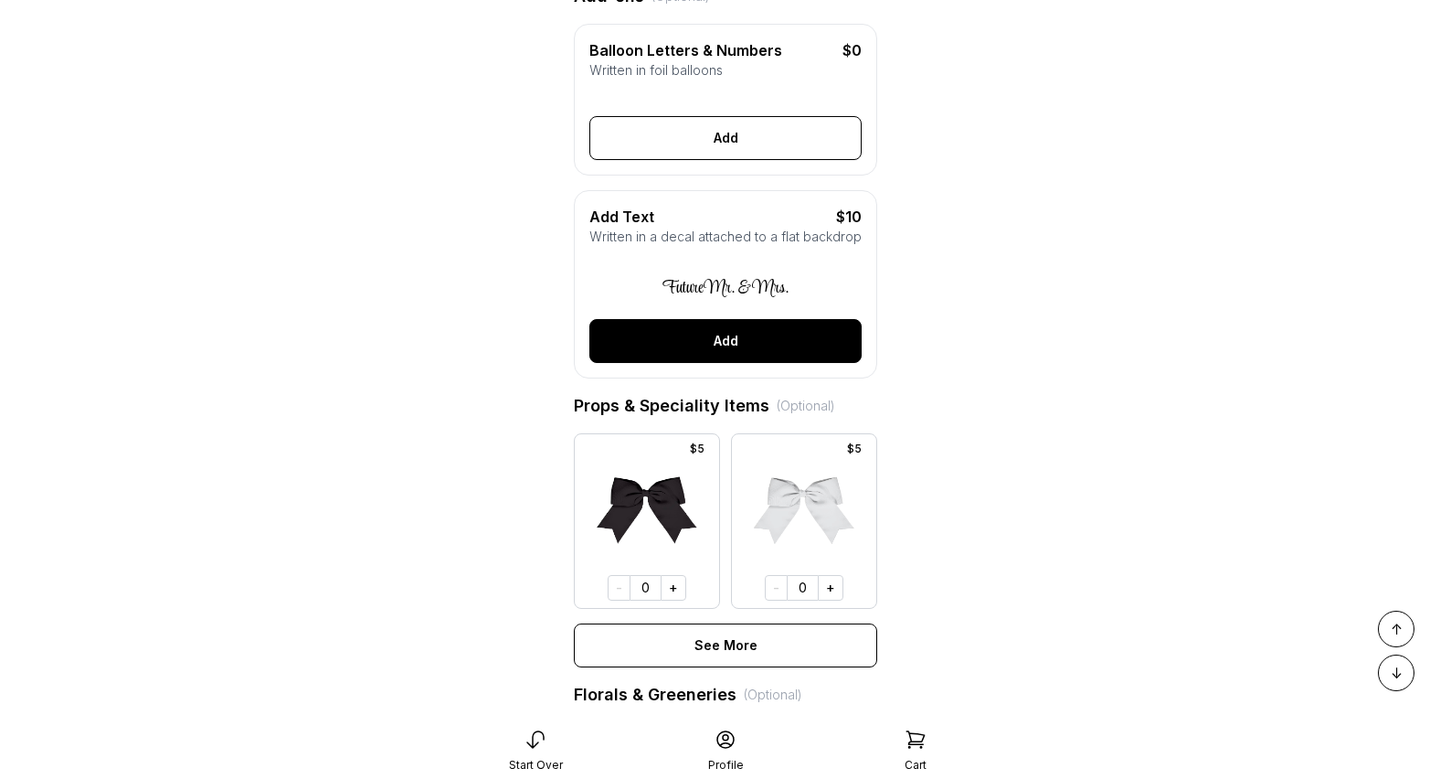
click at [764, 363] on button "Add" at bounding box center [725, 341] width 272 height 44
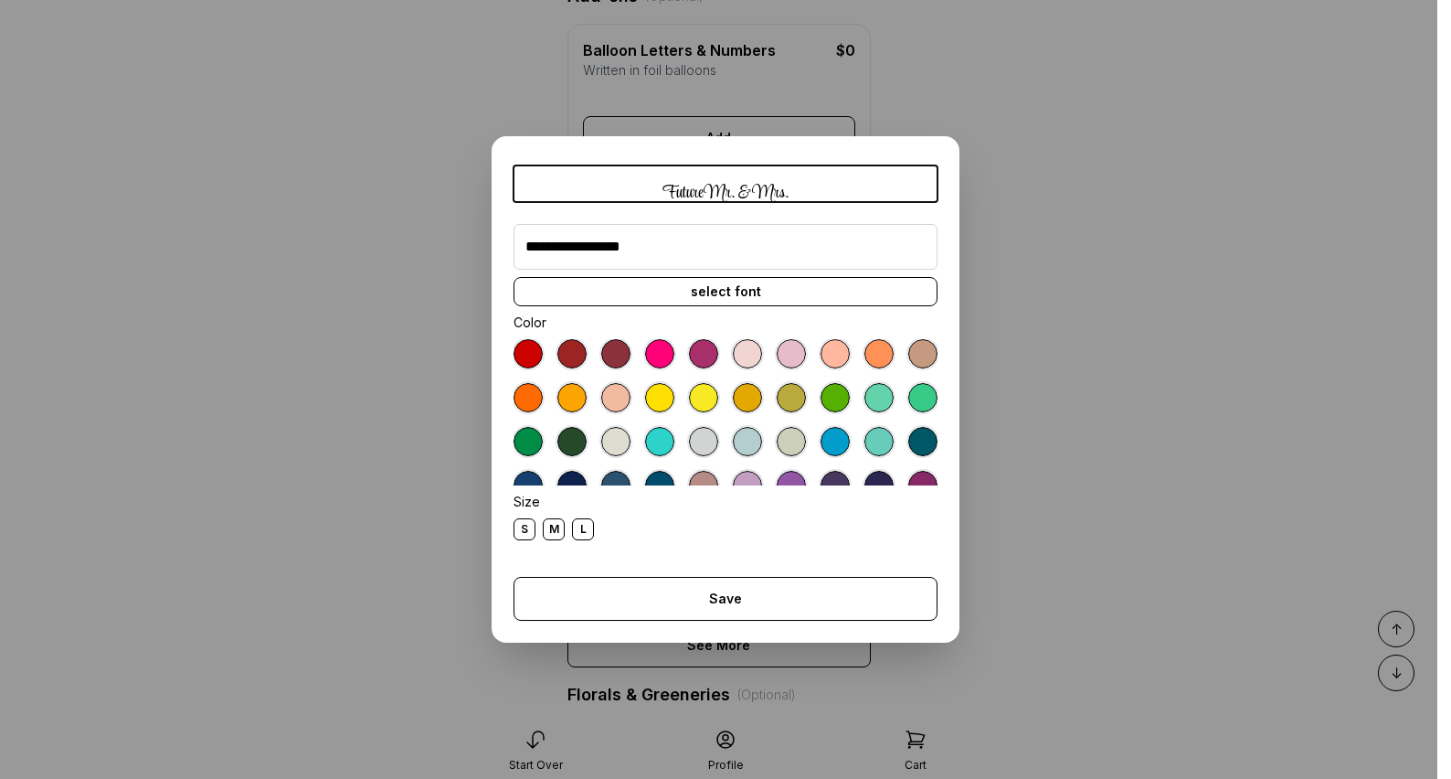
scroll to position [102, 0]
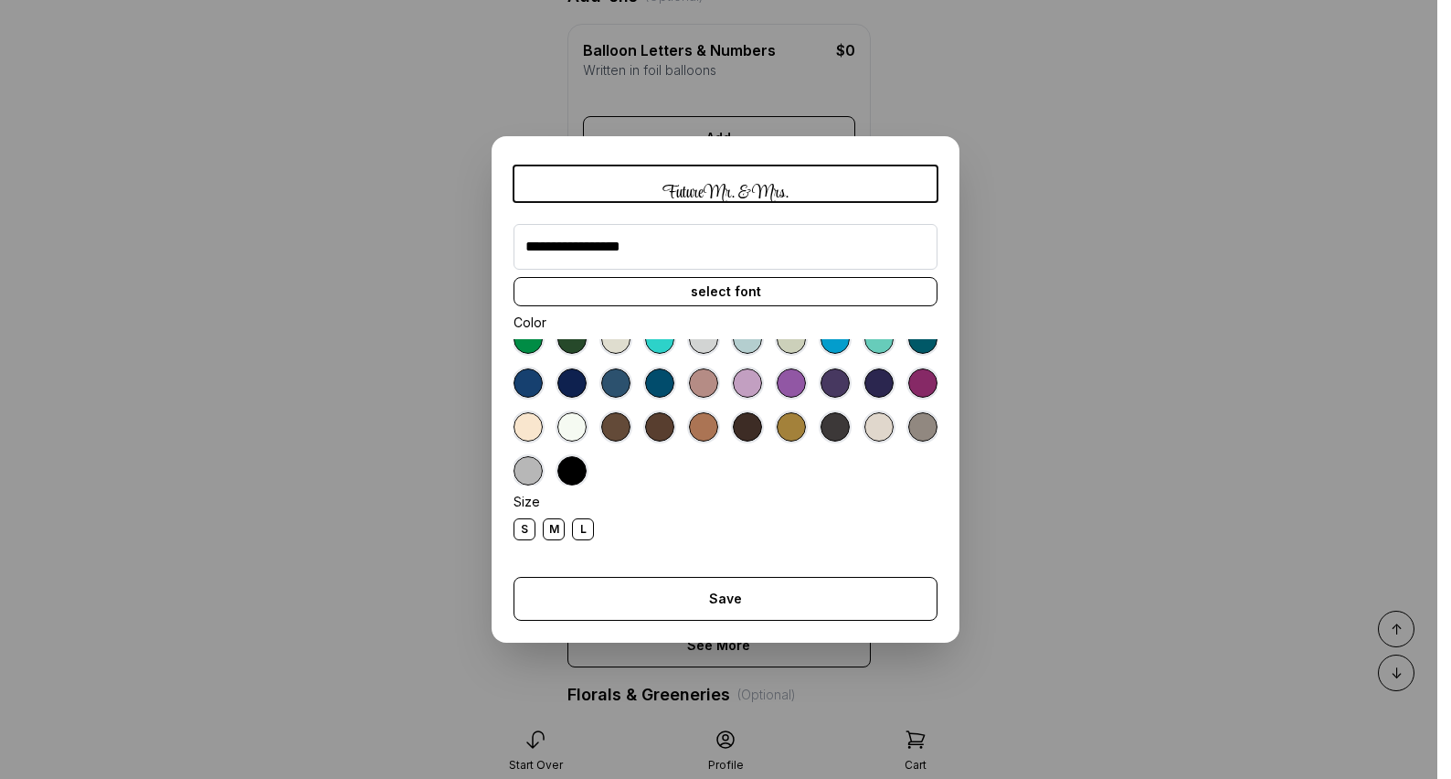
click at [1079, 436] on dialog "**********" at bounding box center [725, 389] width 1451 height 779
click at [915, 251] on input "**********" at bounding box center [726, 247] width 424 height 46
type input "*"
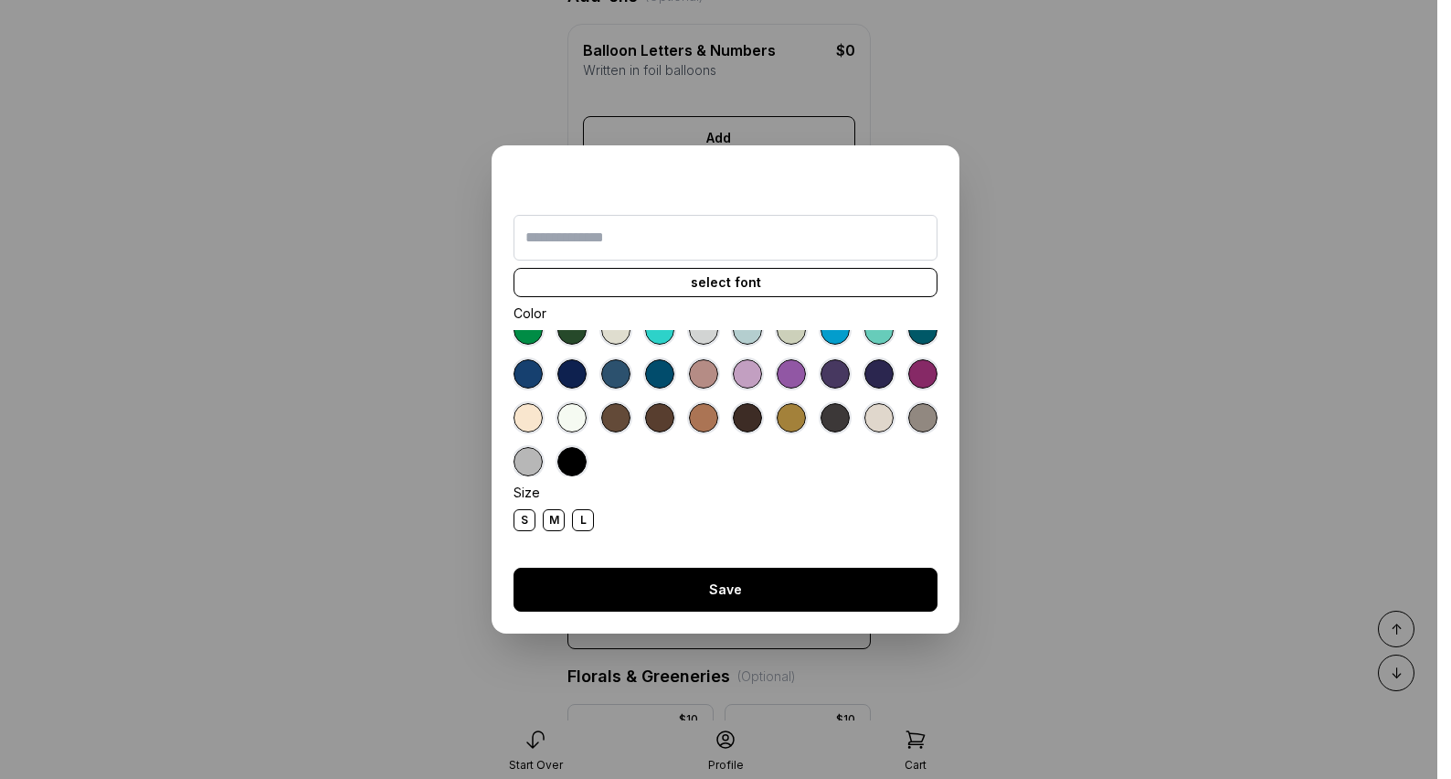
click at [780, 595] on button "Save" at bounding box center [726, 589] width 424 height 44
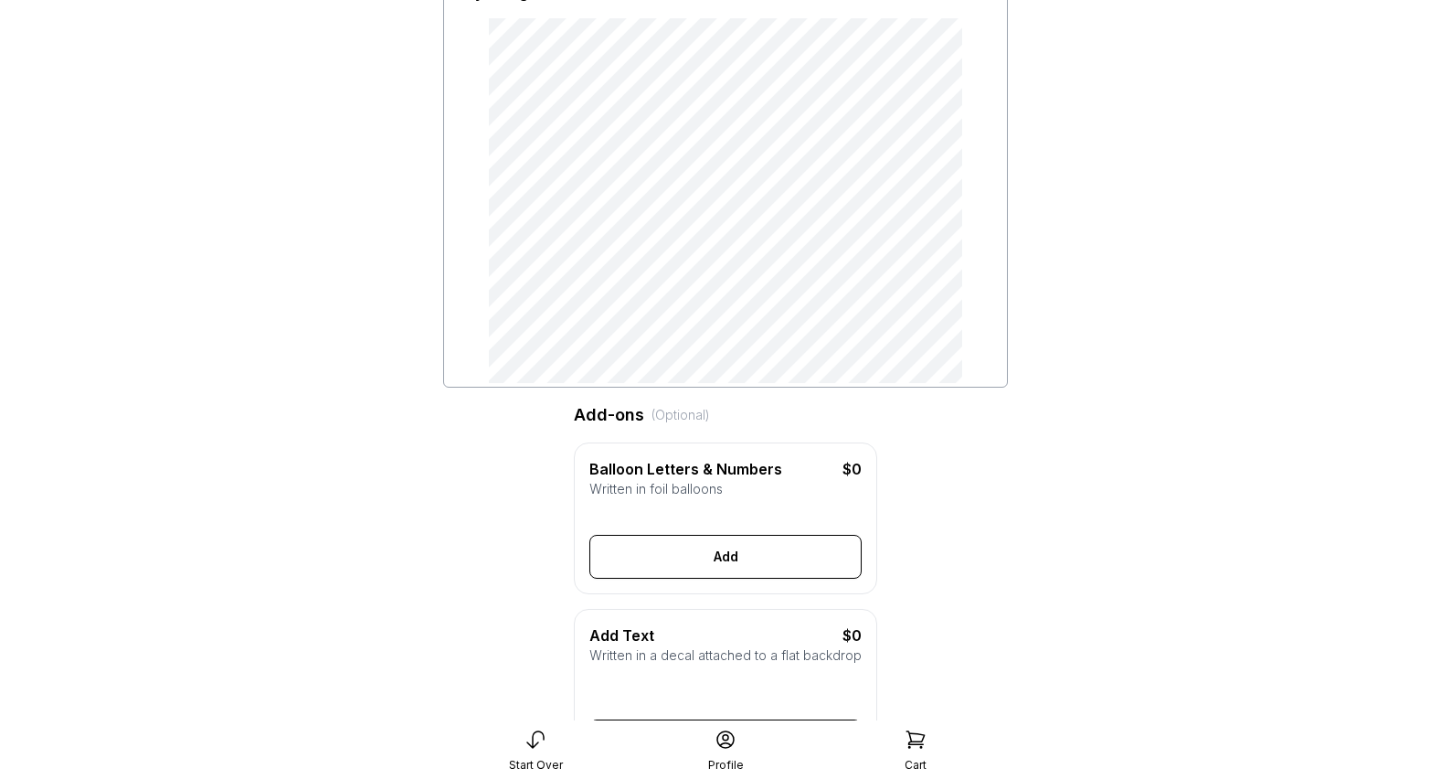
scroll to position [0, 0]
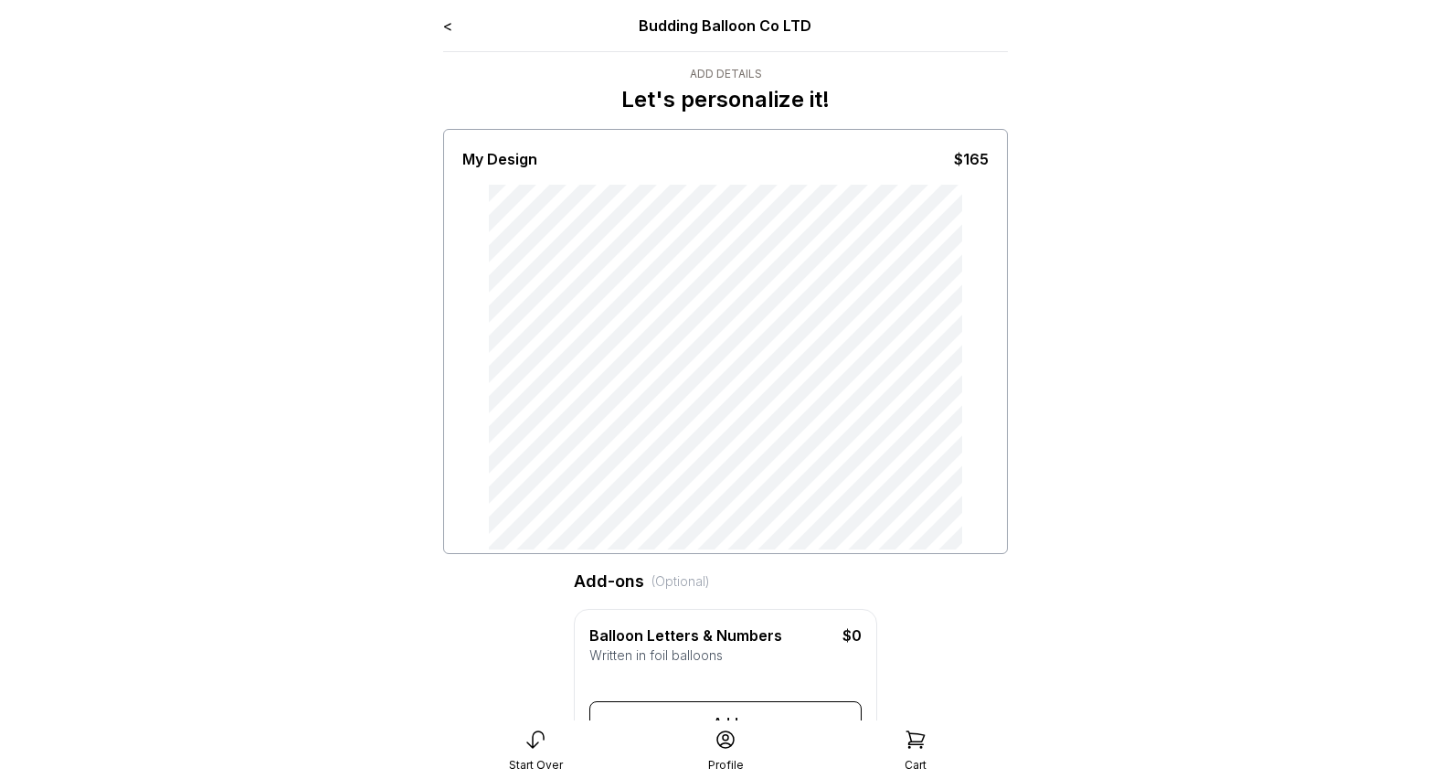
click at [969, 160] on div "$165" at bounding box center [971, 159] width 35 height 22
click at [976, 162] on div "$165" at bounding box center [971, 159] width 35 height 22
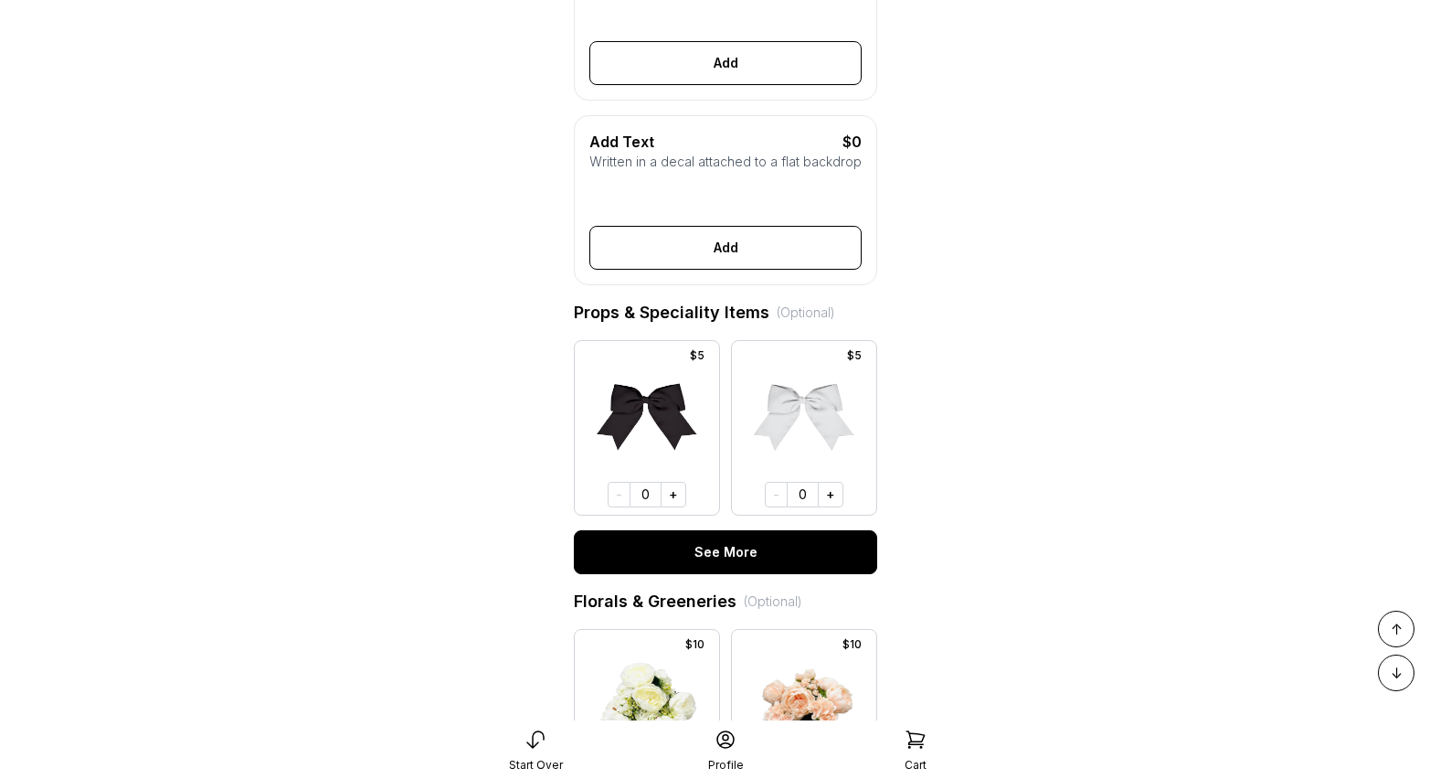
scroll to position [693, 0]
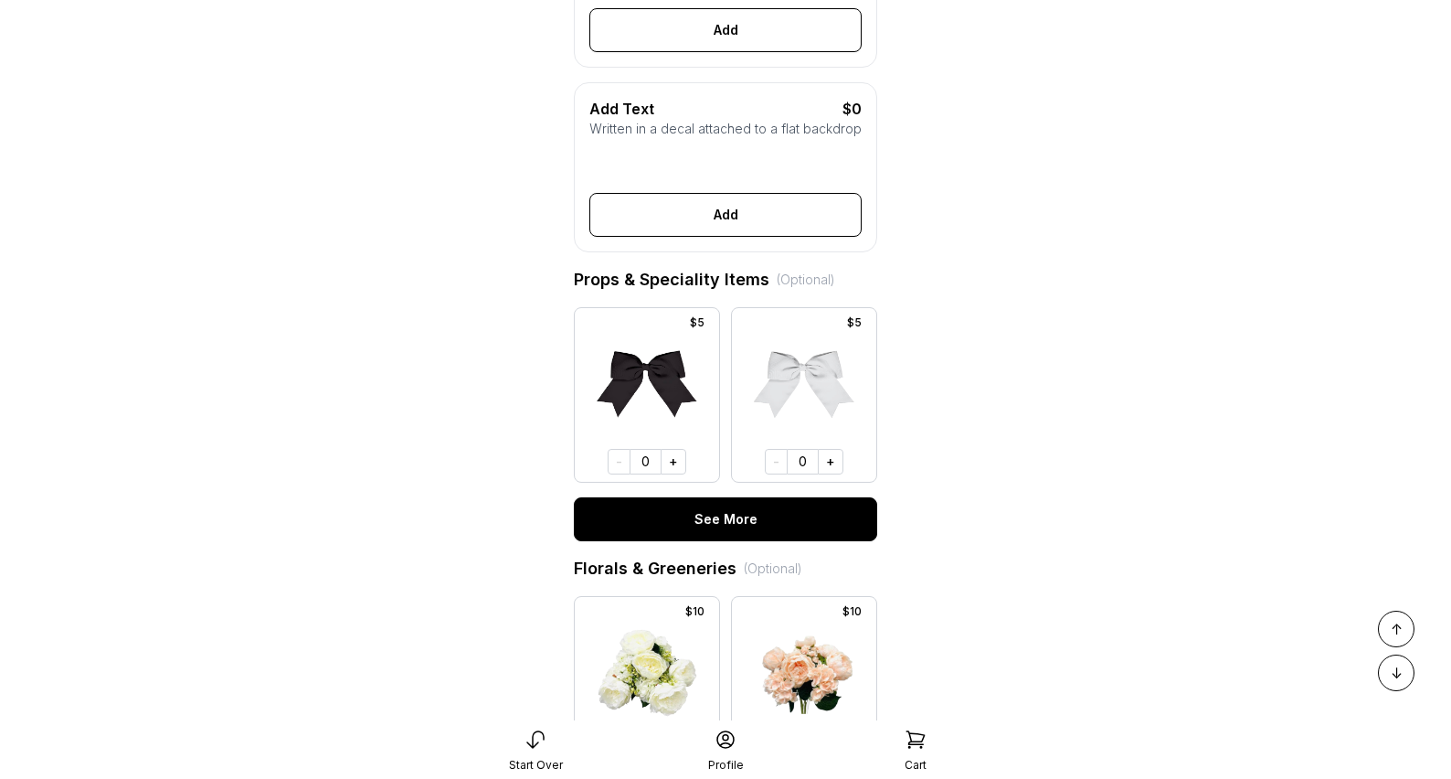
click at [801, 541] on button "See More" at bounding box center [725, 519] width 303 height 44
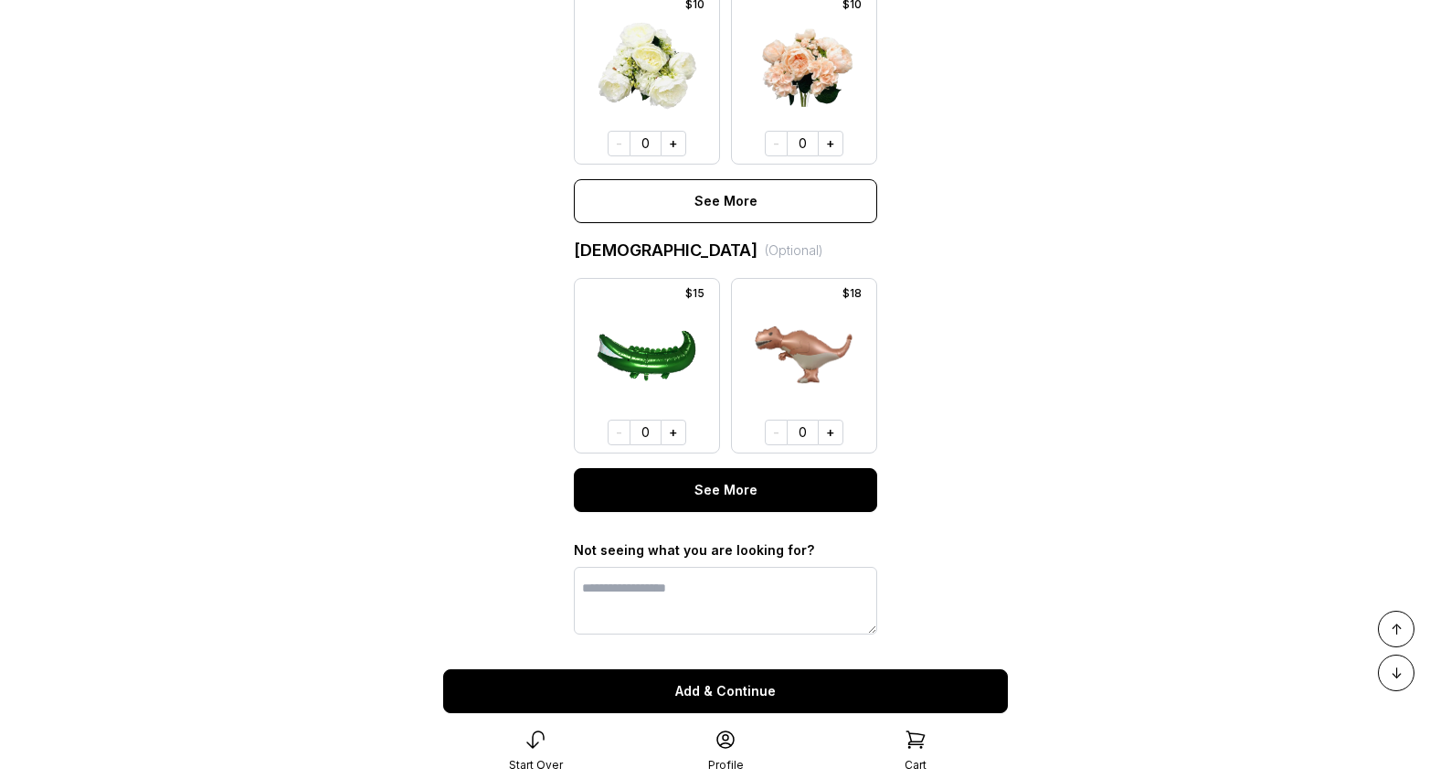
scroll to position [2427, 0]
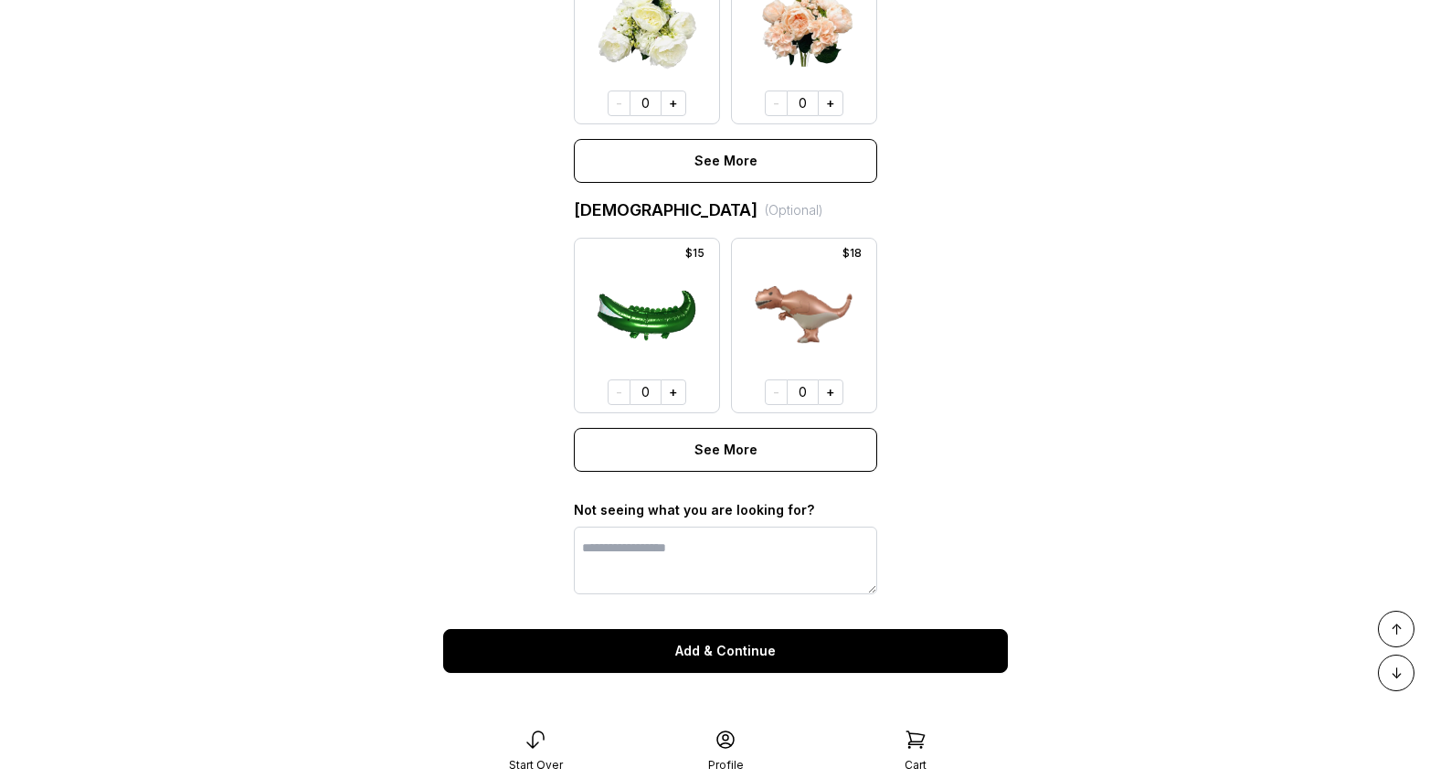
click at [695, 663] on button "Add & Continue" at bounding box center [725, 651] width 565 height 44
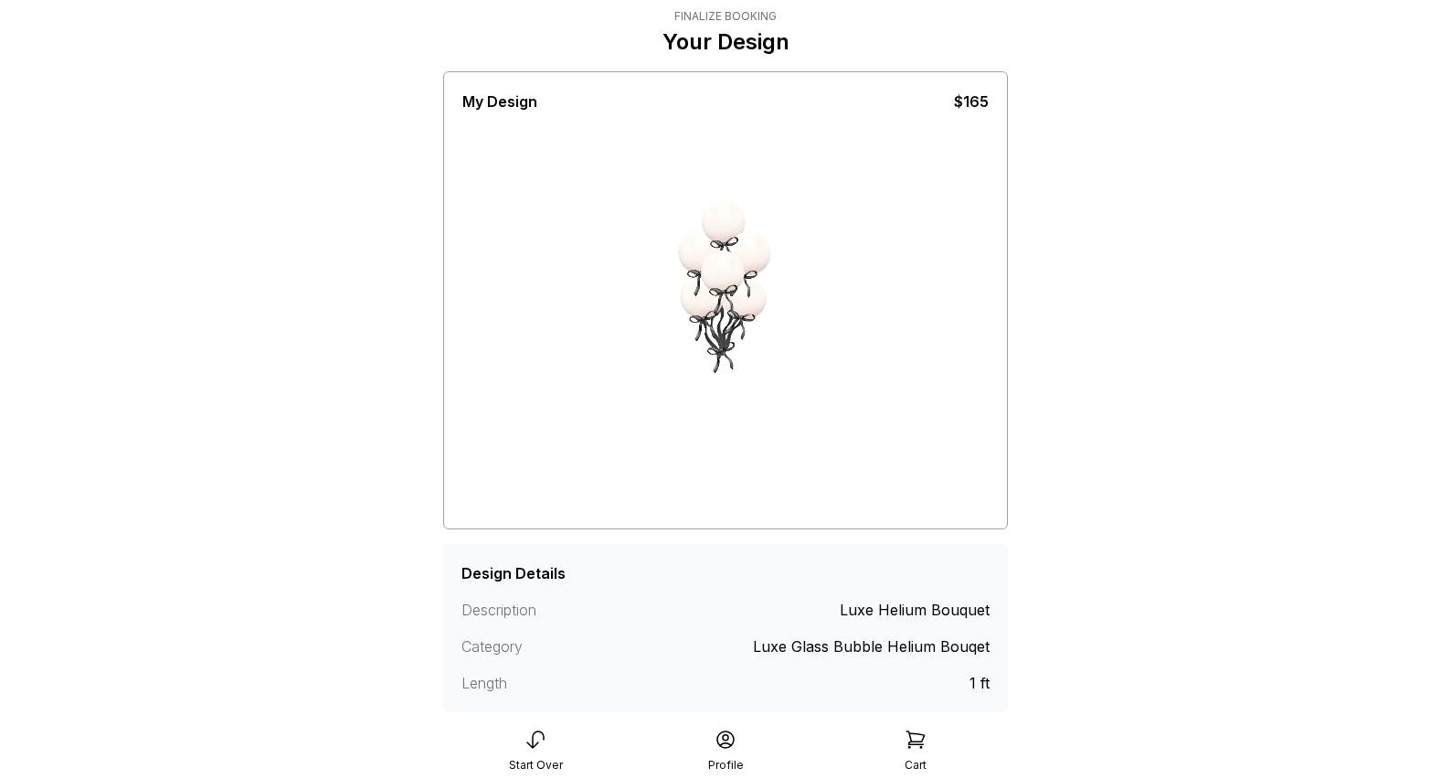
scroll to position [176, 0]
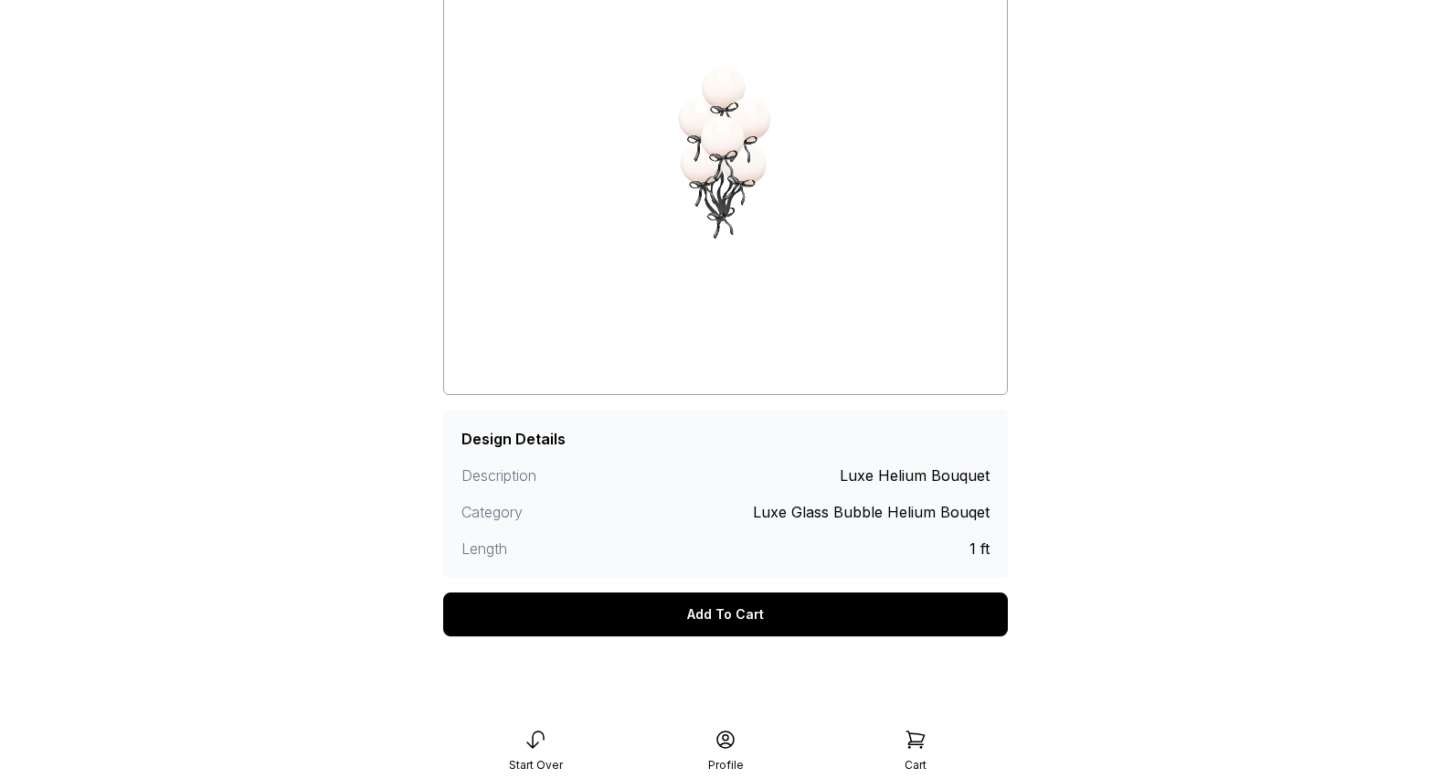
click at [764, 625] on div "Add To Cart" at bounding box center [725, 614] width 565 height 44
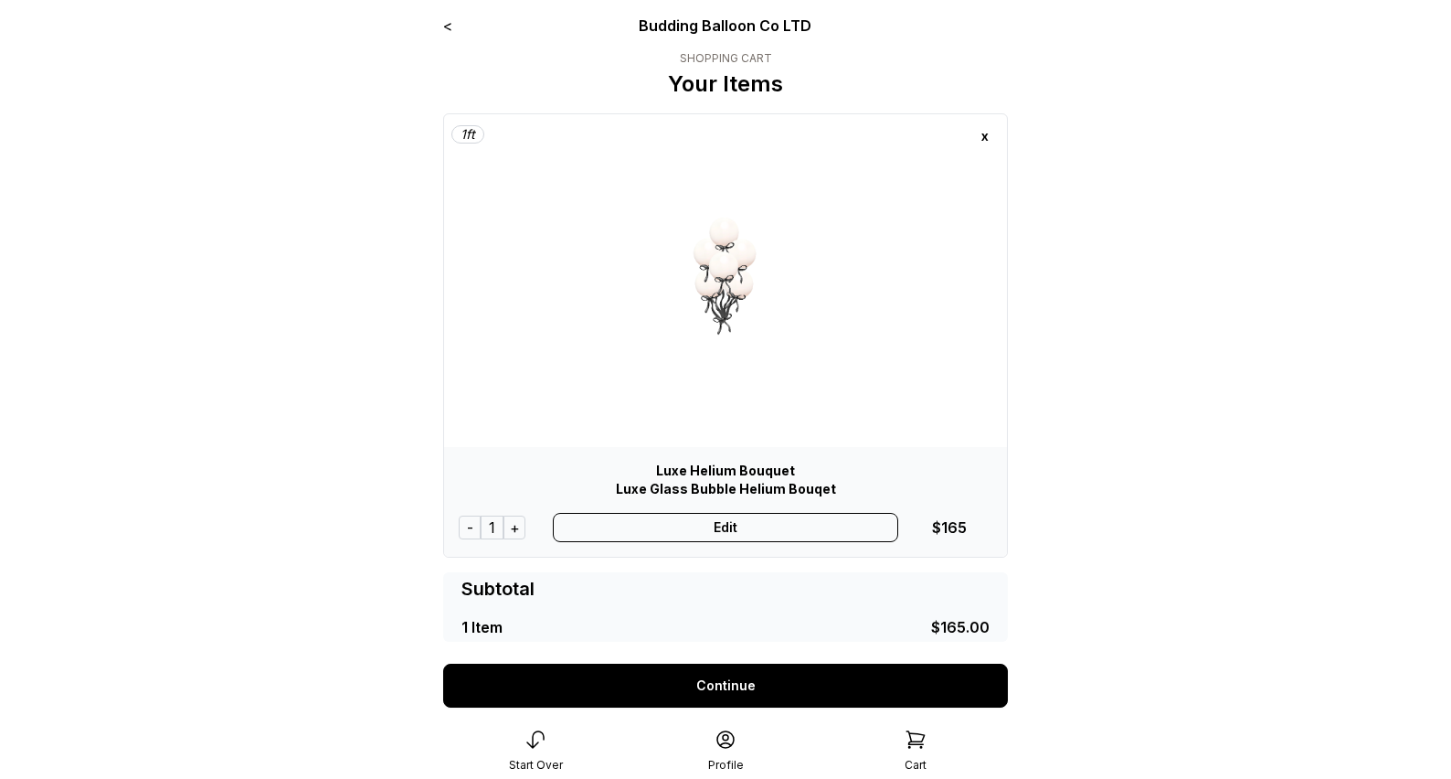
click at [767, 696] on link "Continue" at bounding box center [725, 685] width 565 height 44
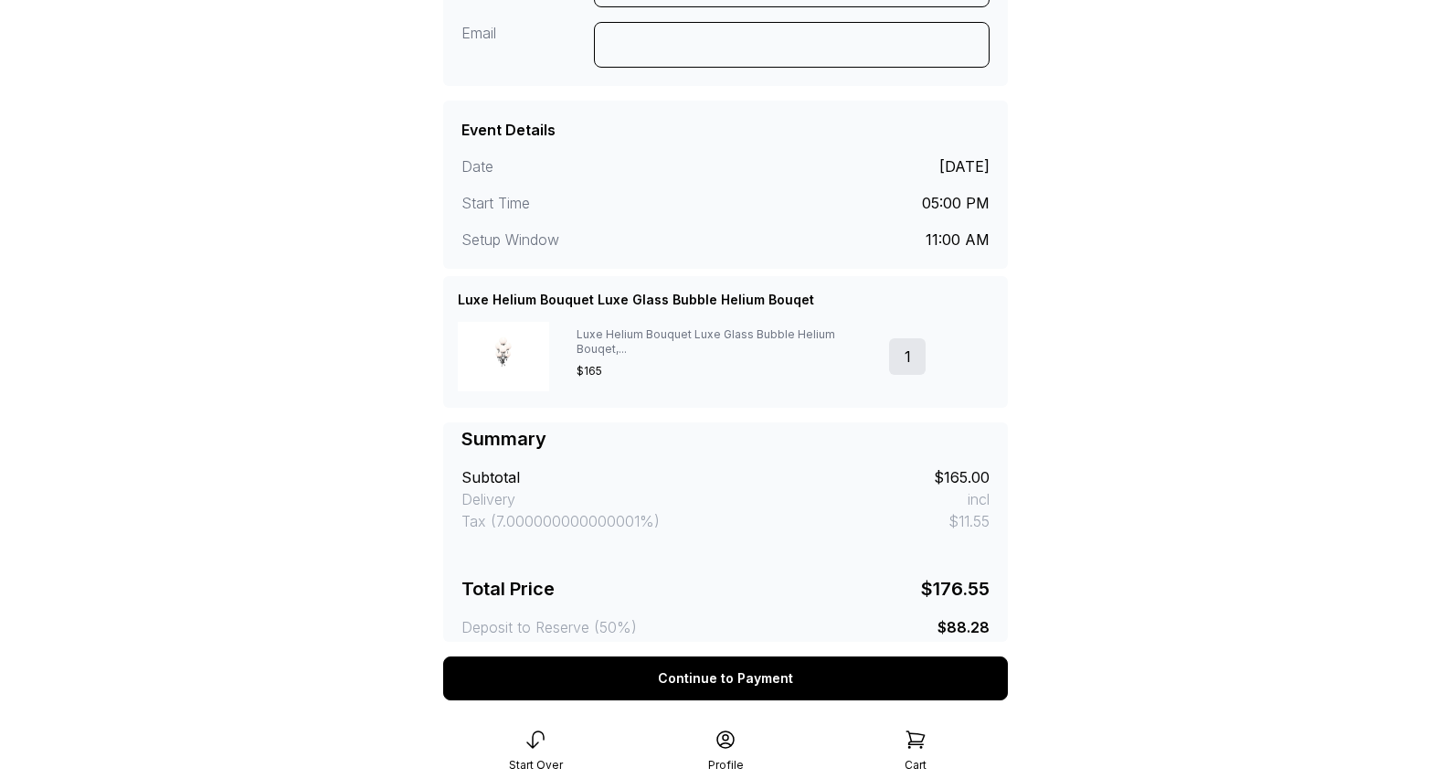
scroll to position [420, 0]
